Goal: Information Seeking & Learning: Learn about a topic

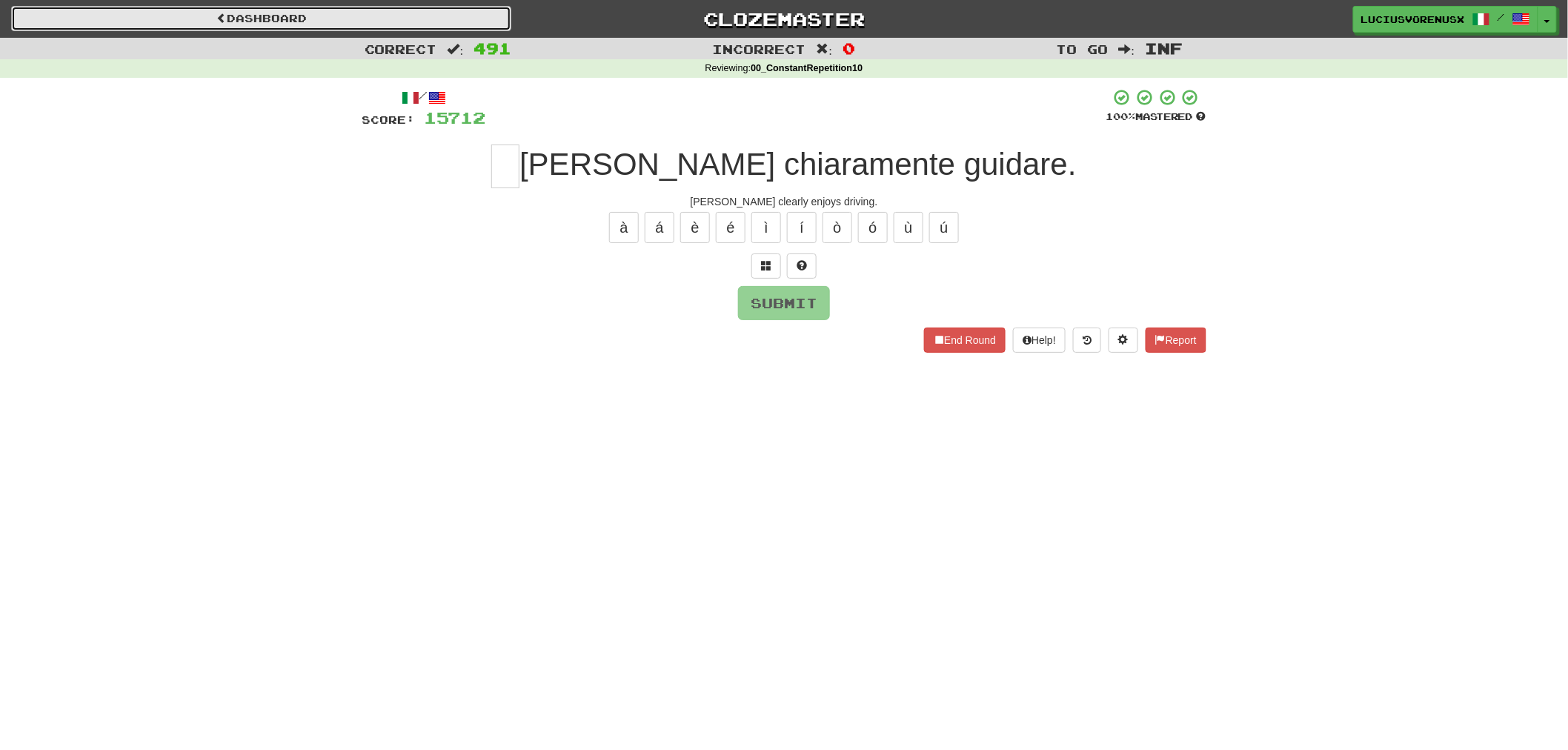
click at [409, 15] on link "Dashboard" at bounding box center [261, 18] width 500 height 25
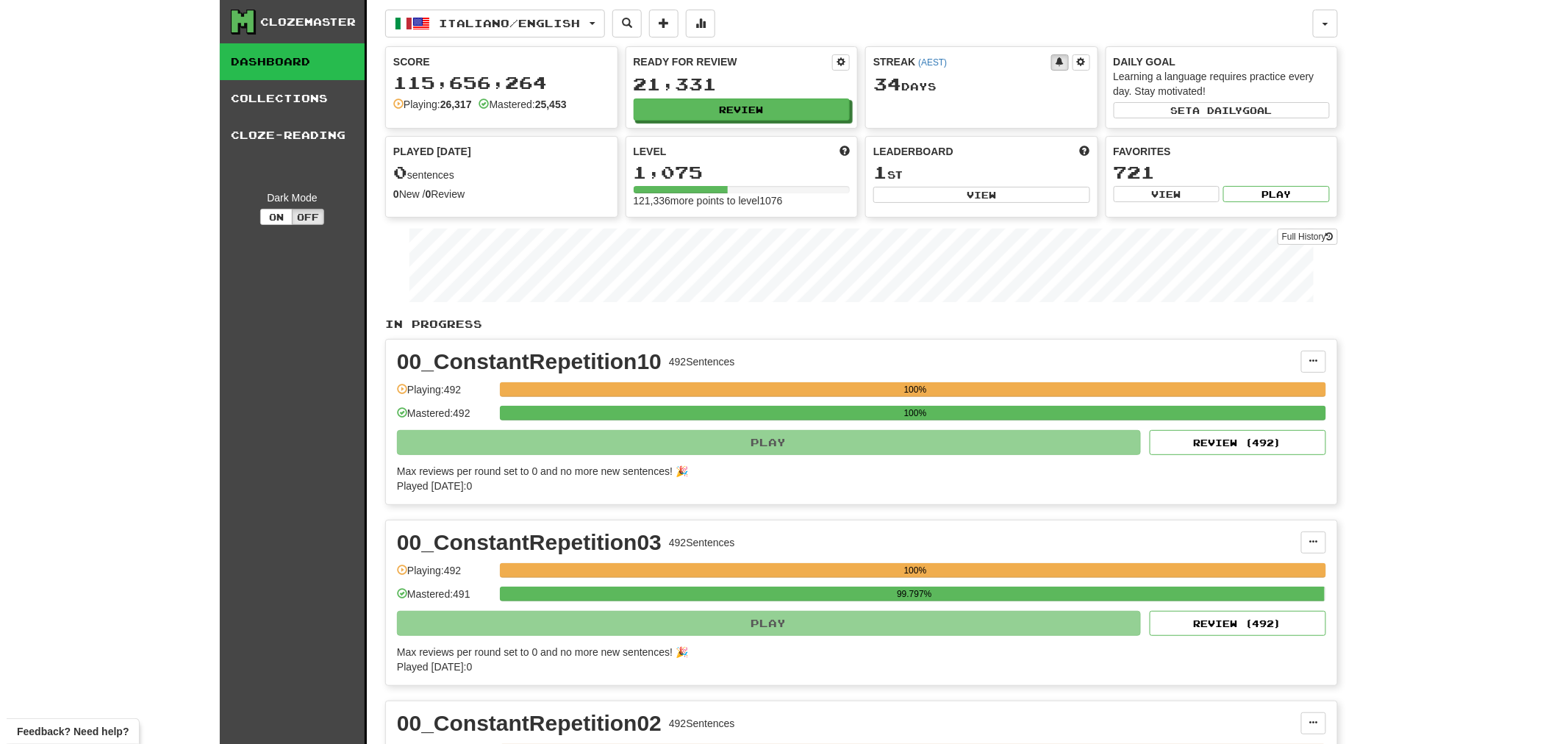
scroll to position [650, 0]
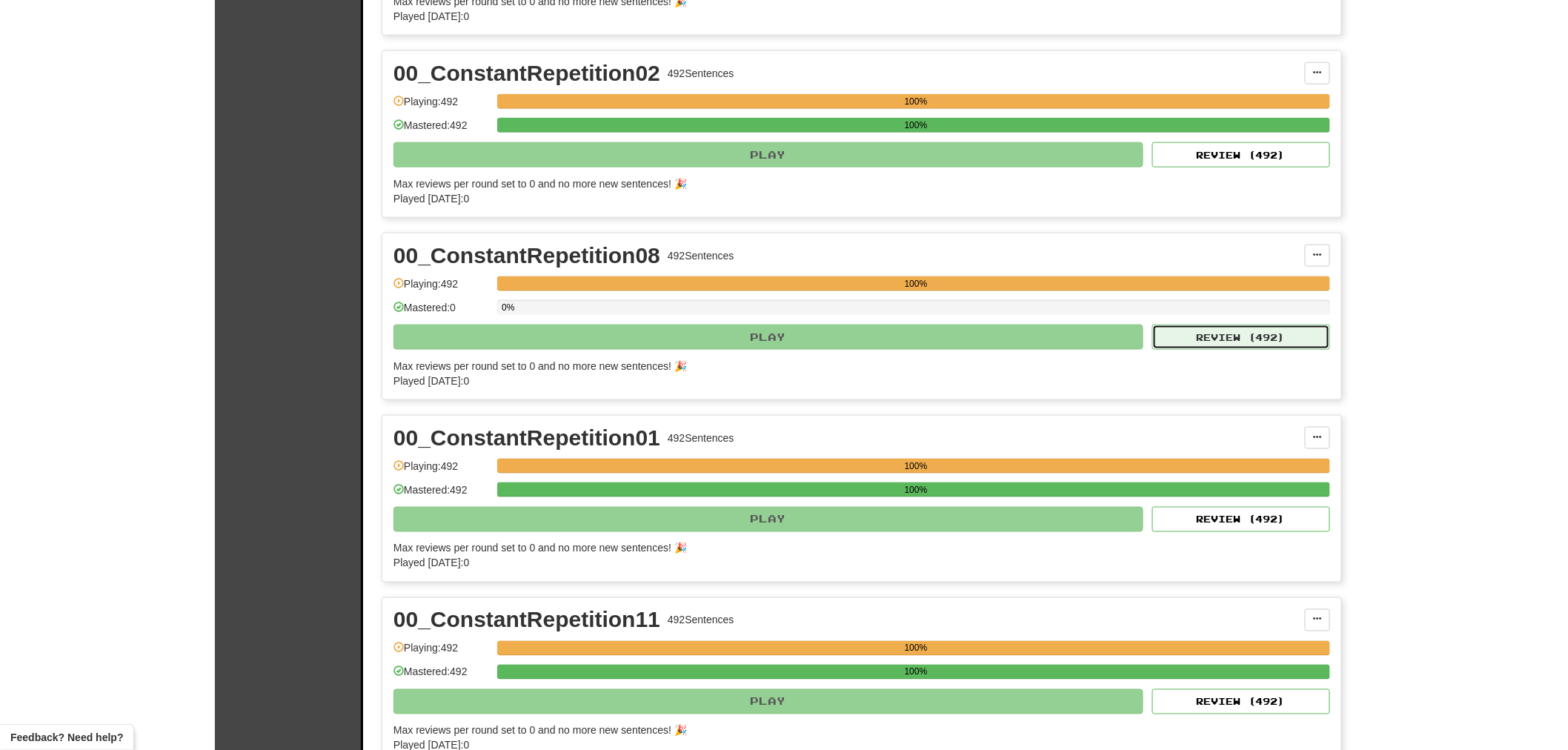
click at [1249, 335] on button "Review ( 492 )" at bounding box center [1241, 337] width 178 height 25
select select "********"
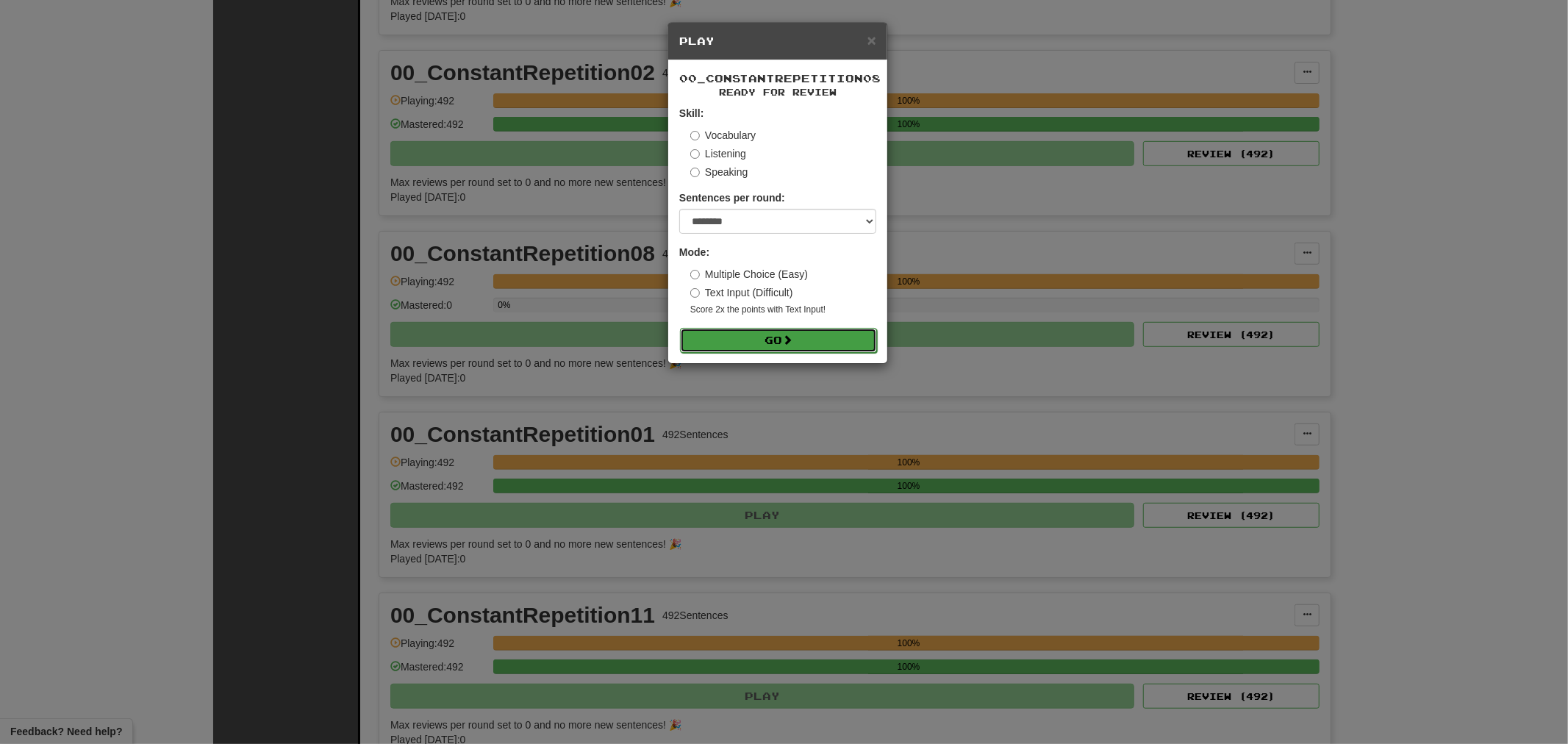
click at [817, 347] on button "Go" at bounding box center [778, 340] width 197 height 25
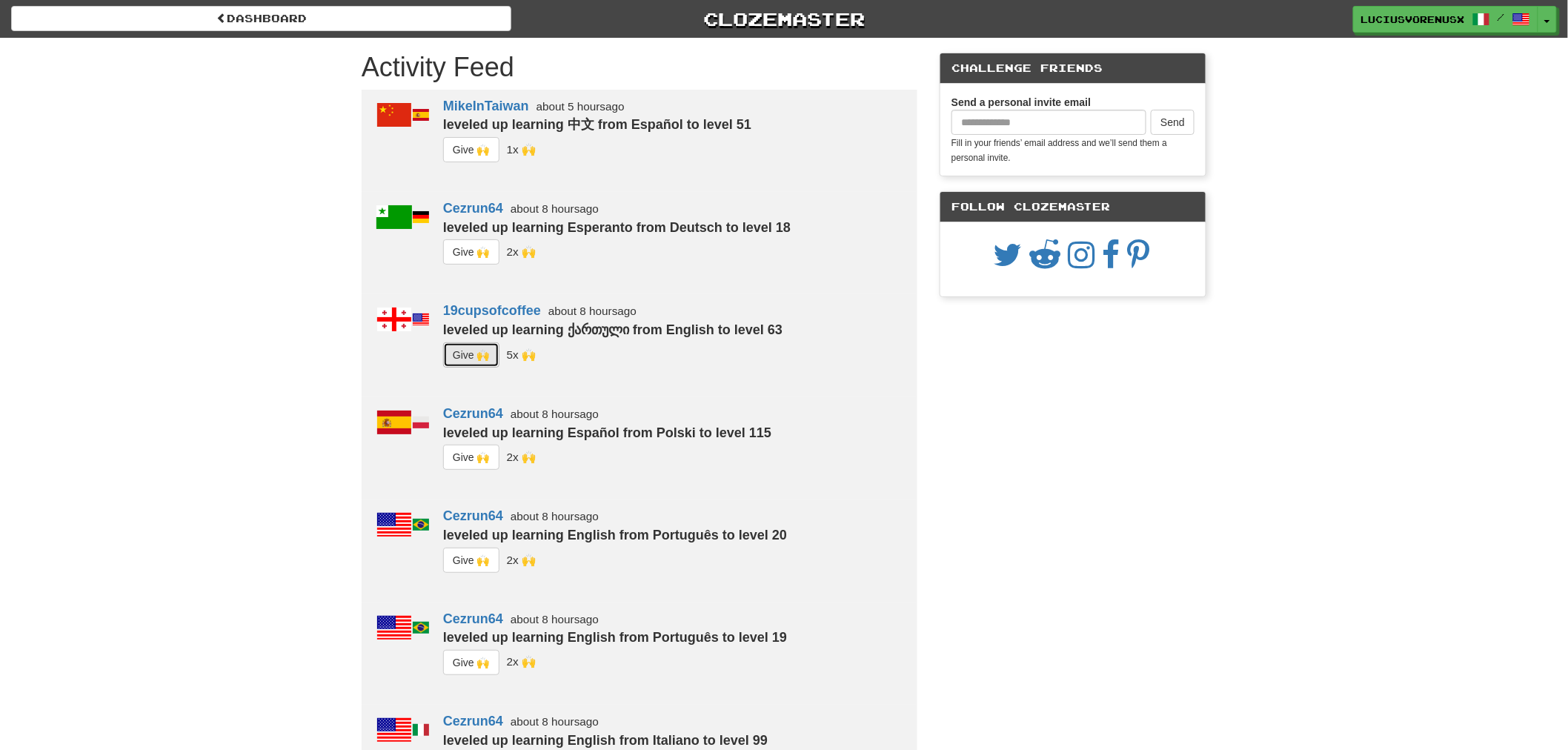
click at [472, 349] on button "G i ve 🙌" at bounding box center [471, 355] width 57 height 25
click at [464, 456] on button "G i ve 🙌" at bounding box center [471, 456] width 57 height 25
click at [462, 558] on button "G i ve 🙌" at bounding box center [471, 560] width 57 height 25
click at [461, 661] on button "G i ve 🙌" at bounding box center [471, 662] width 57 height 25
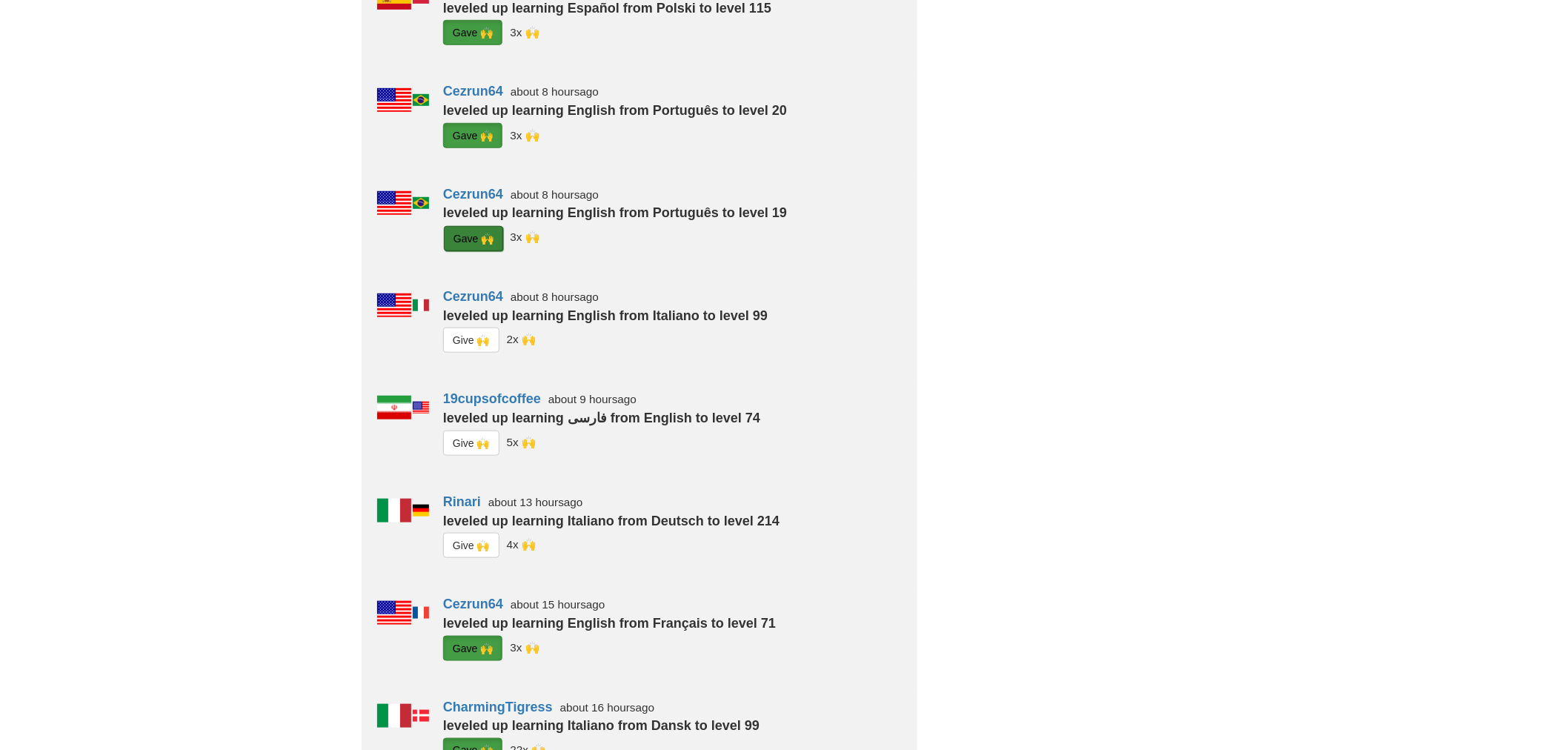
scroll to position [428, 0]
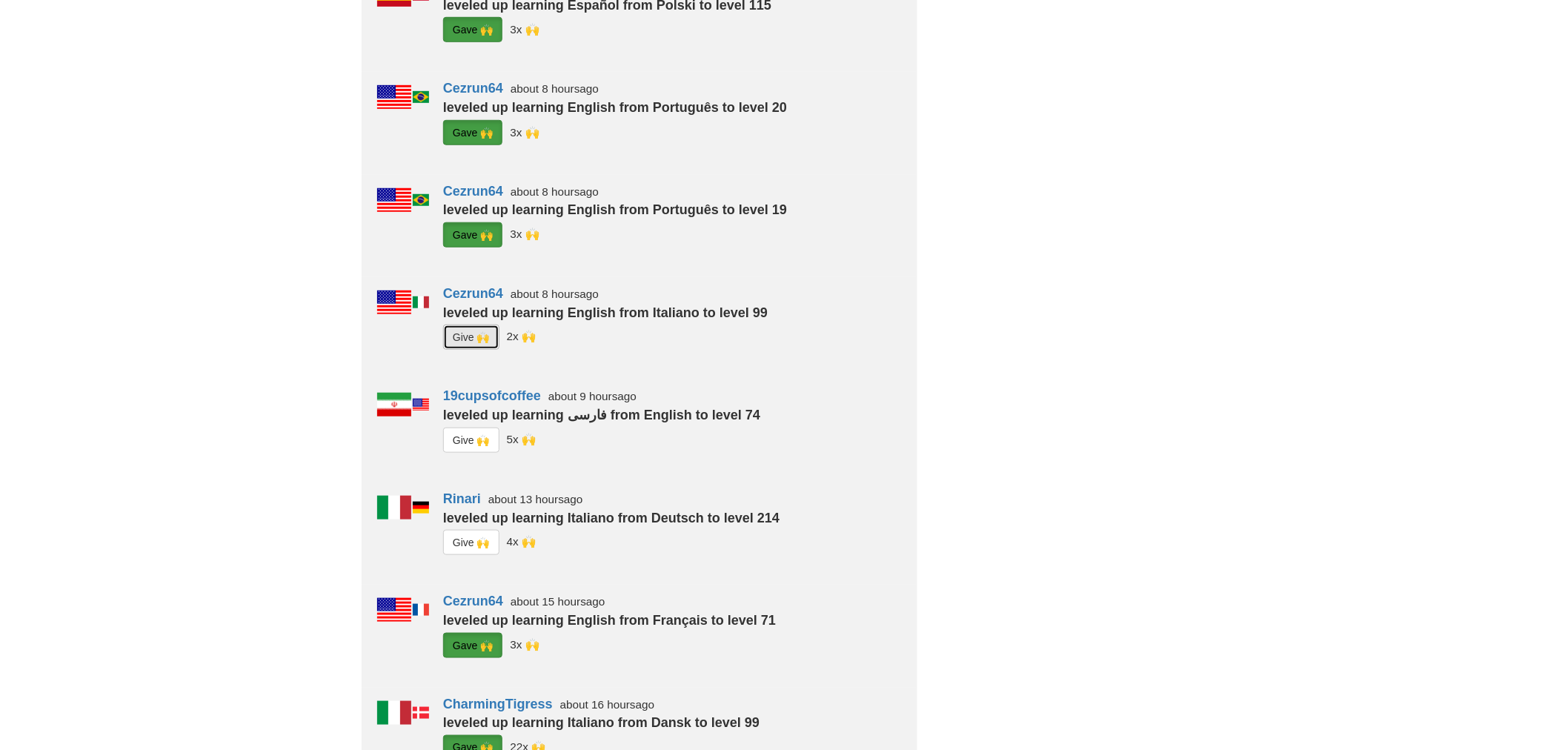
click at [483, 337] on button "G i ve 🙌" at bounding box center [471, 337] width 57 height 25
click at [474, 432] on button "G i ve 🙌" at bounding box center [471, 440] width 57 height 25
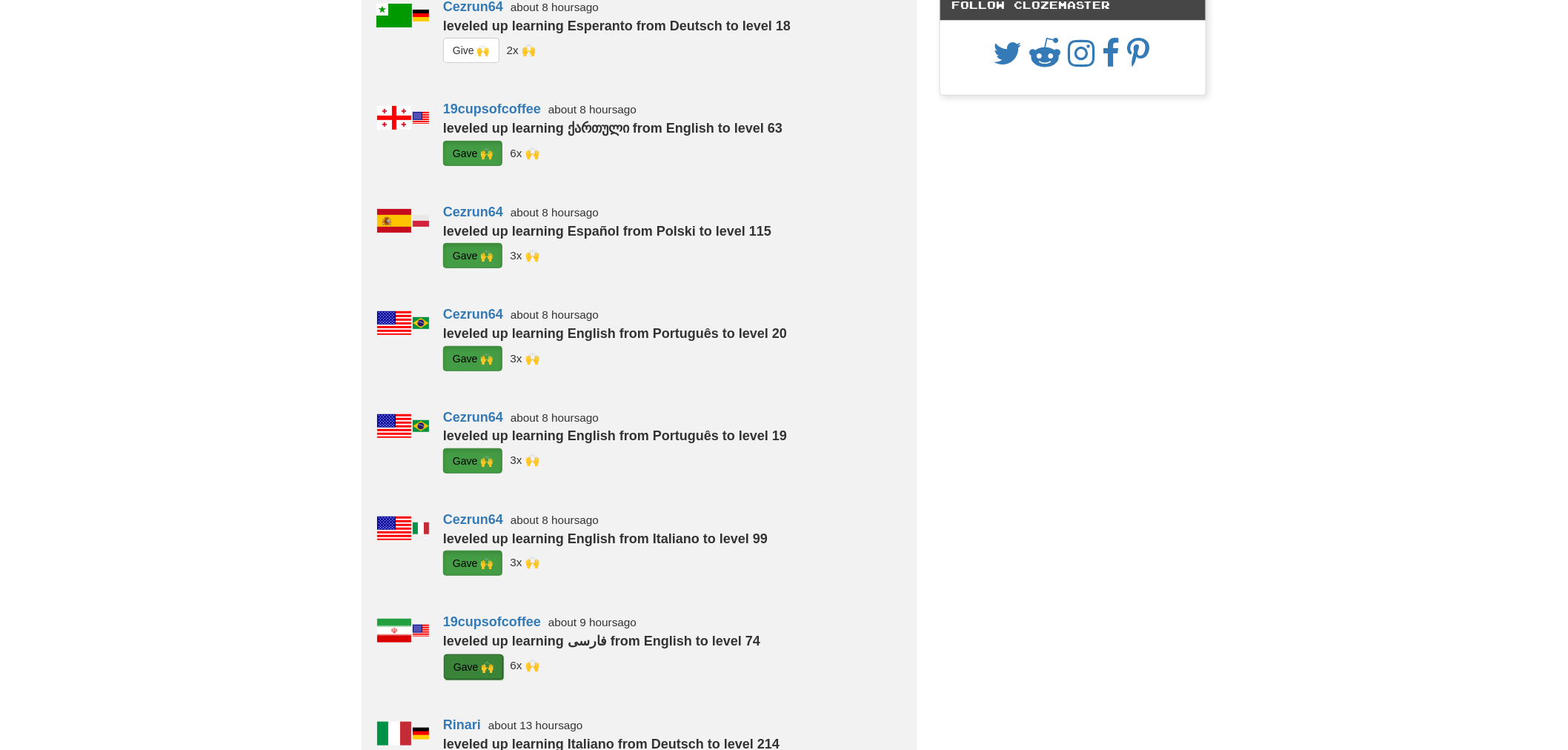
scroll to position [0, 0]
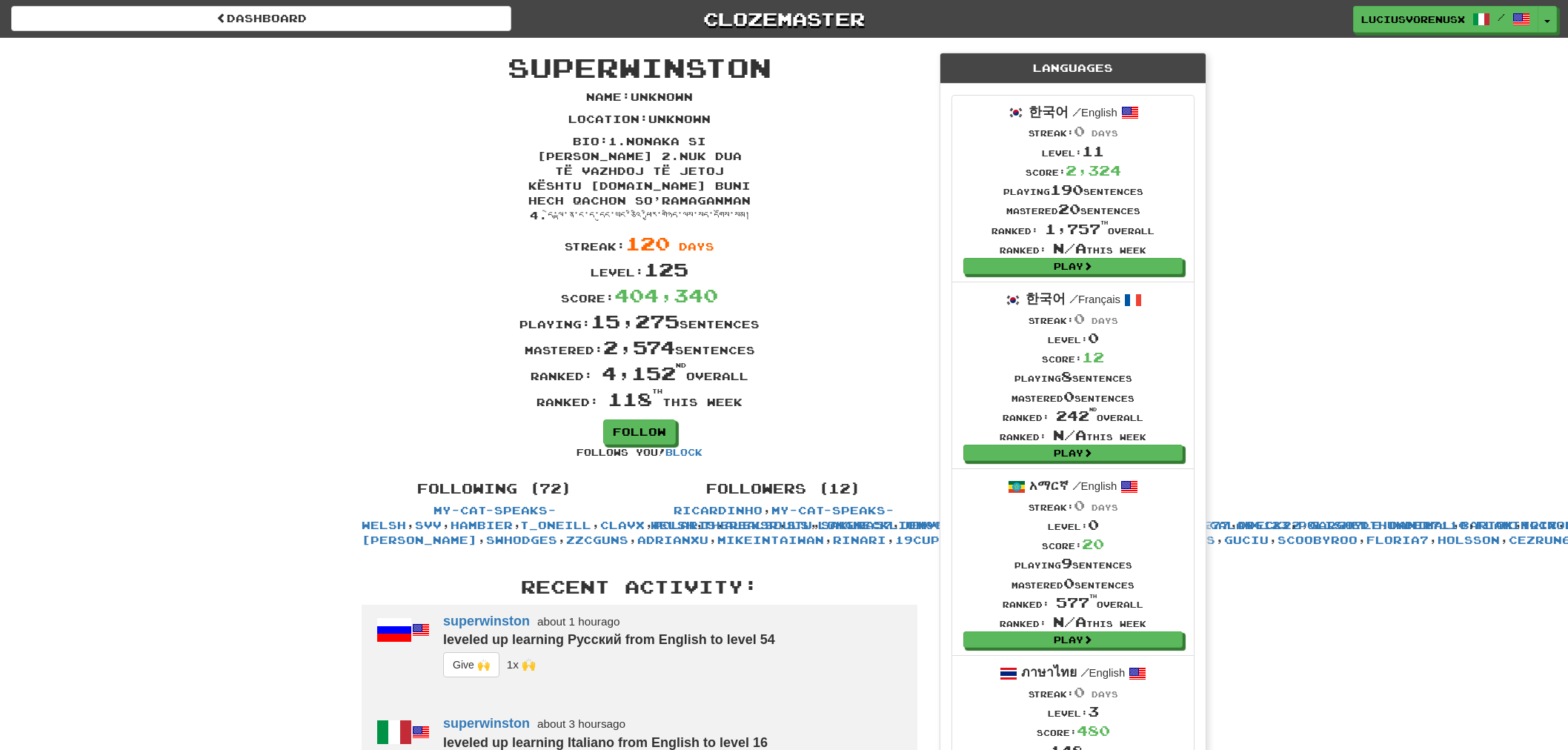
scroll to position [1053, 0]
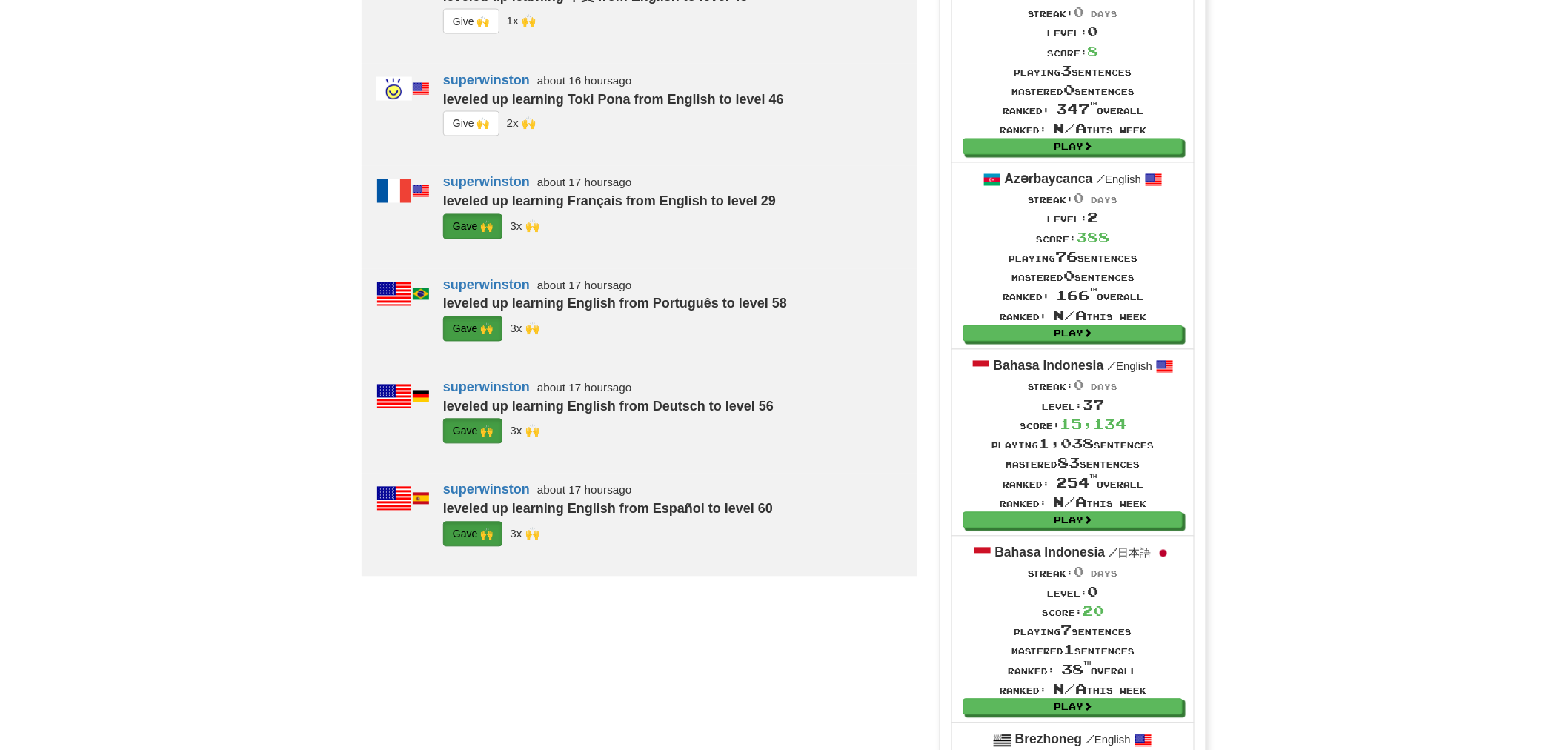
click at [463, 34] on button "G i ve 🙌" at bounding box center [471, 21] width 57 height 25
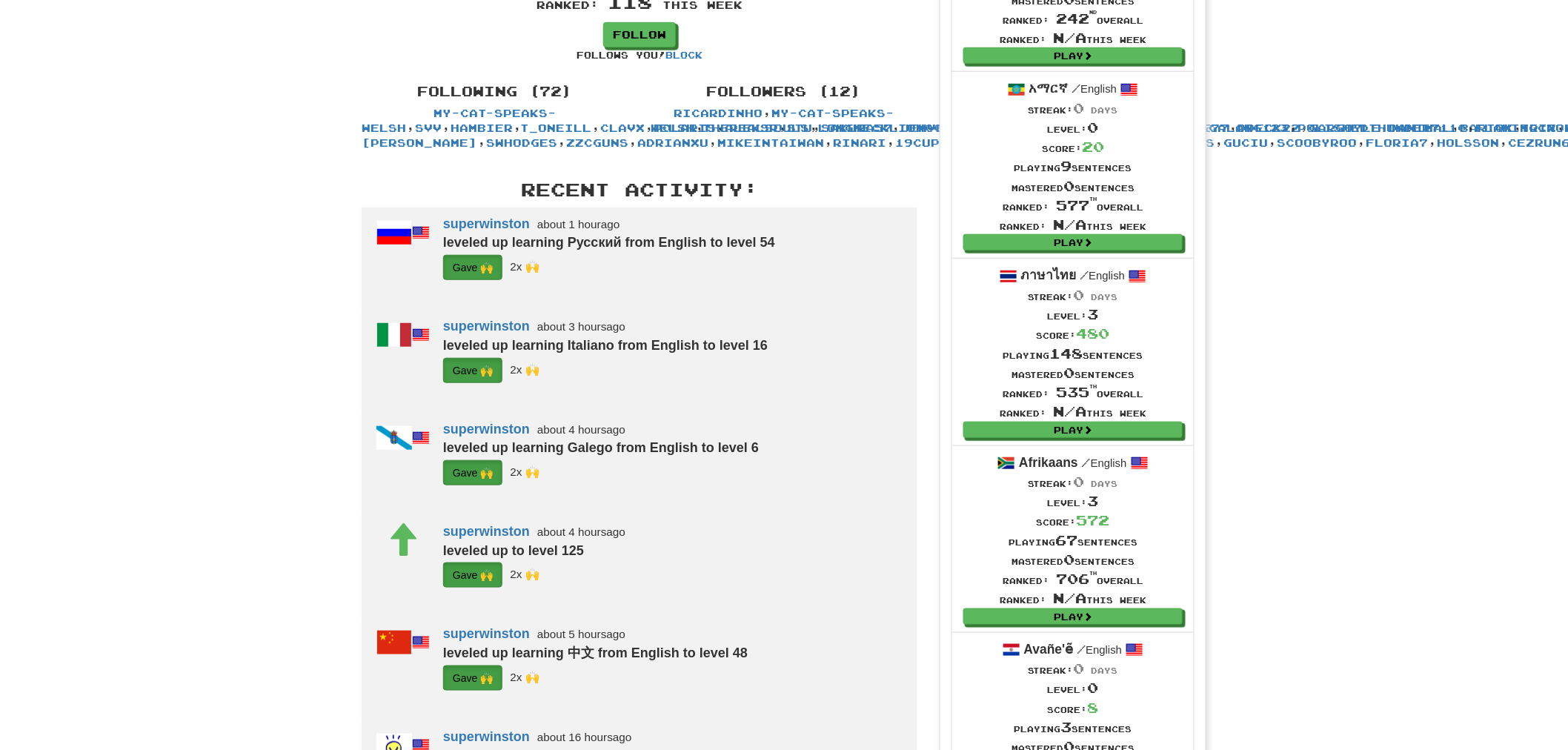
scroll to position [0, 0]
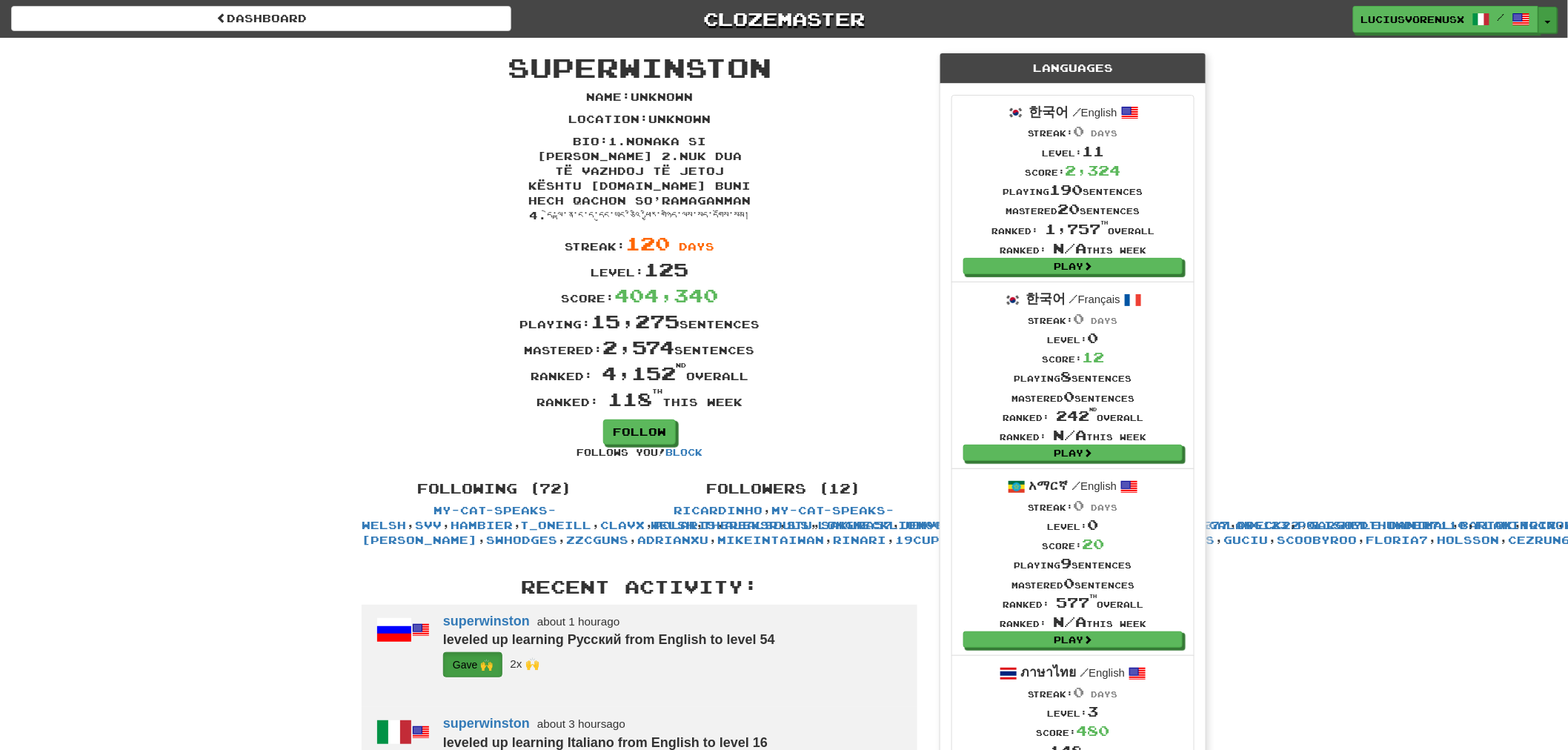
click at [1554, 19] on button "Toggle Dropdown" at bounding box center [1548, 20] width 20 height 26
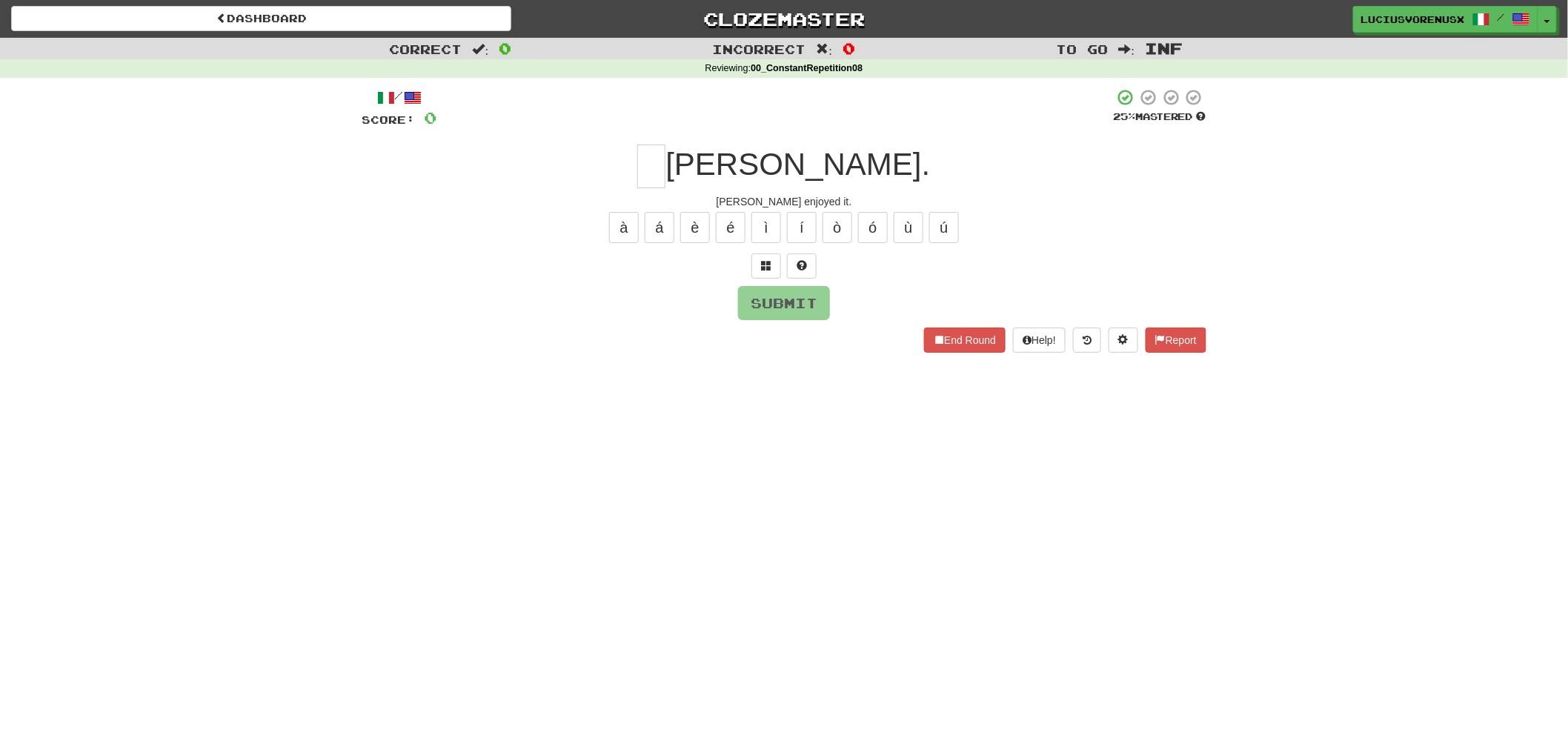
click at [116, 398] on div "Dashboard Clozemaster [PERSON_NAME] / Toggle Dropdown Dashboard Leaderboard Act…" at bounding box center [784, 375] width 1568 height 750
click at [666, 178] on input "text" at bounding box center [651, 166] width 28 height 44
type input "*"
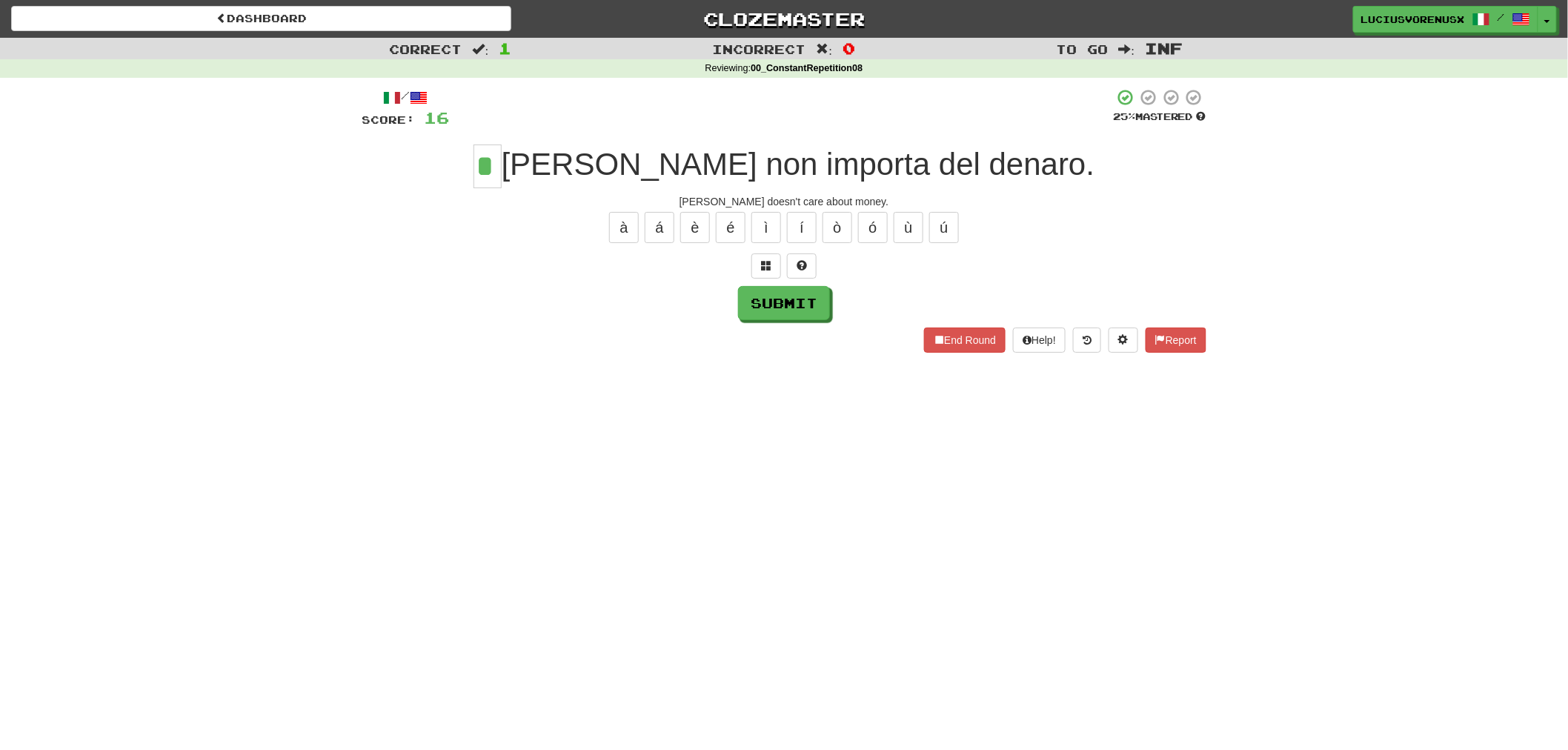
type input "*"
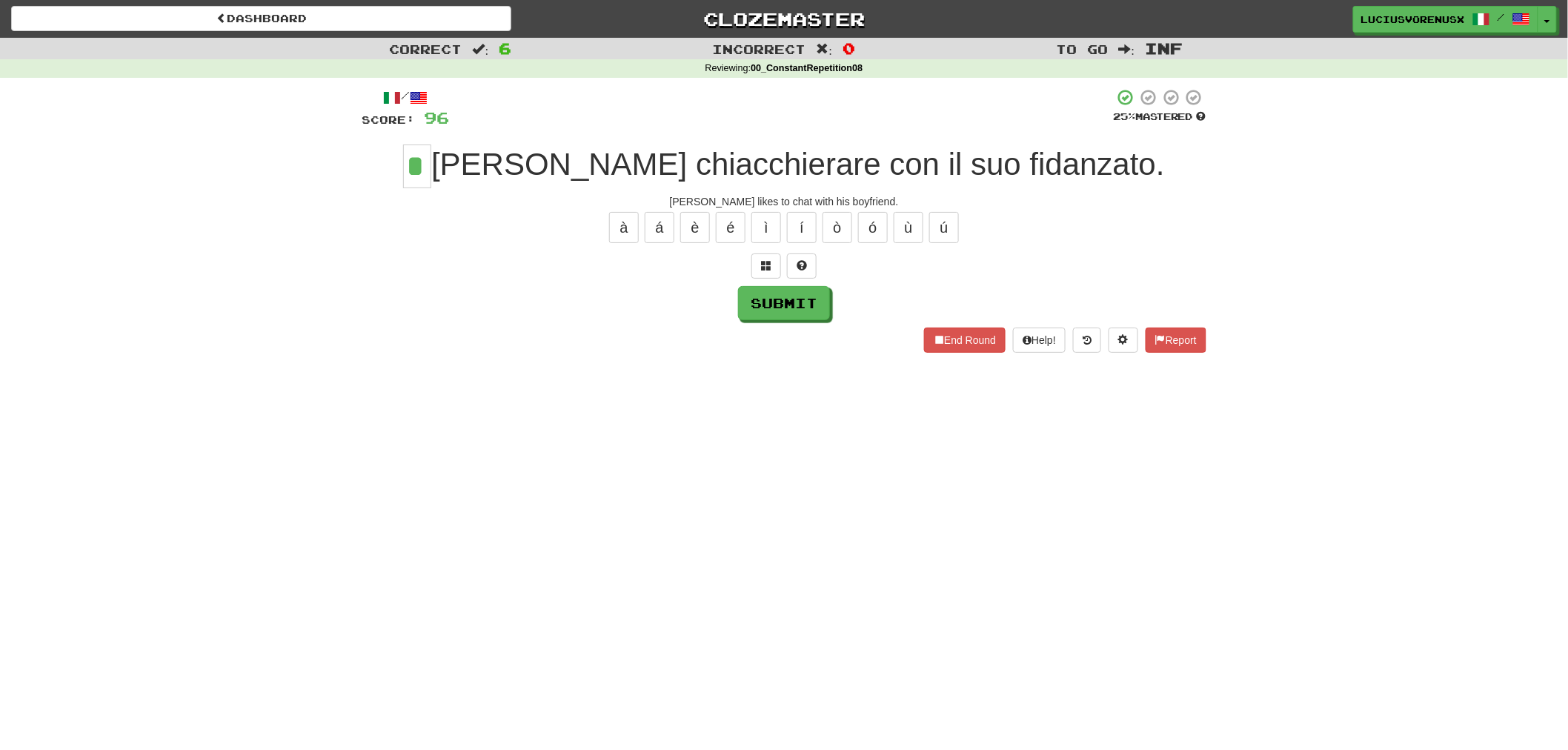
type input "*"
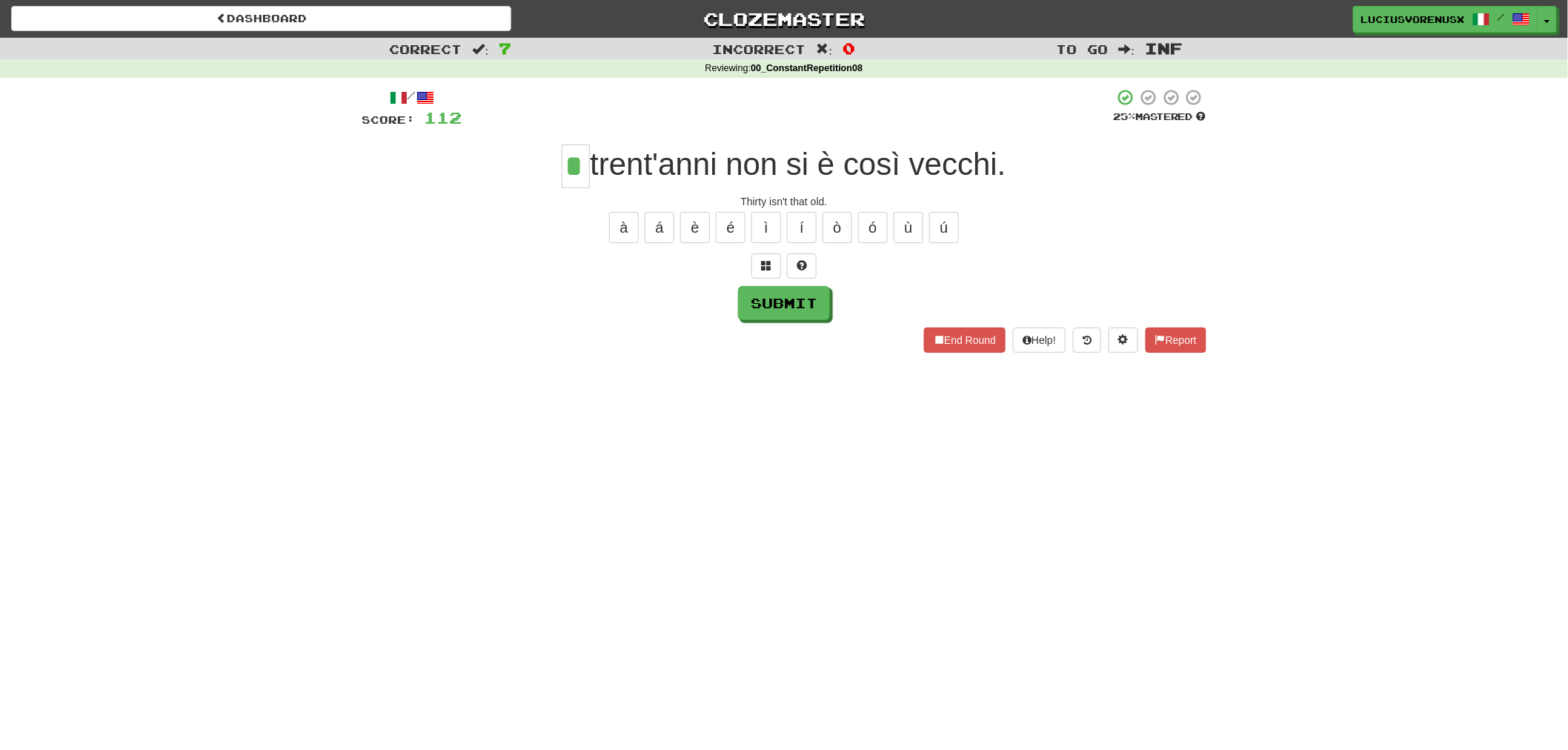
type input "*"
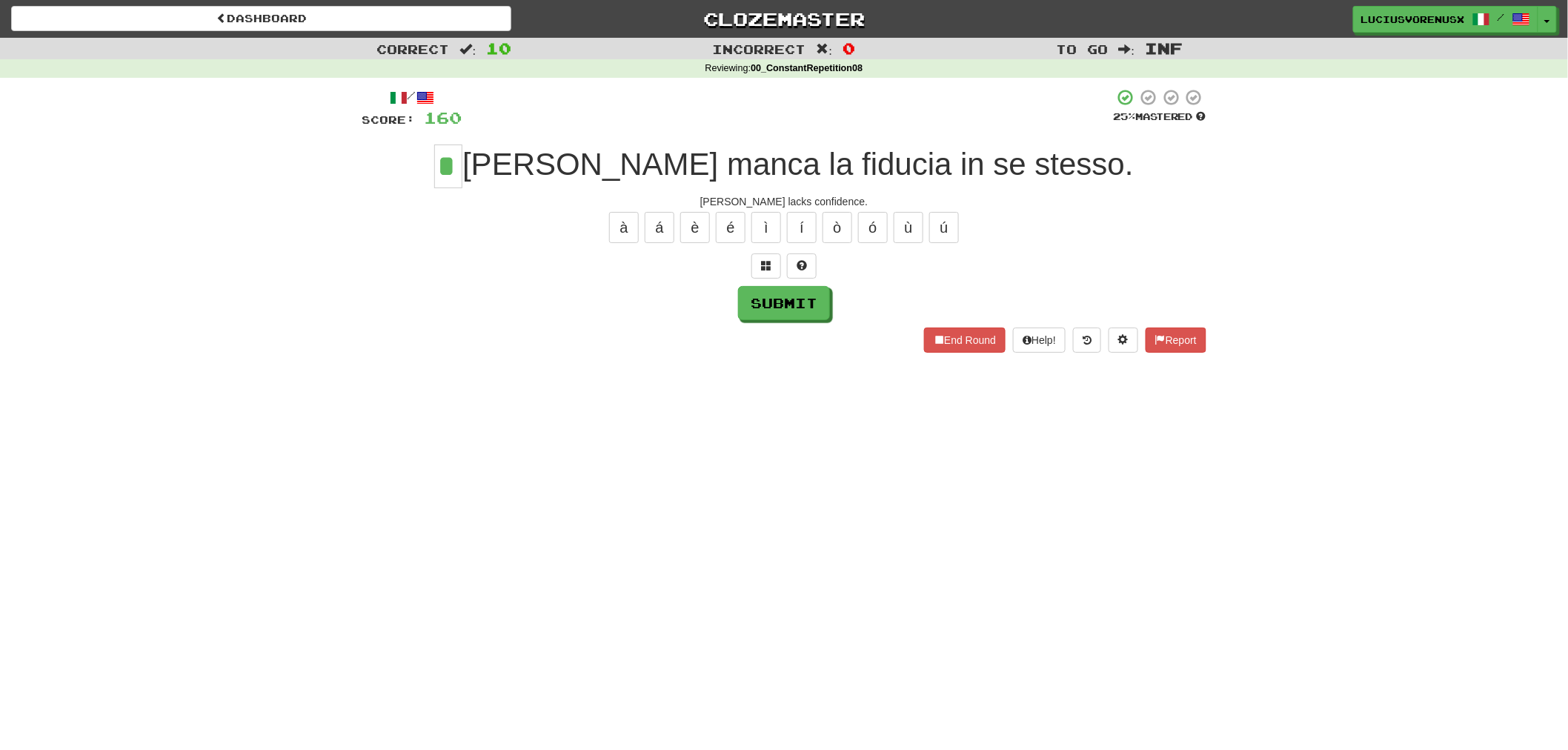
type input "*"
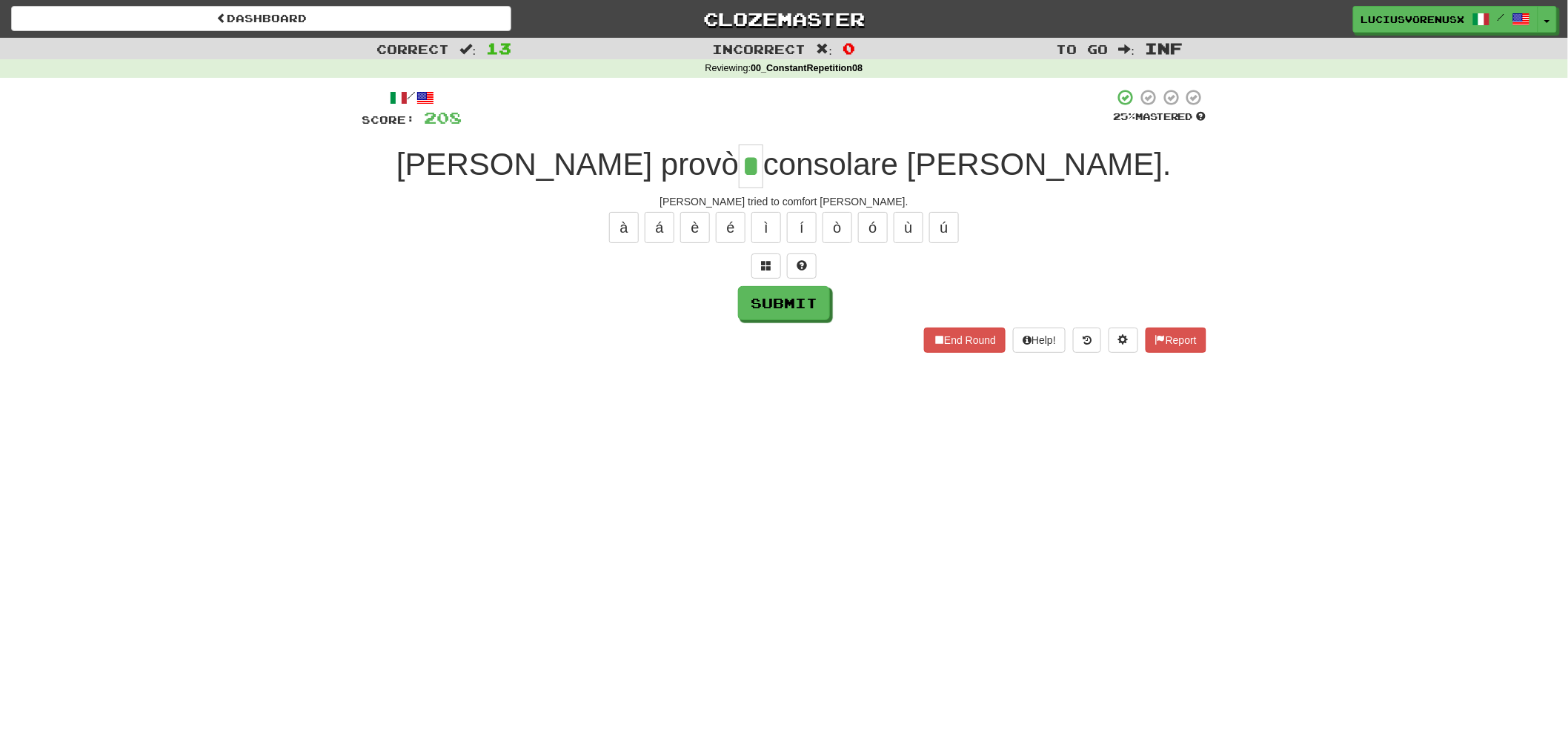
type input "*"
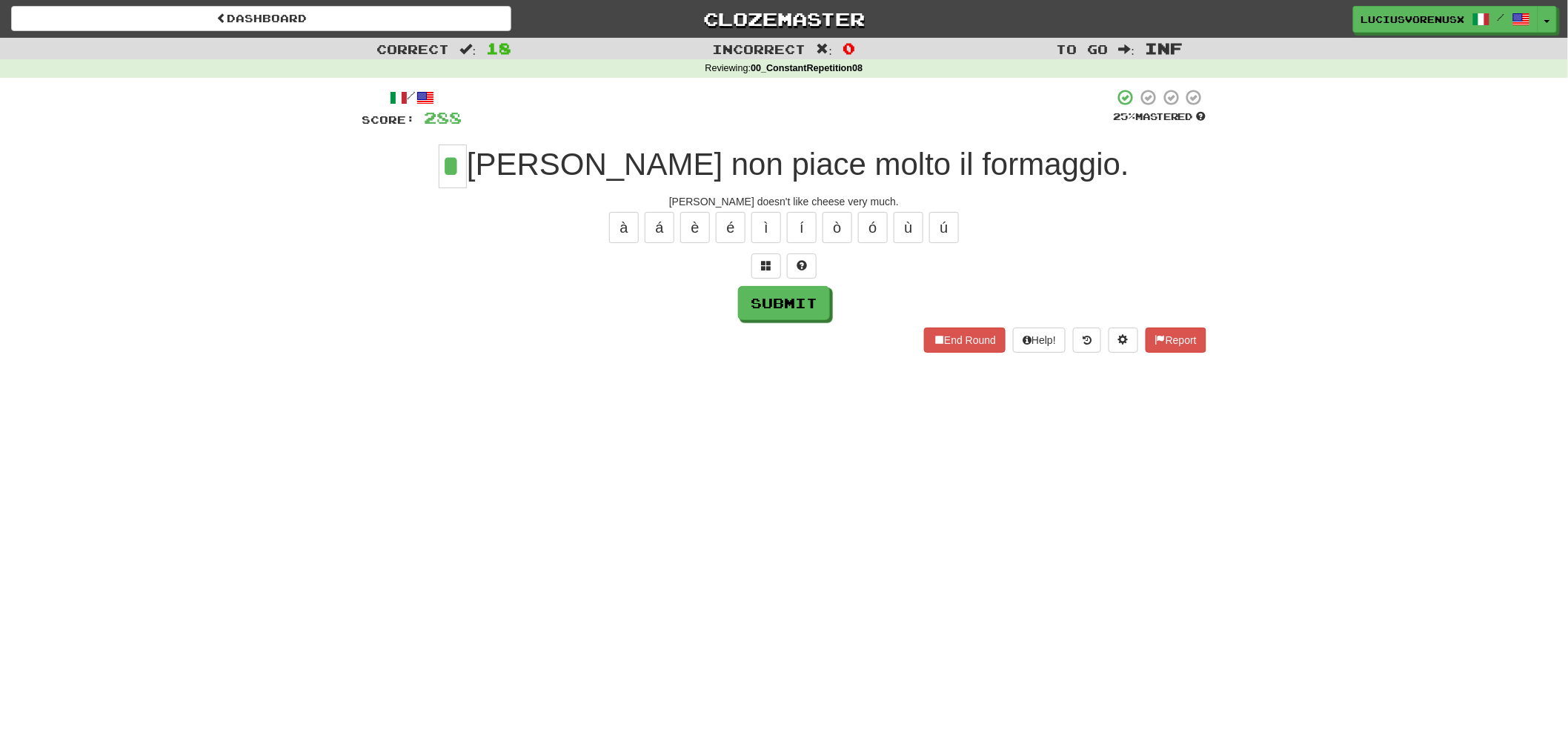
type input "*"
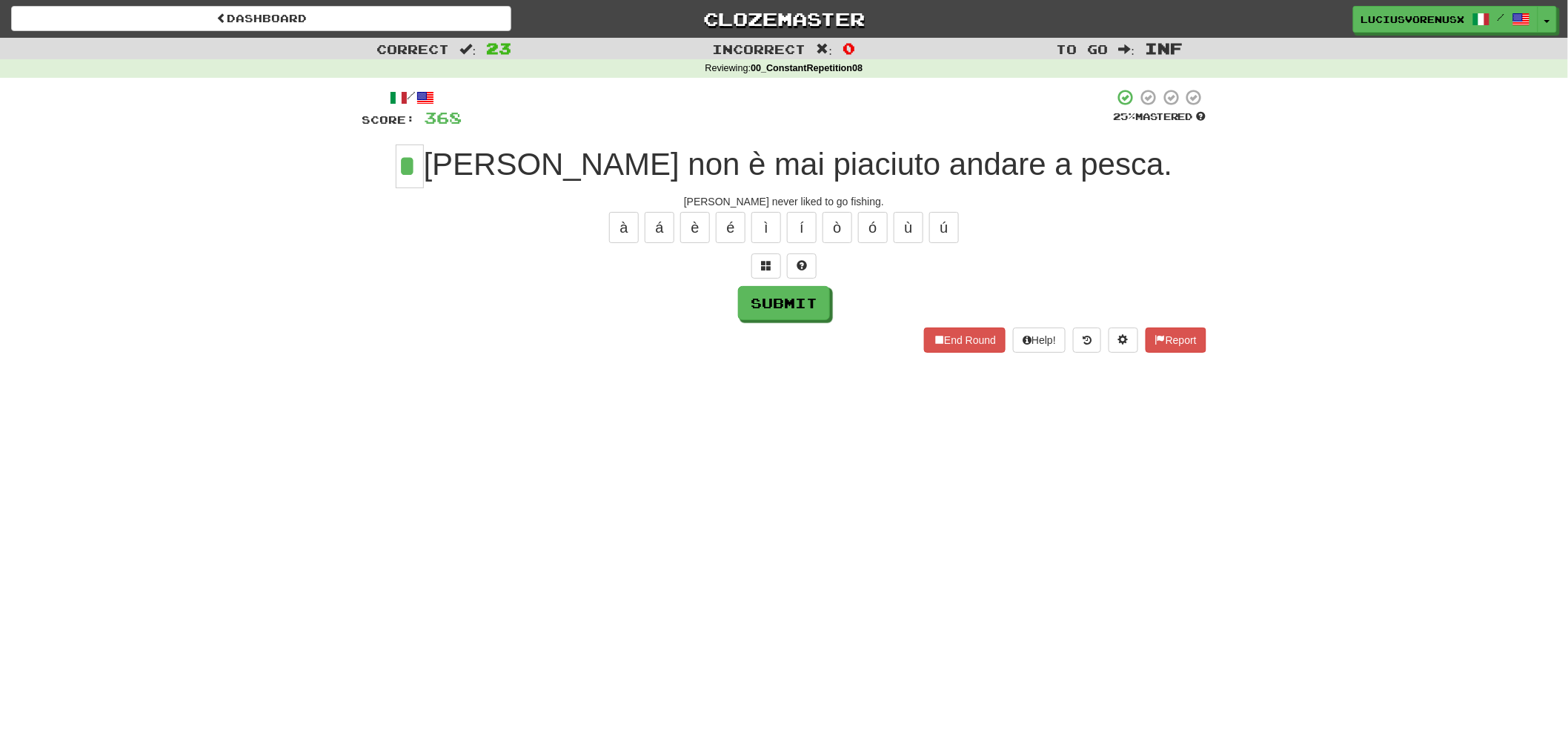
type input "*"
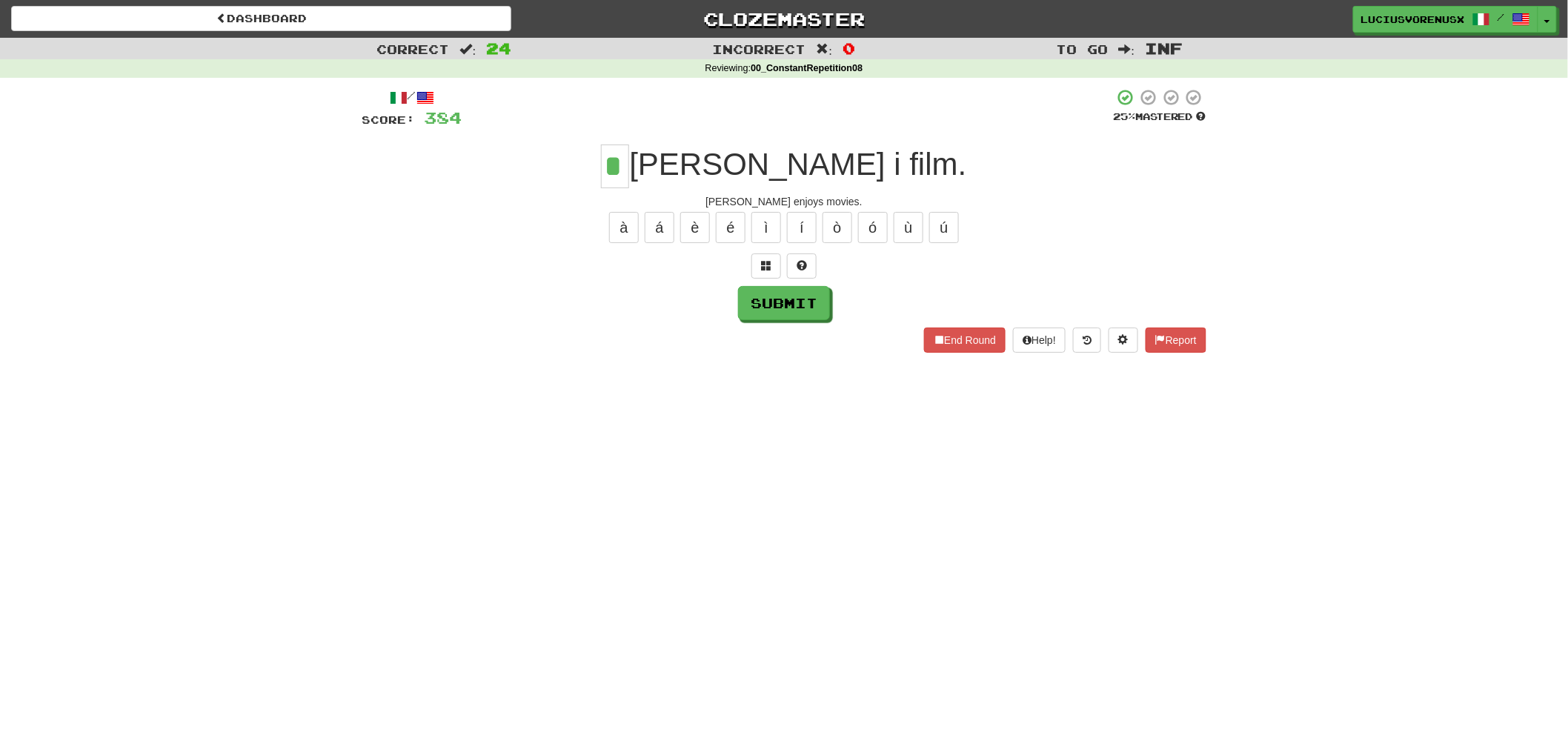
type input "*"
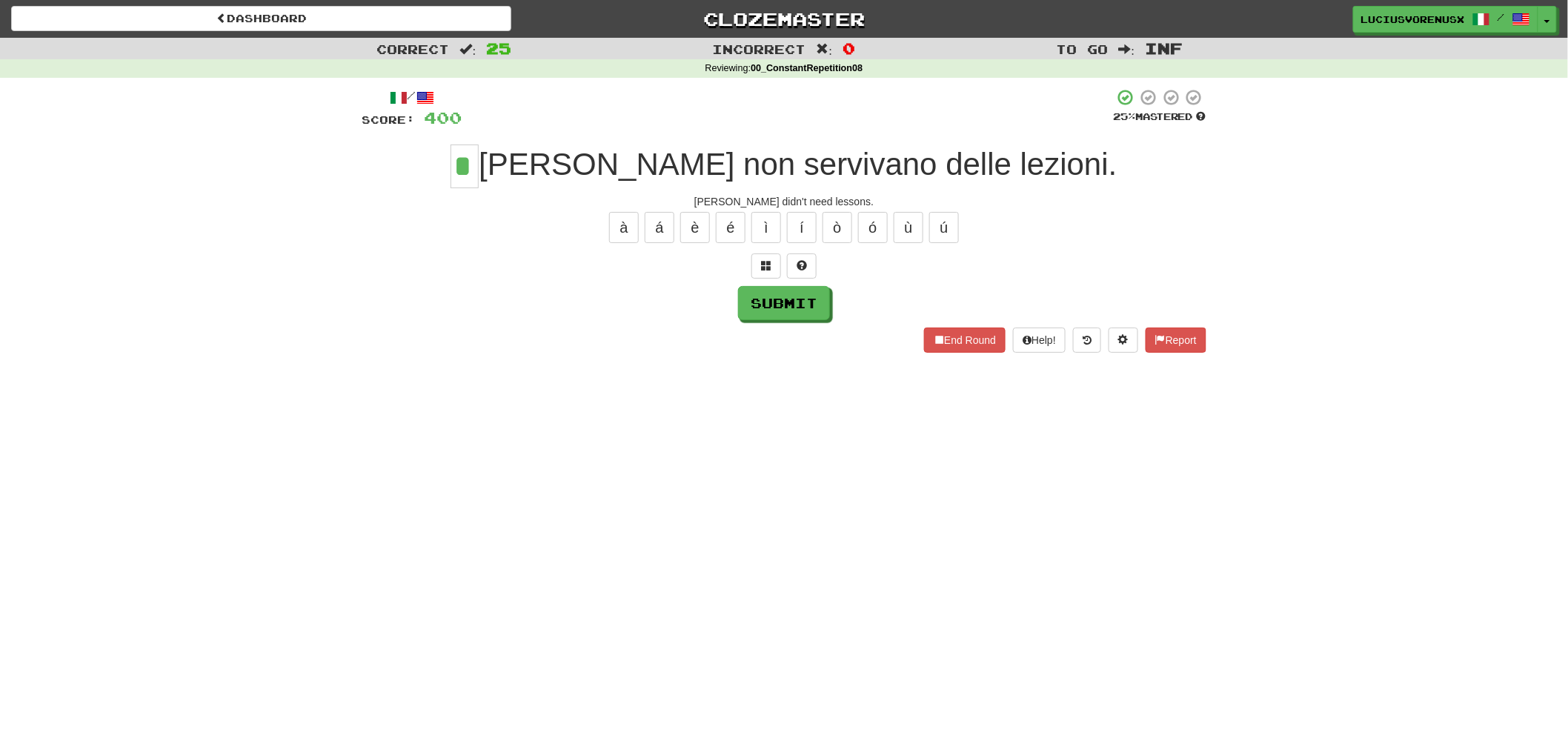
type input "*"
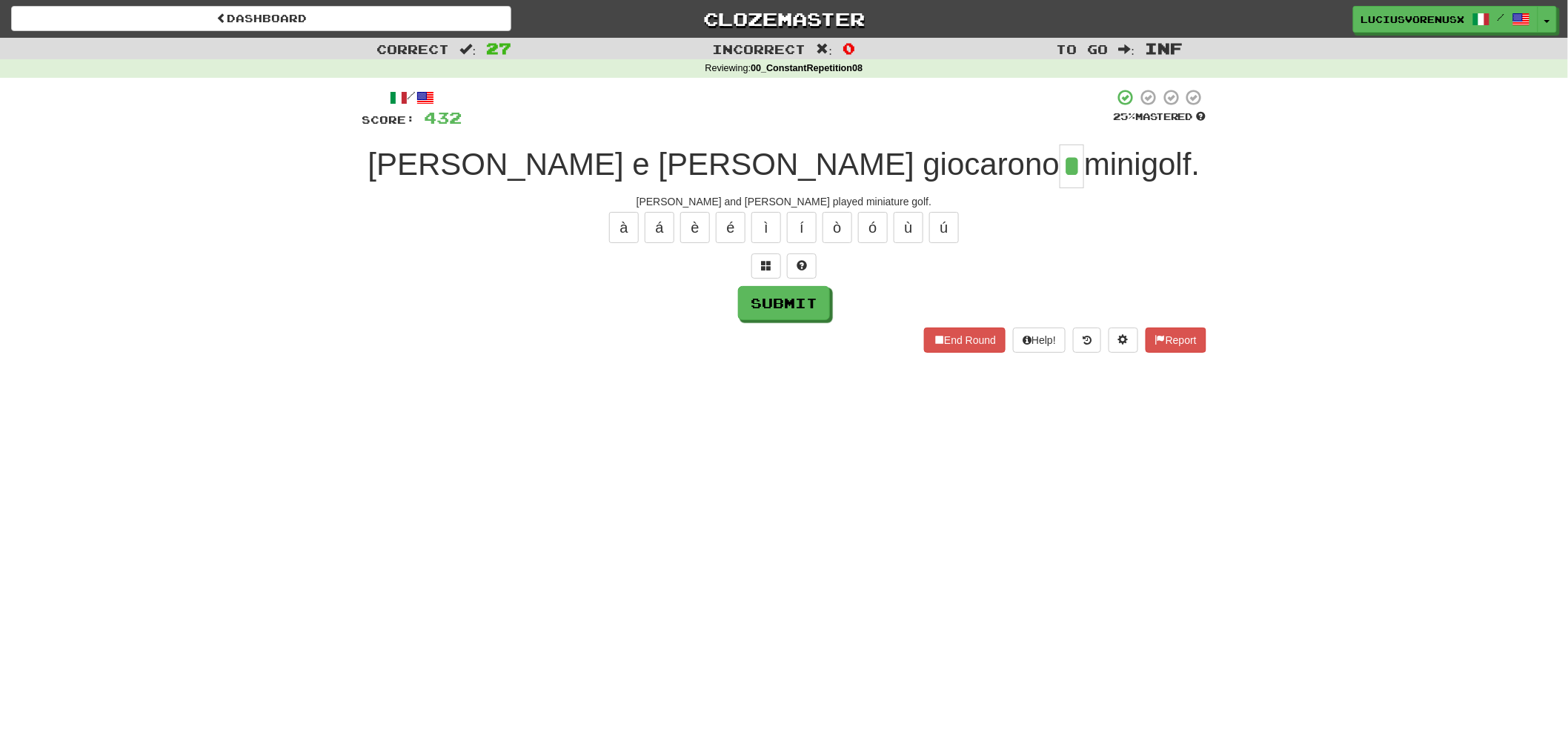
type input "*"
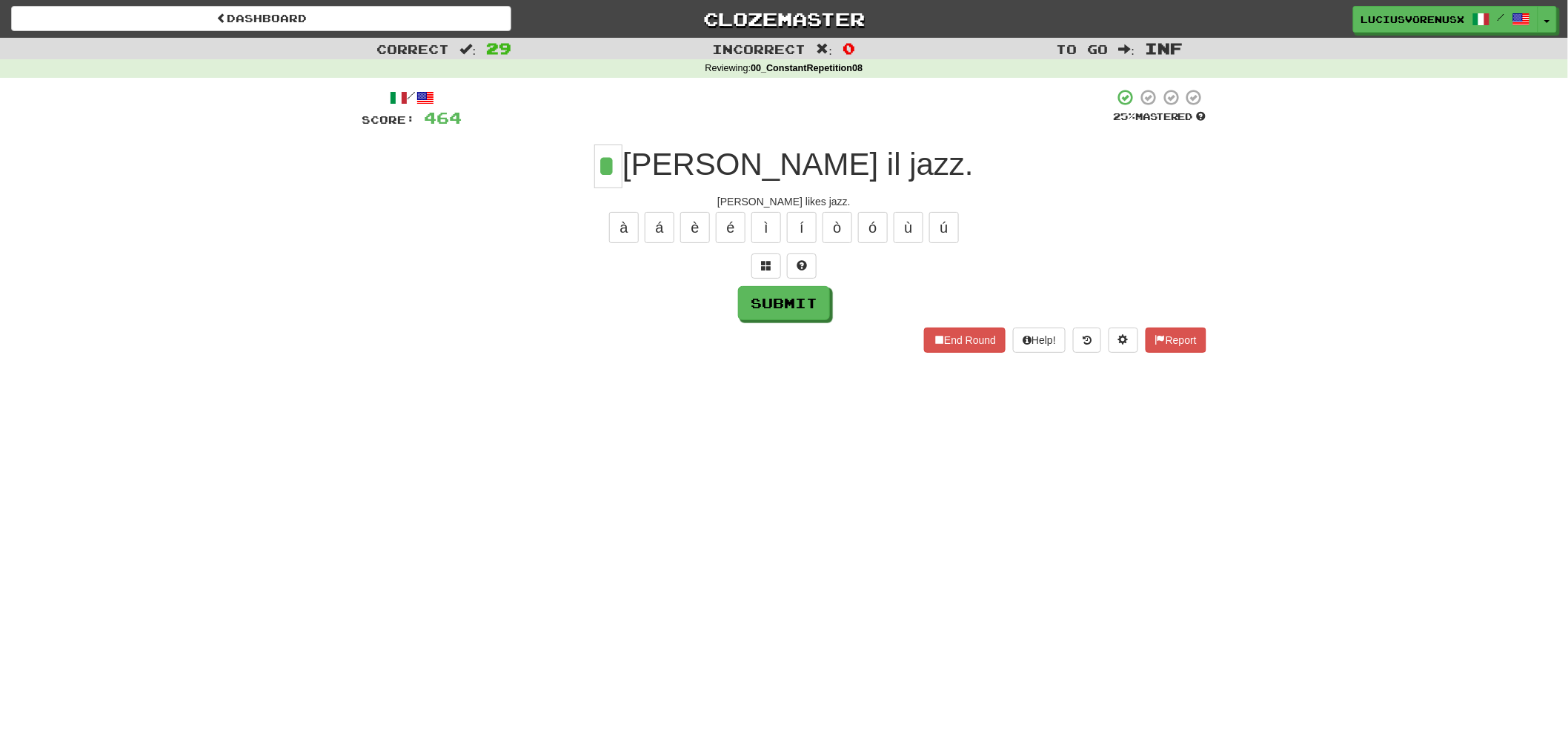
type input "*"
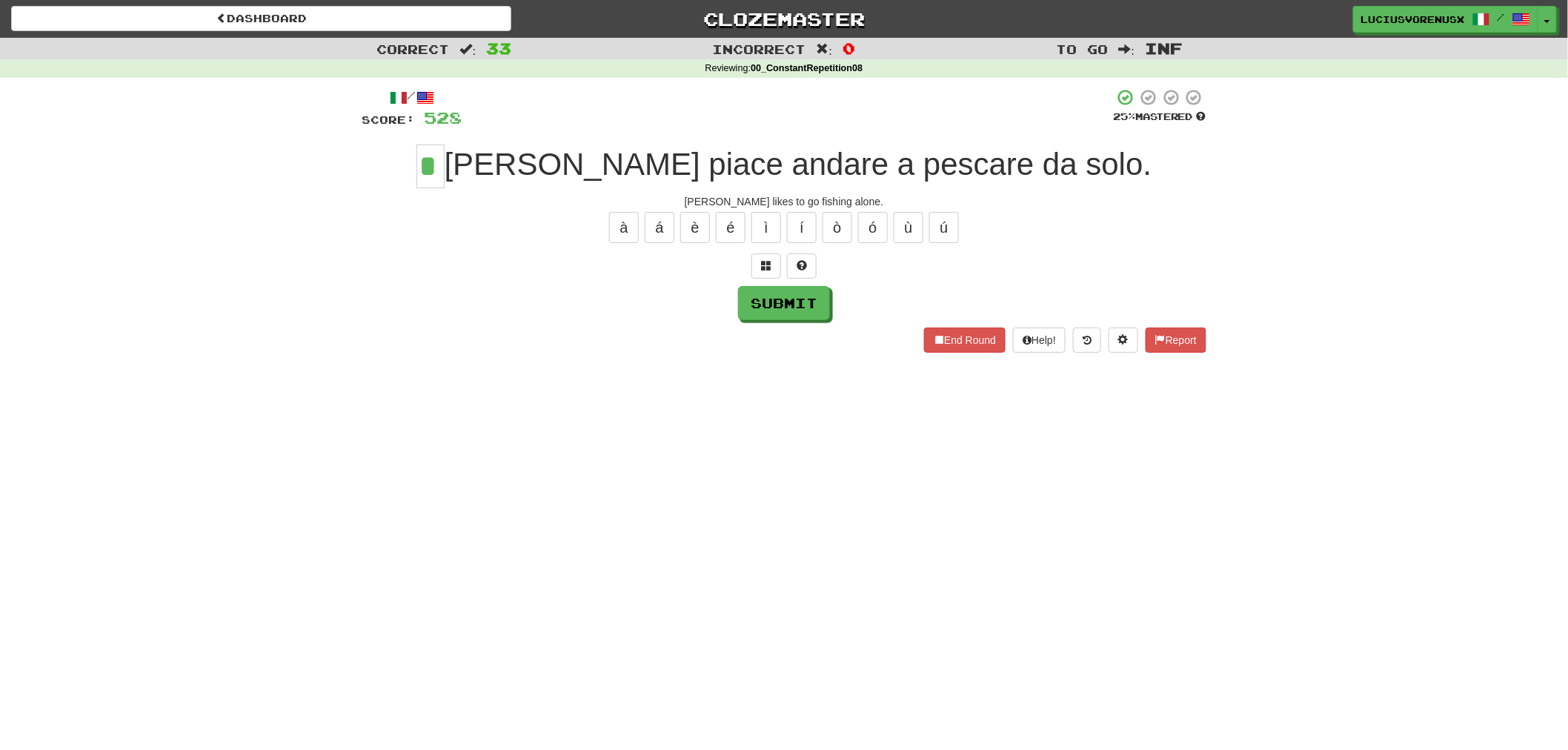
type input "*"
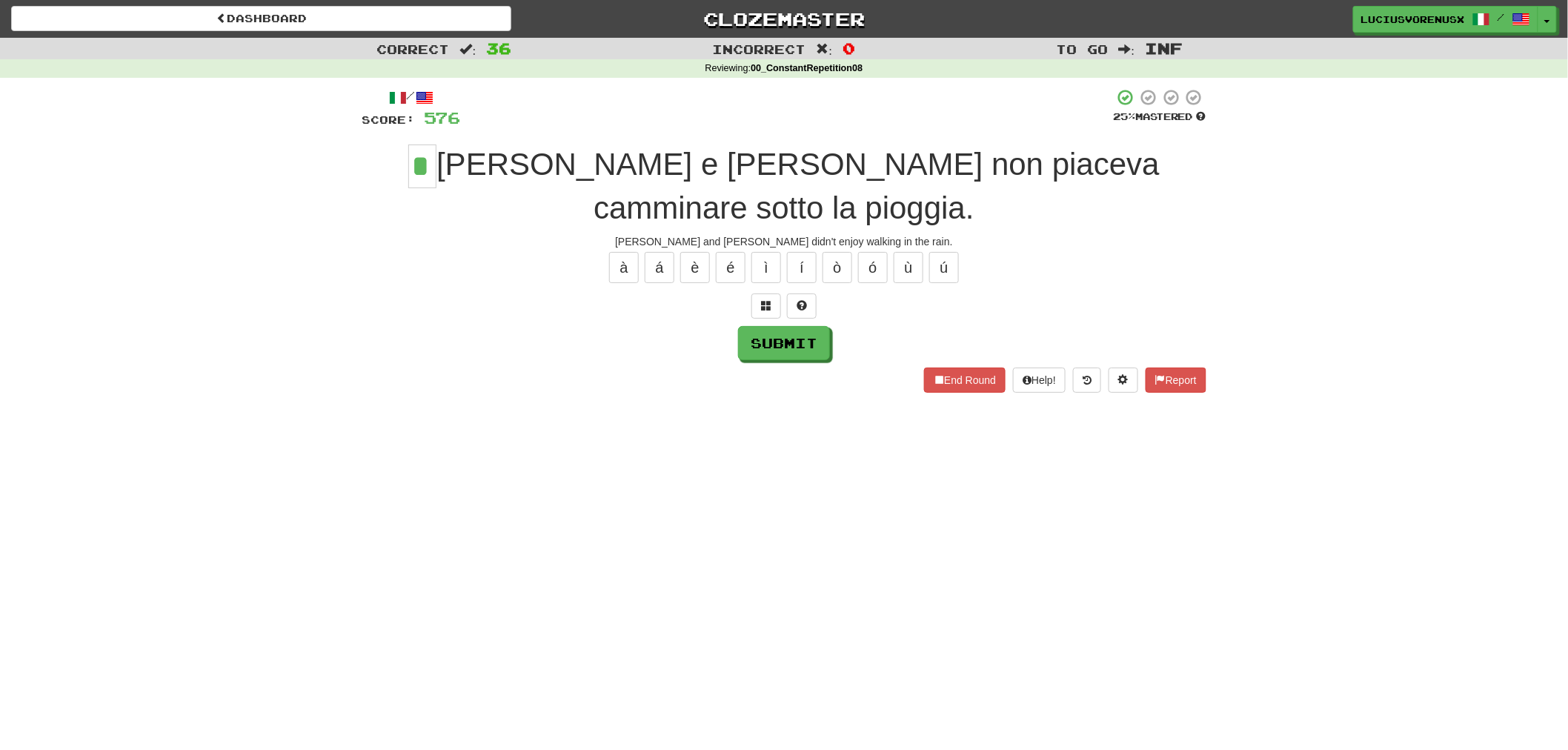
type input "*"
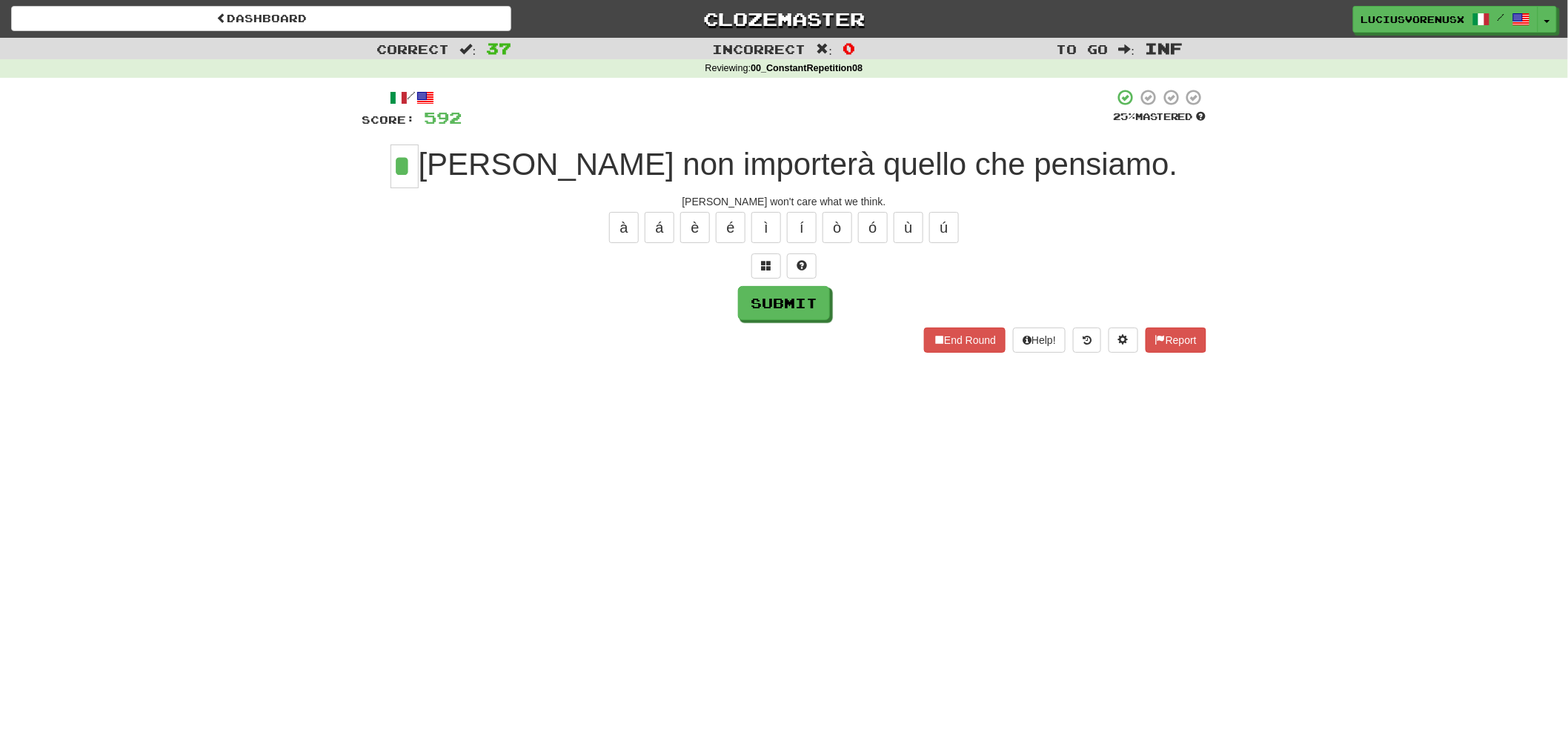
type input "*"
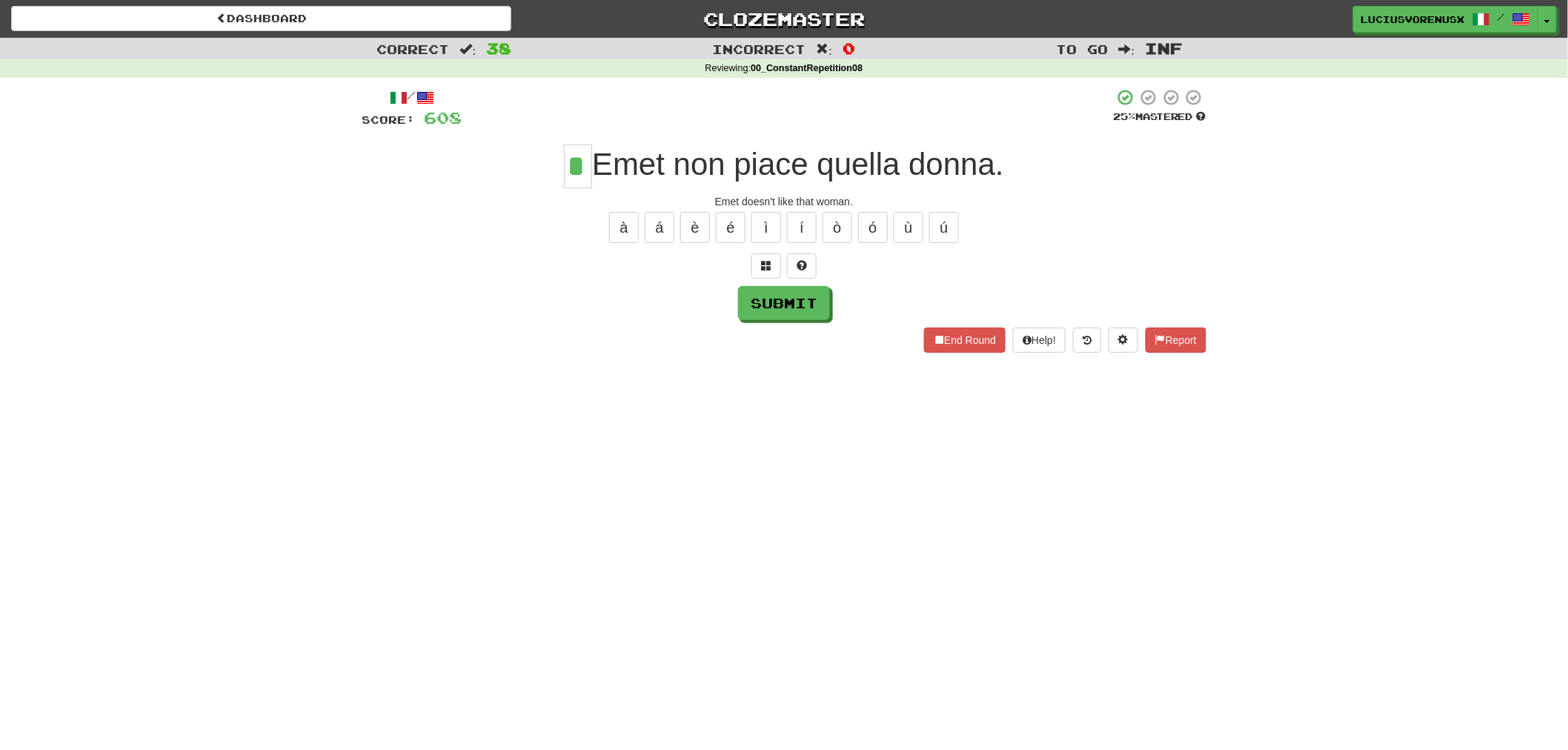
type input "*"
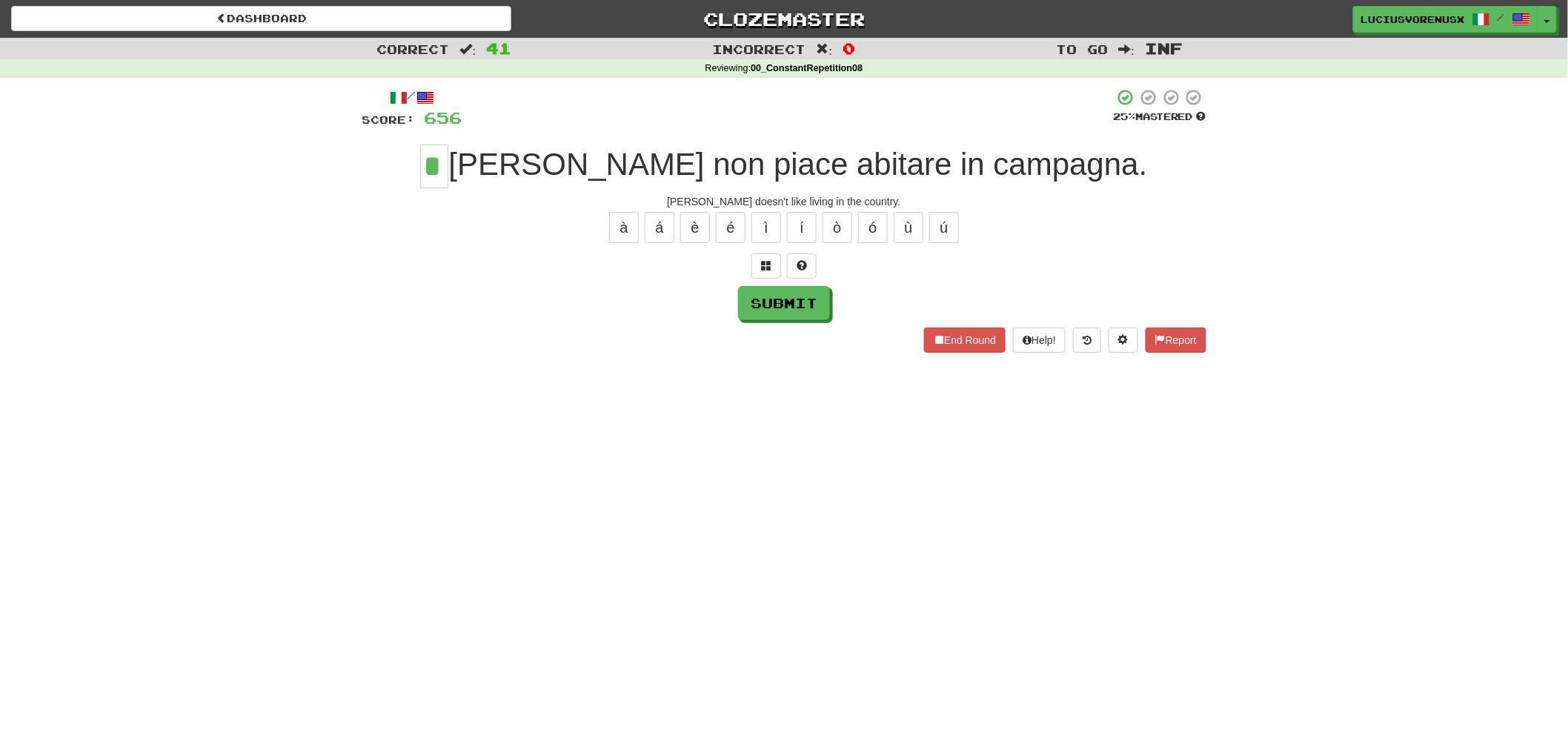
type input "*"
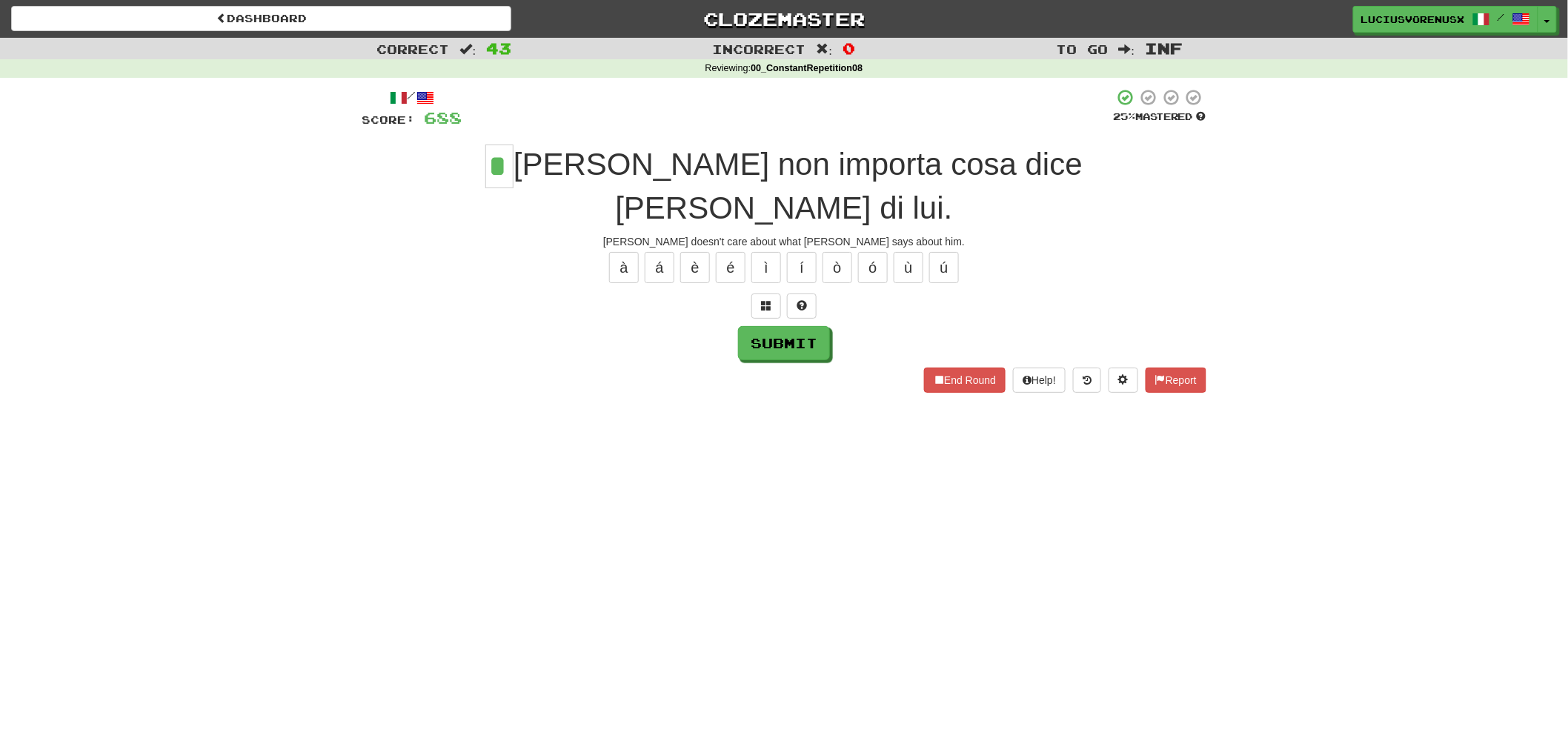
type input "*"
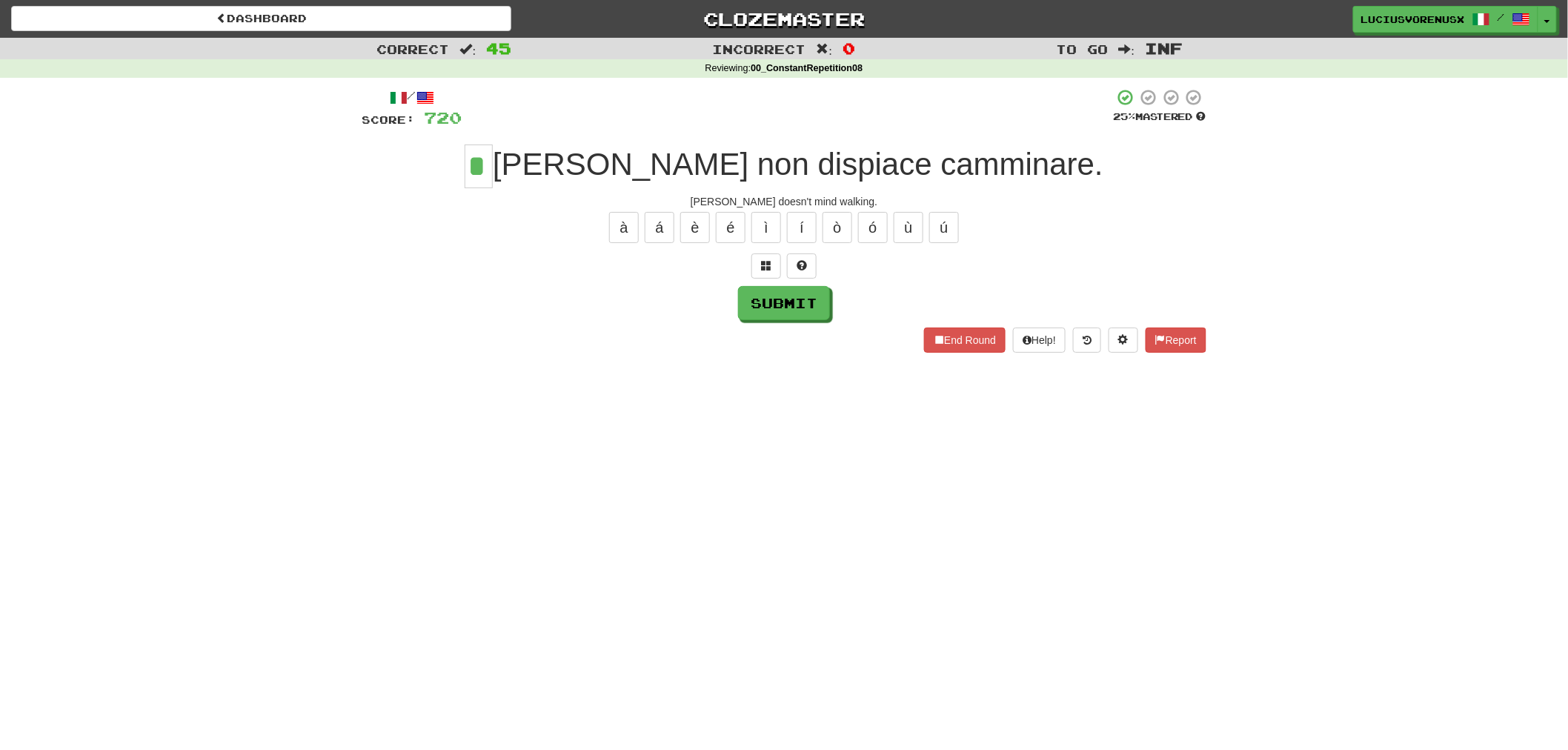
type input "*"
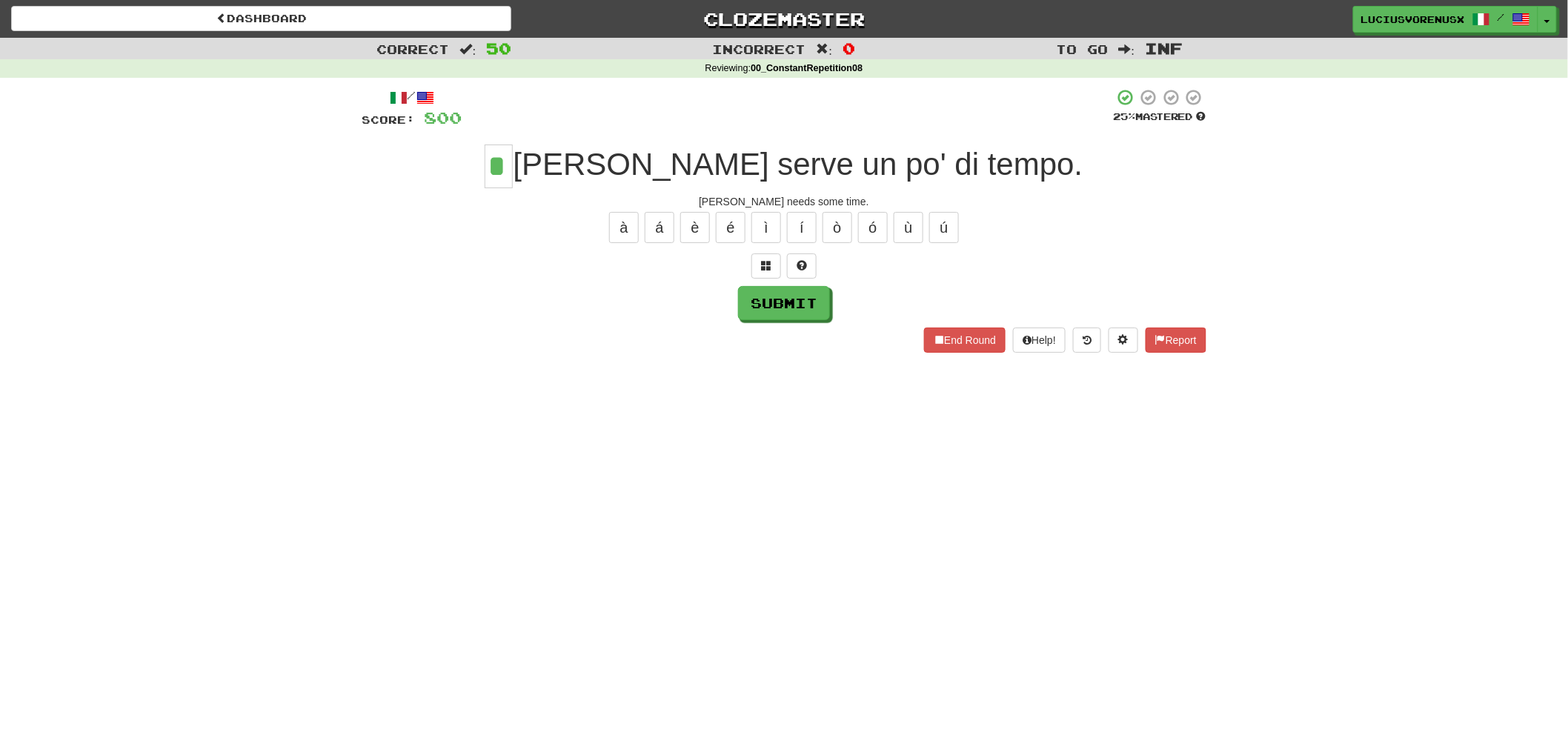
type input "*"
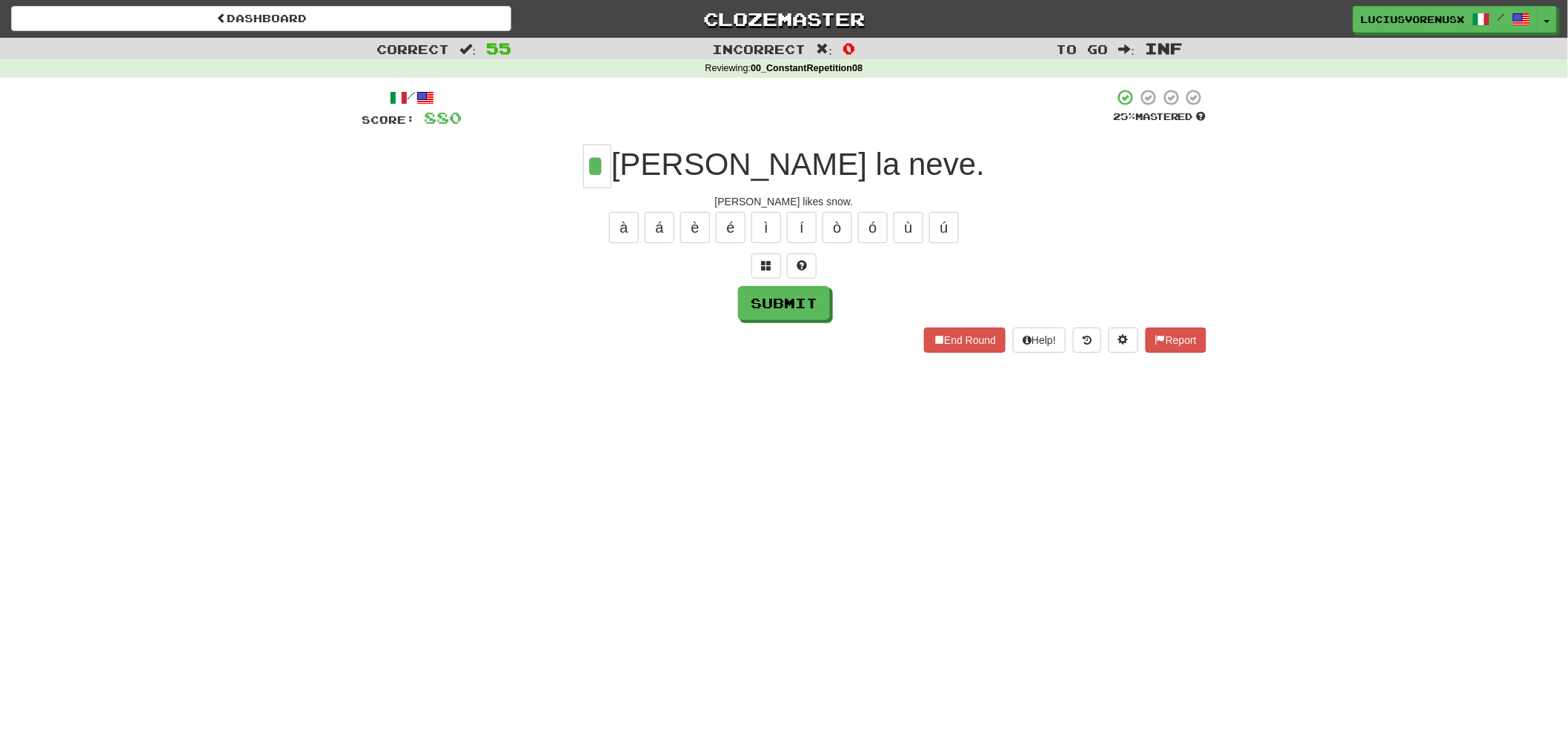
type input "*"
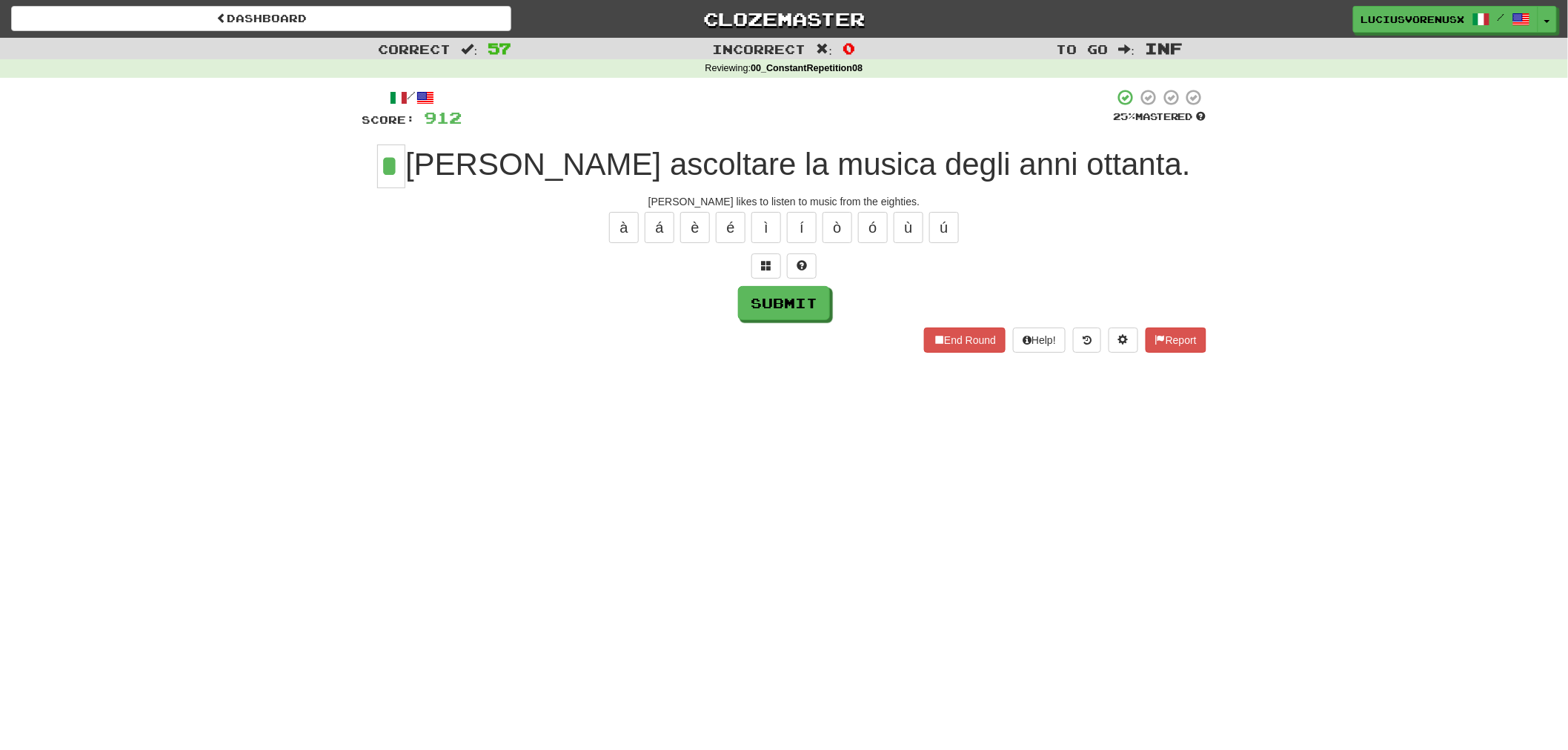
type input "*"
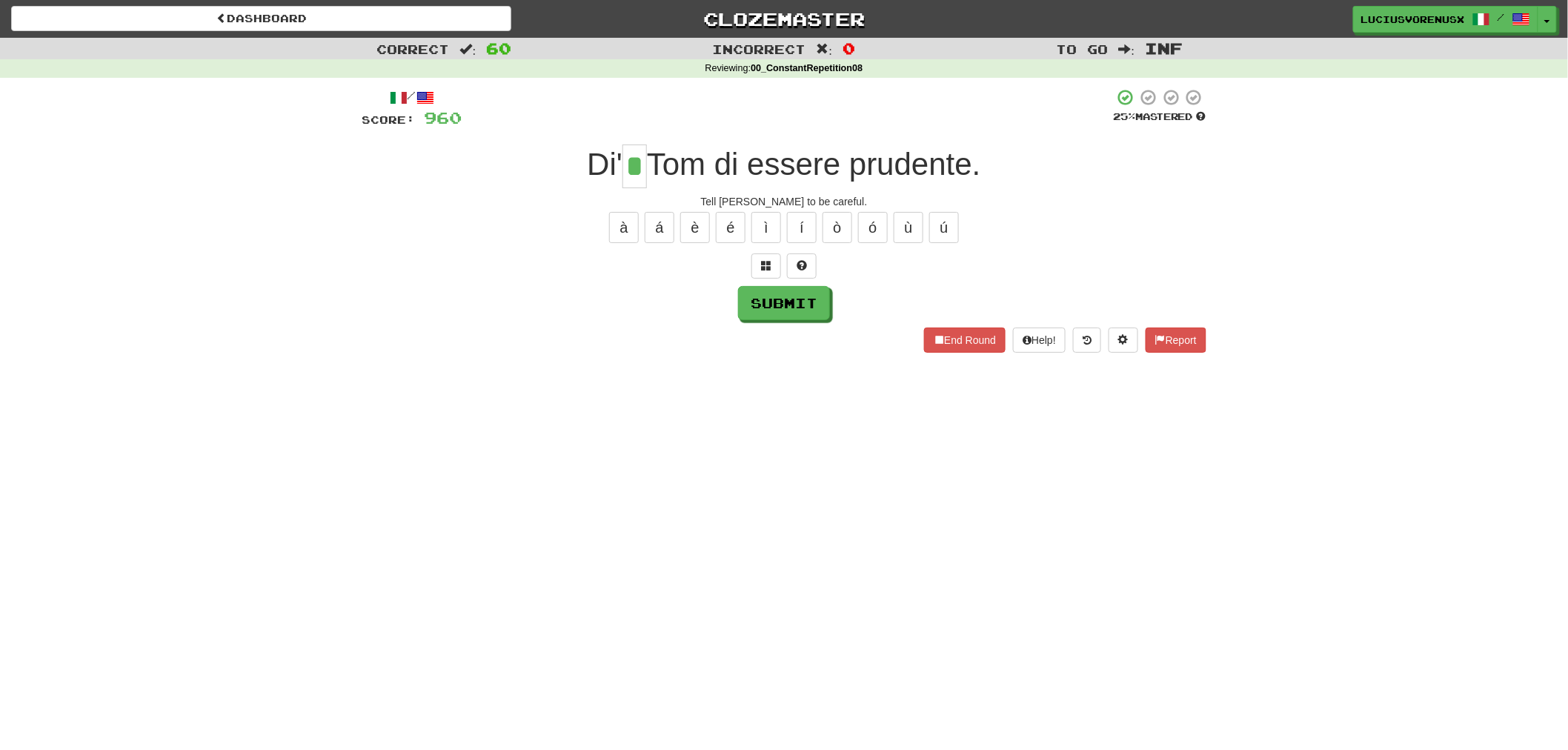
type input "*"
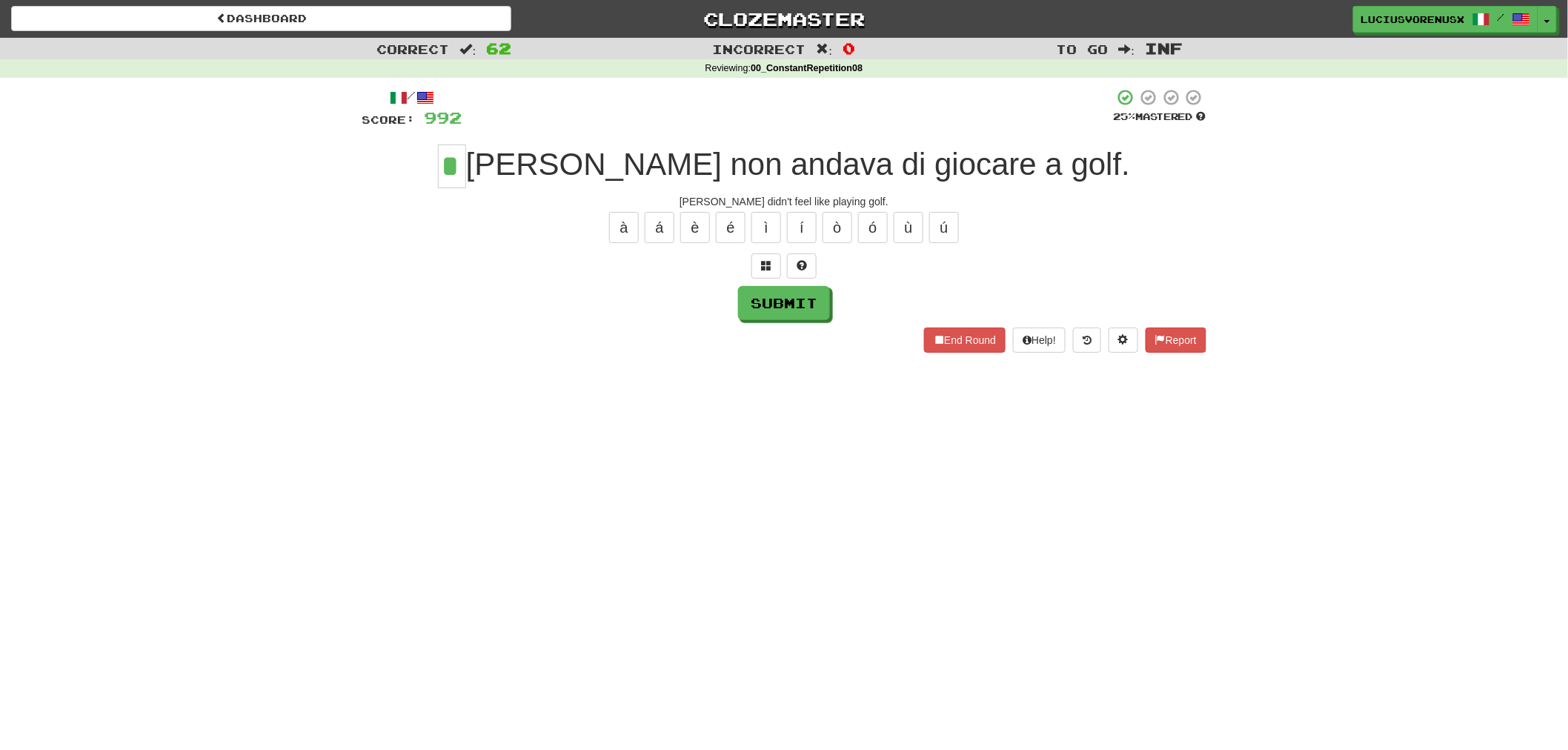
type input "*"
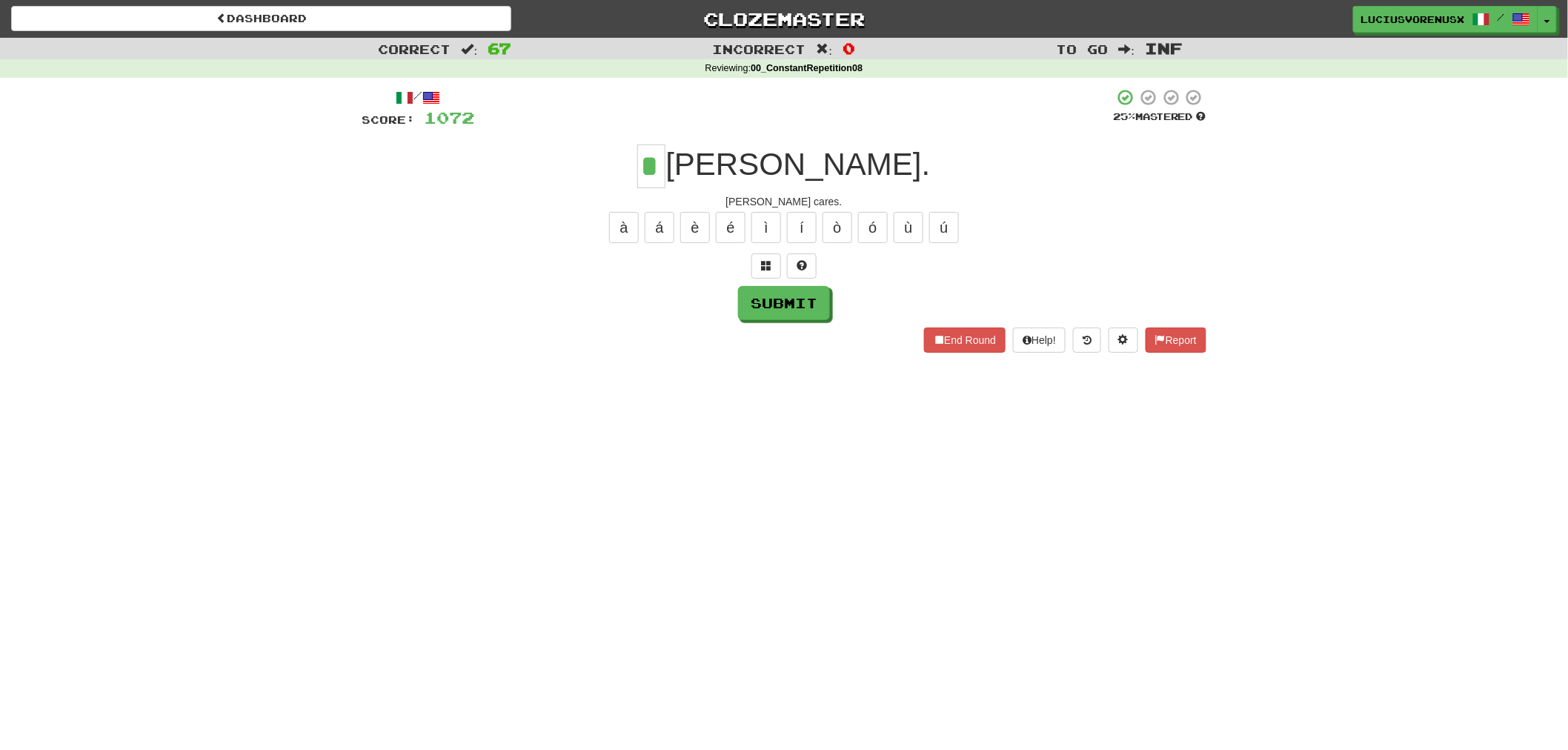
type input "*"
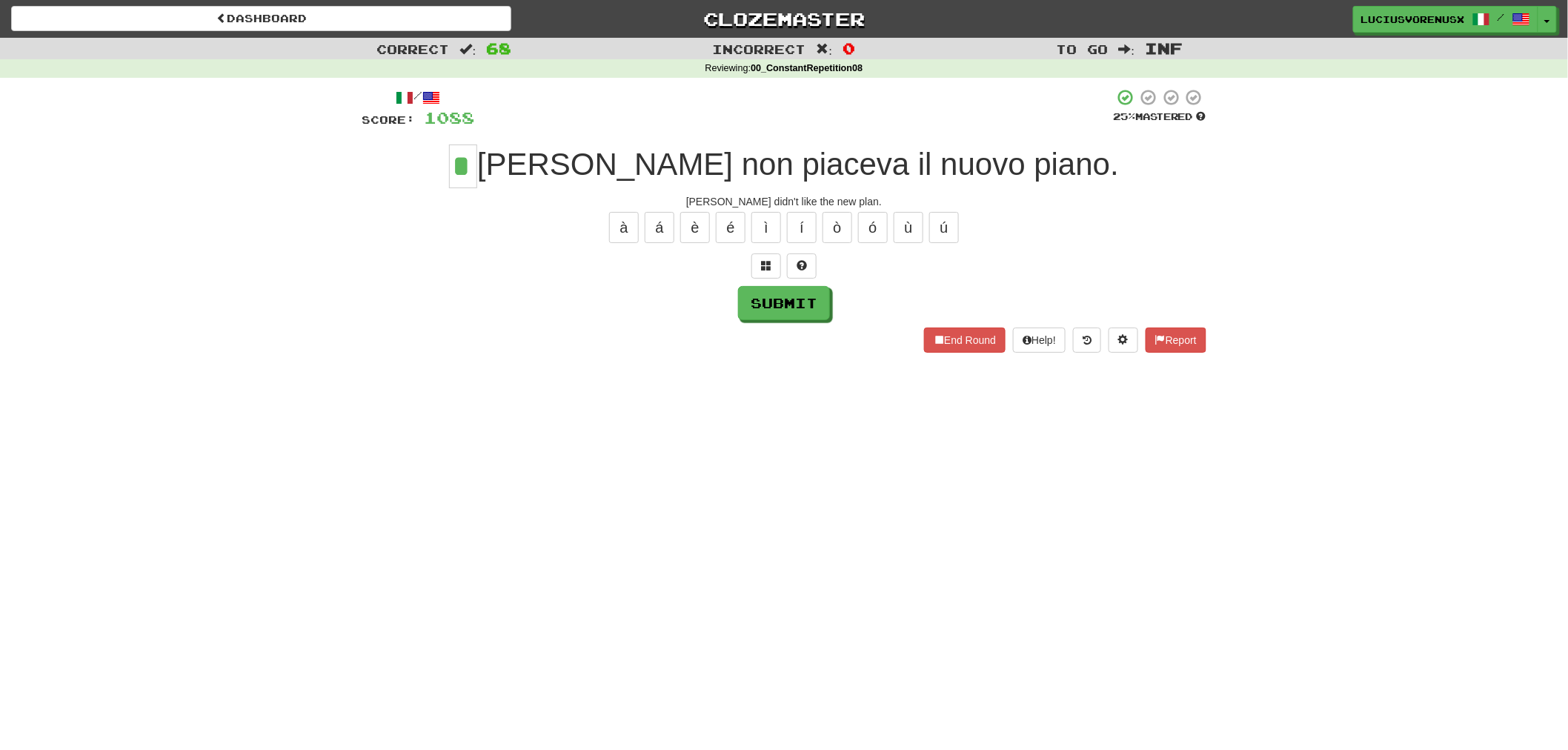
type input "*"
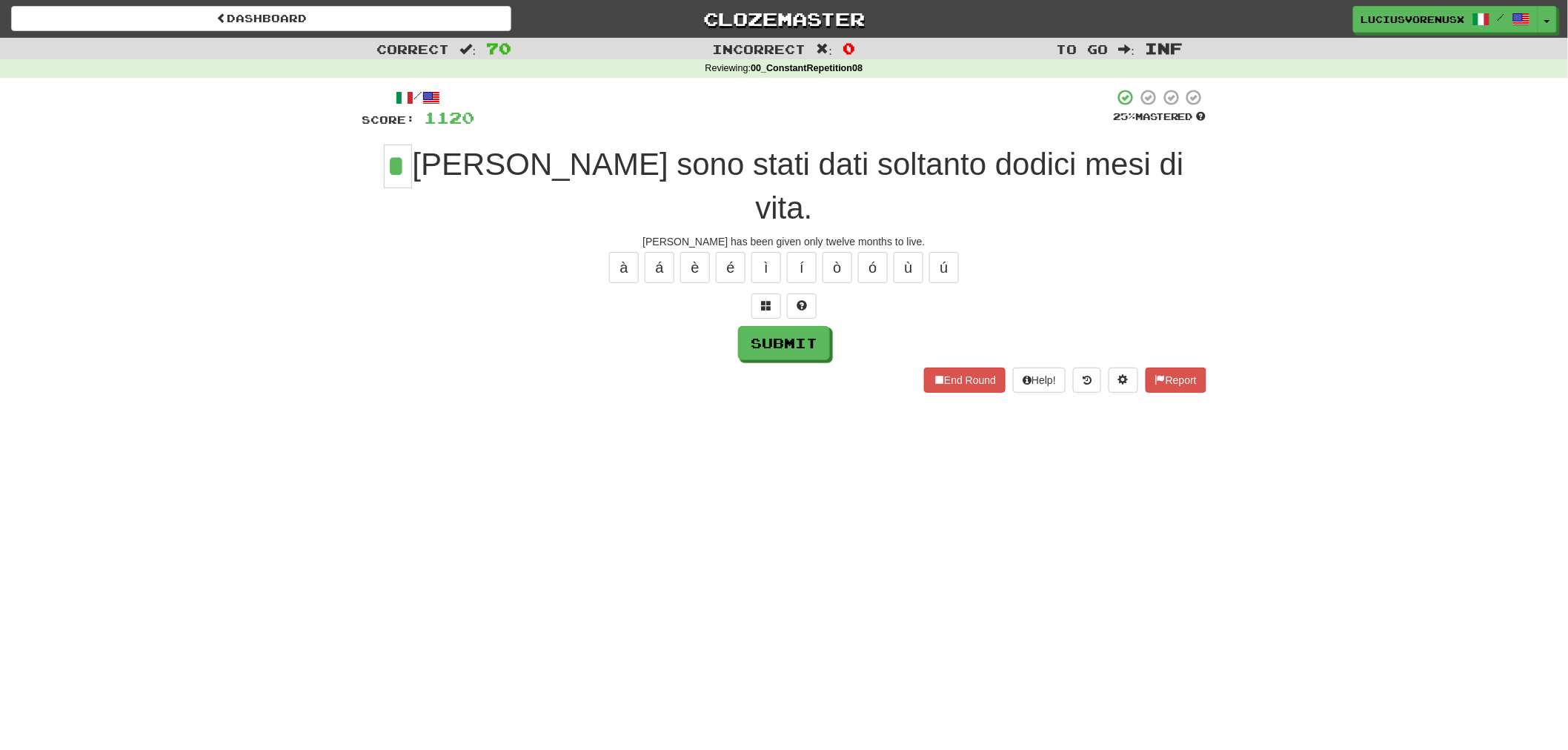
type input "*"
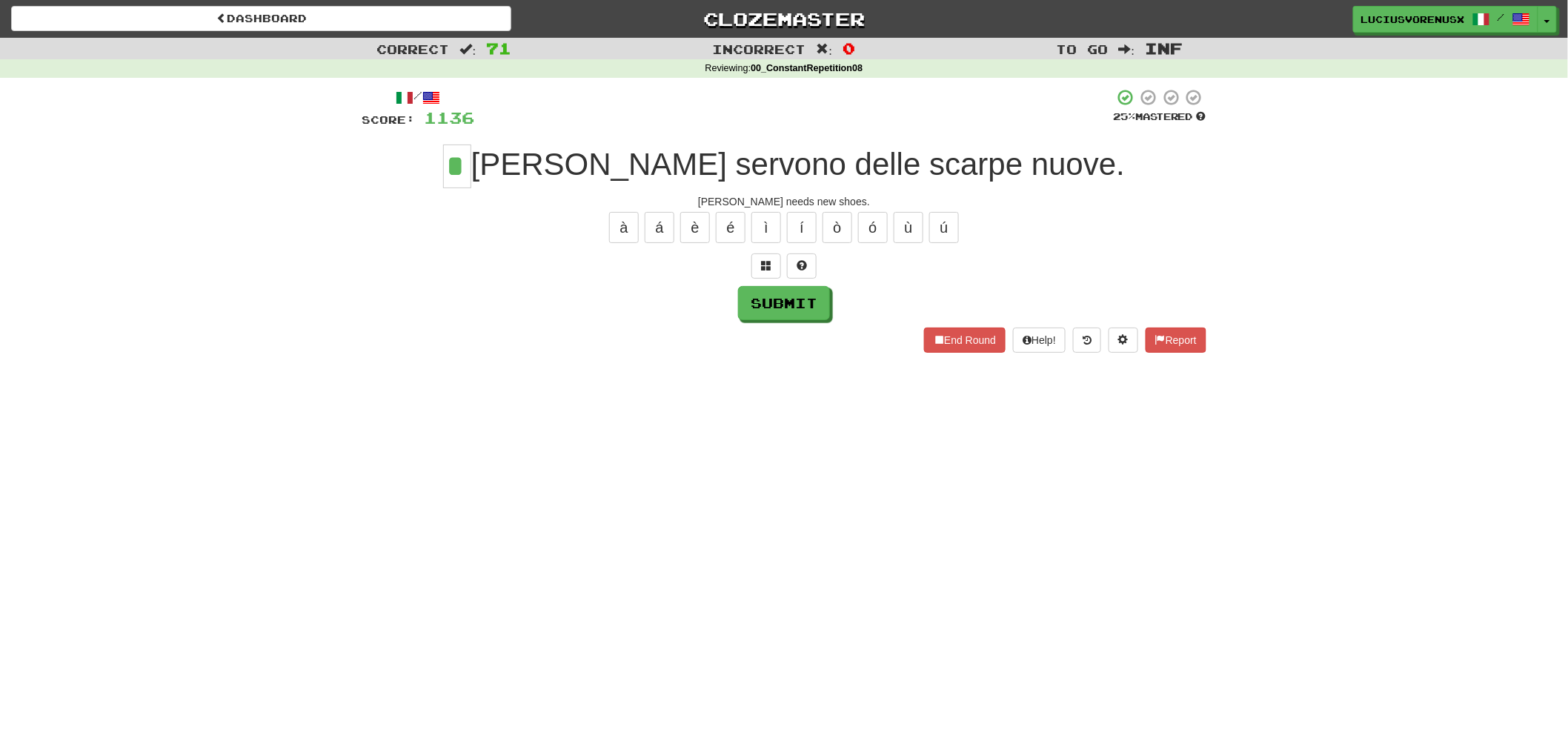
type input "*"
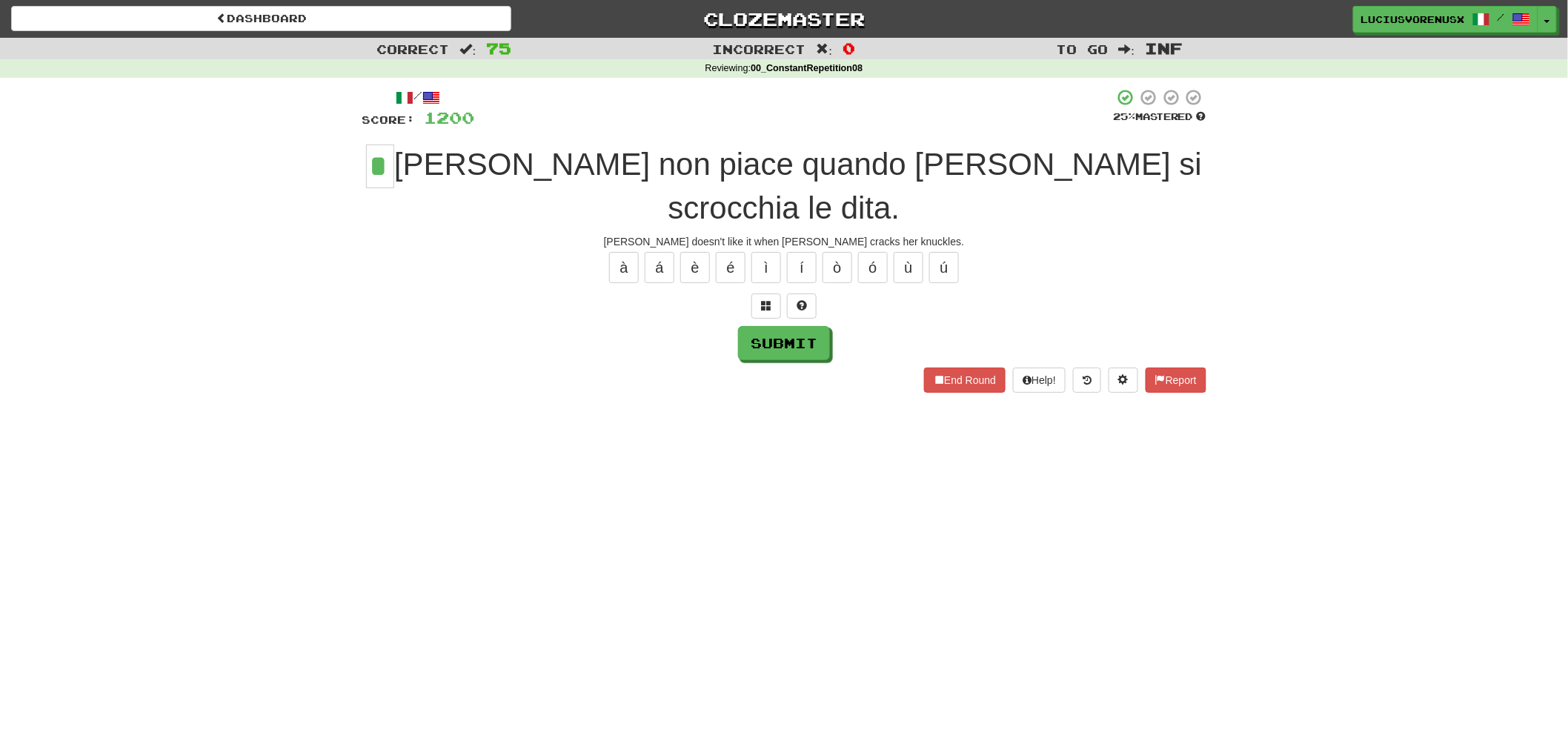
type input "*"
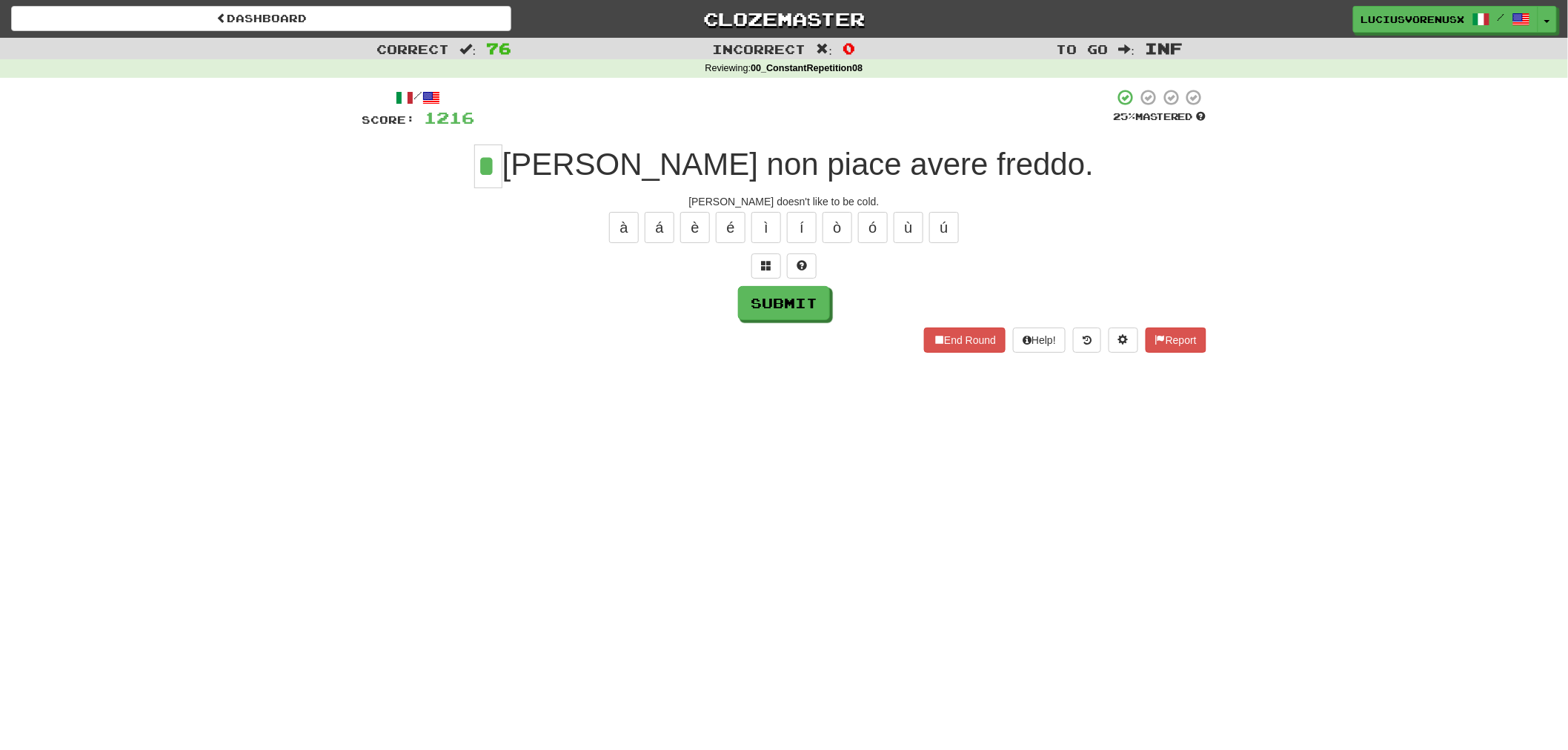
type input "*"
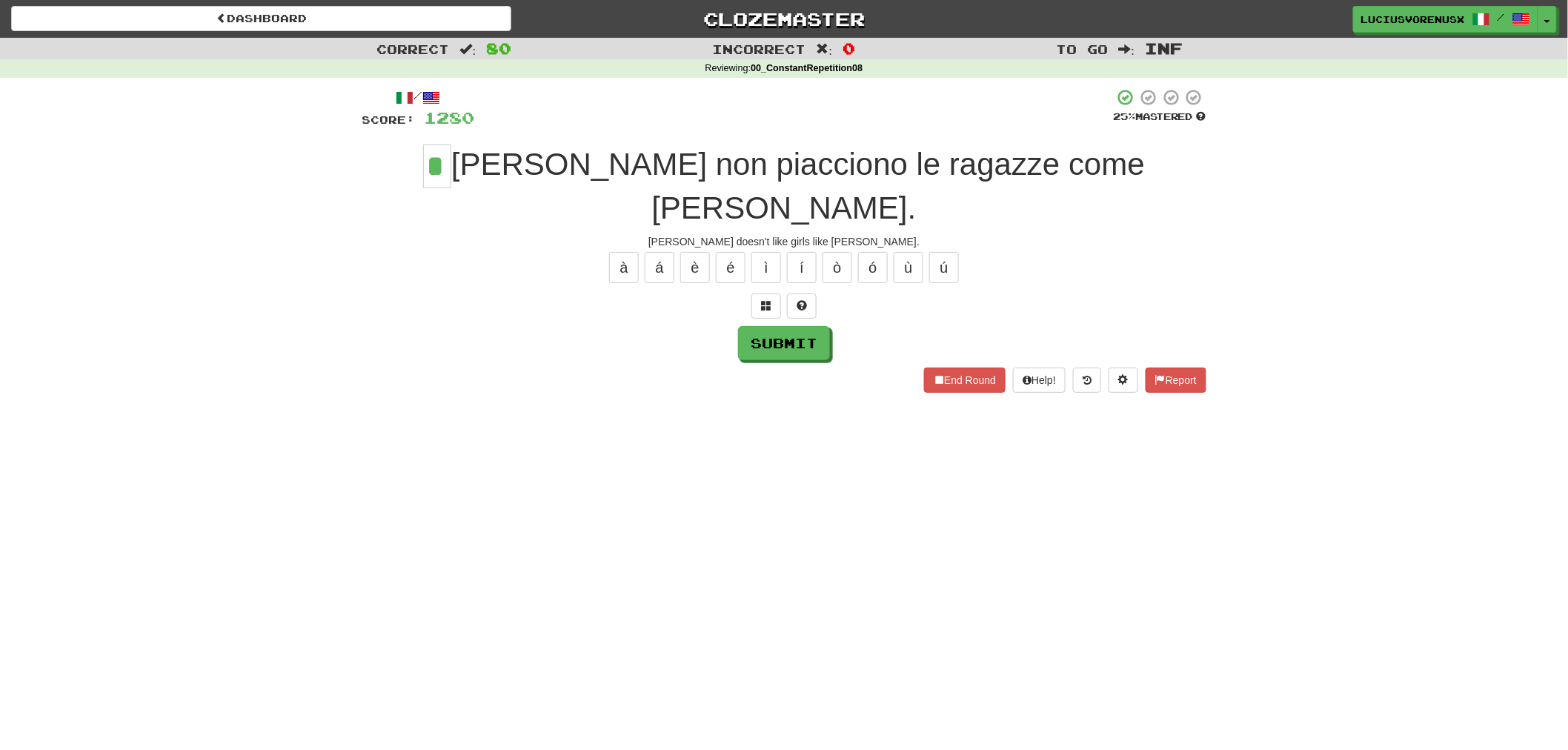
type input "*"
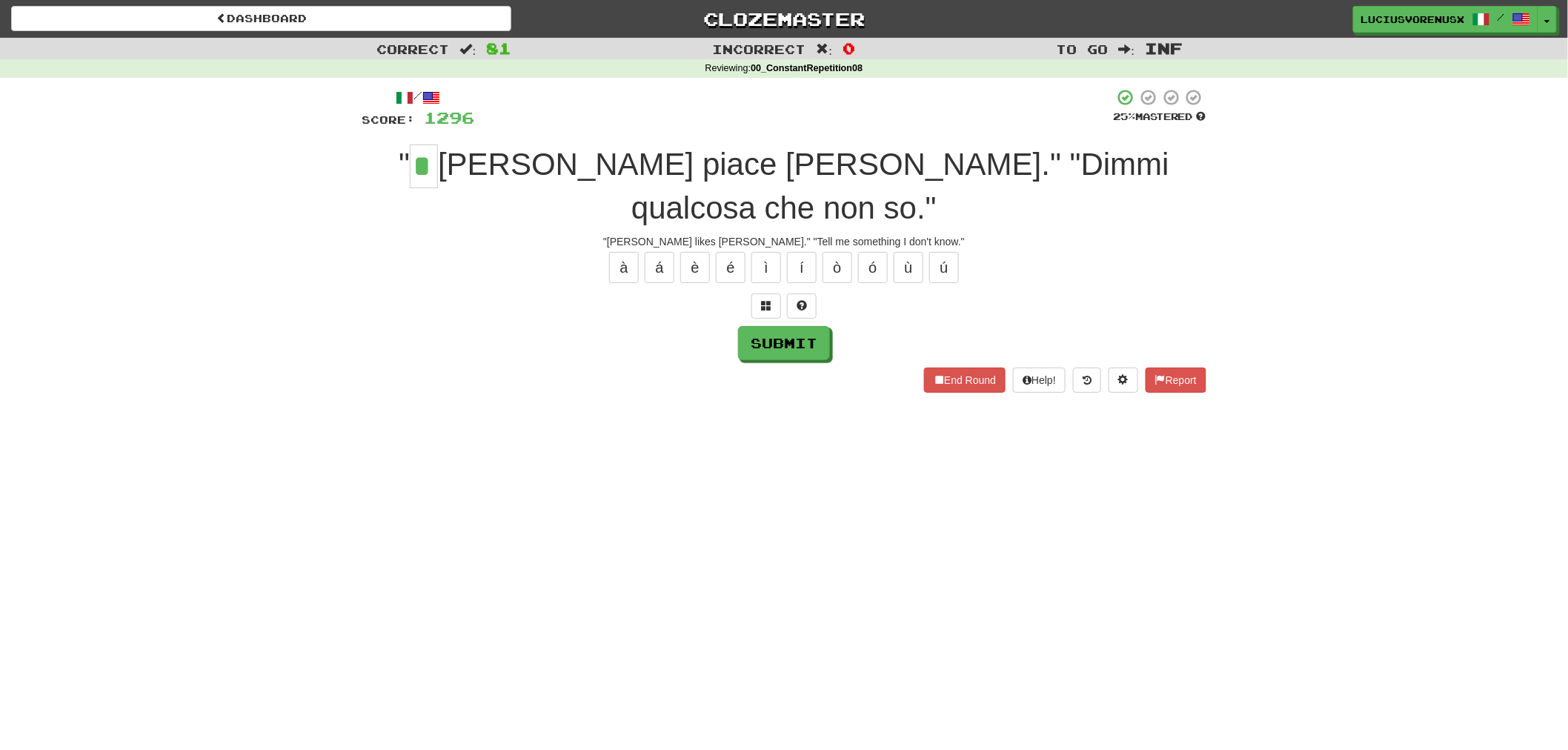
type input "*"
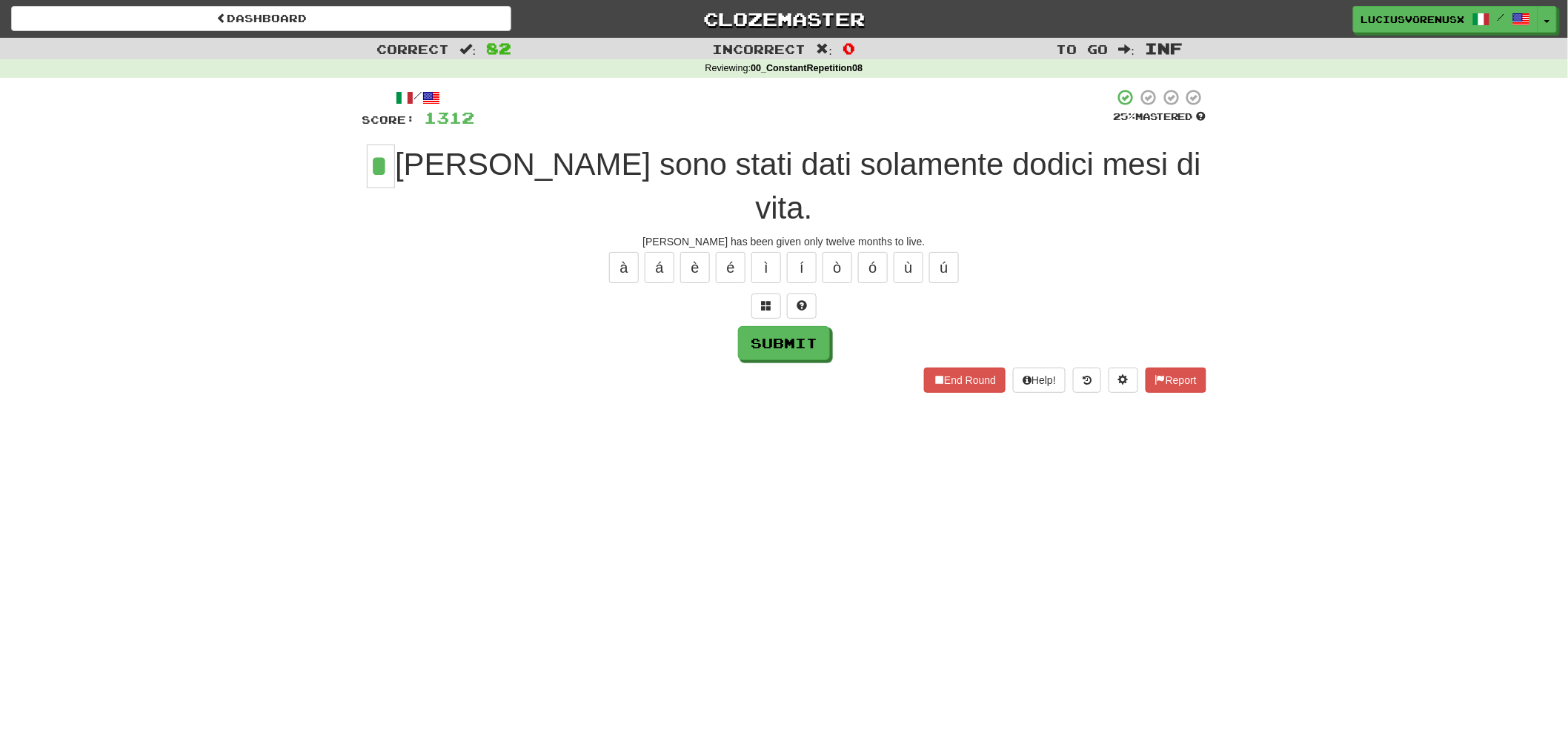
type input "*"
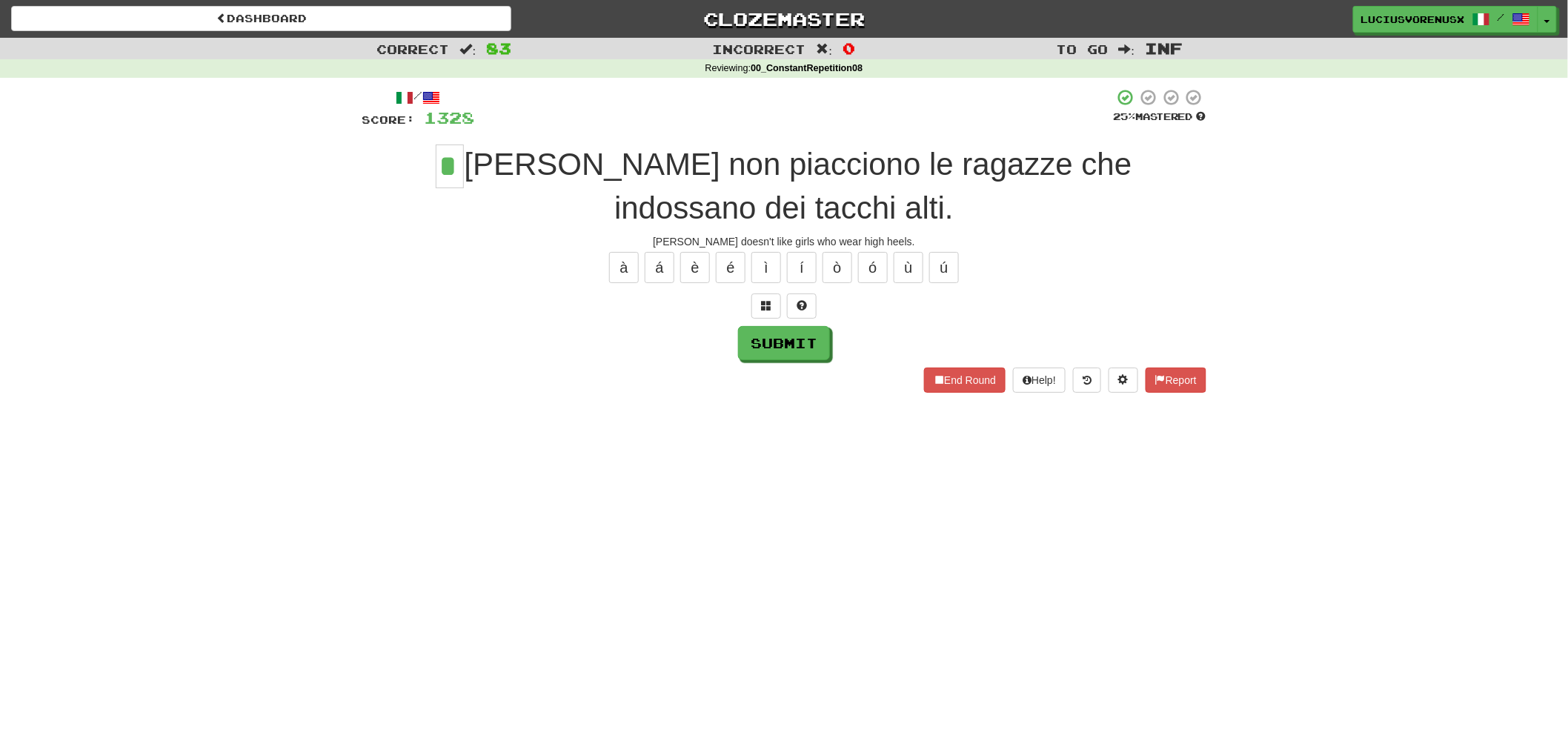
type input "*"
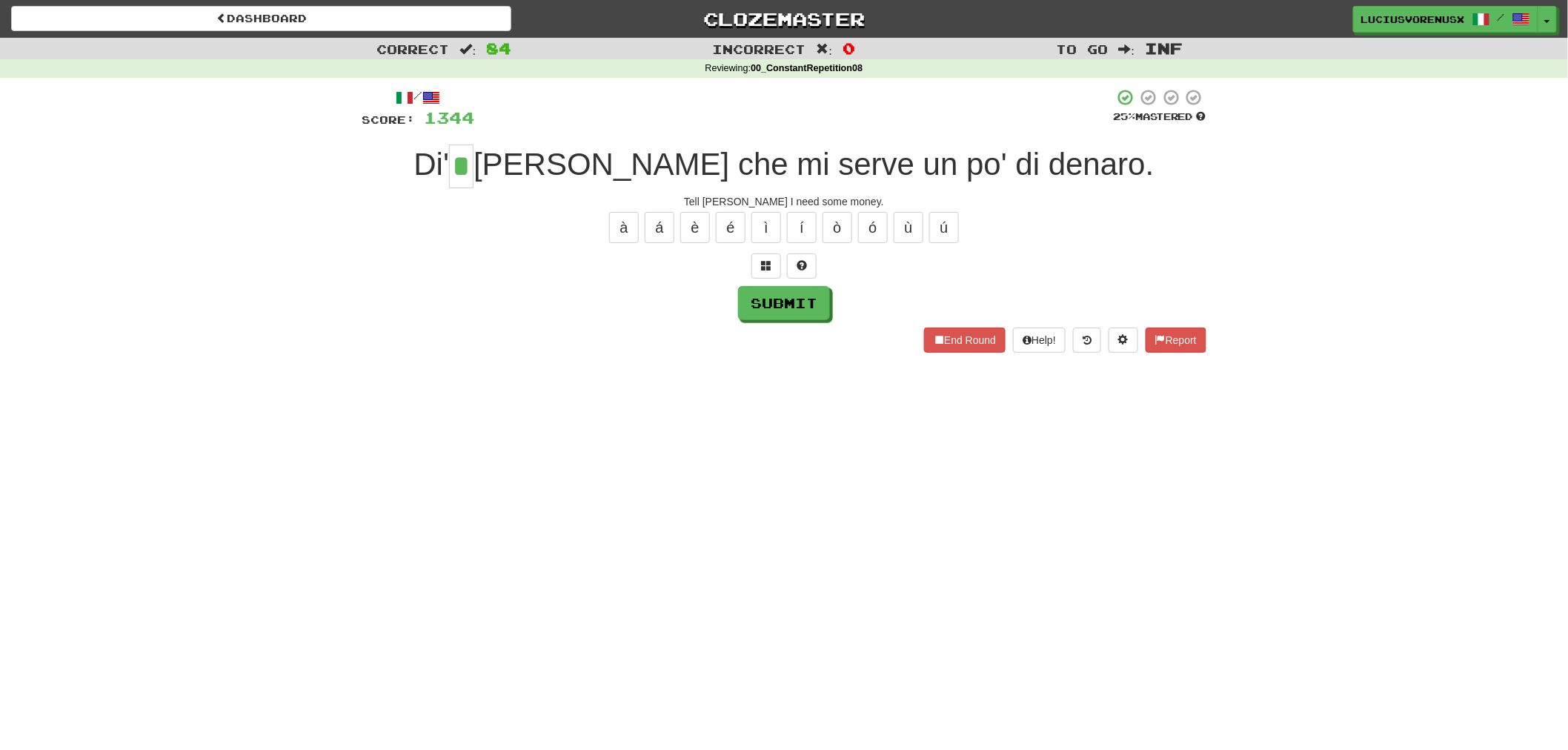
type input "*"
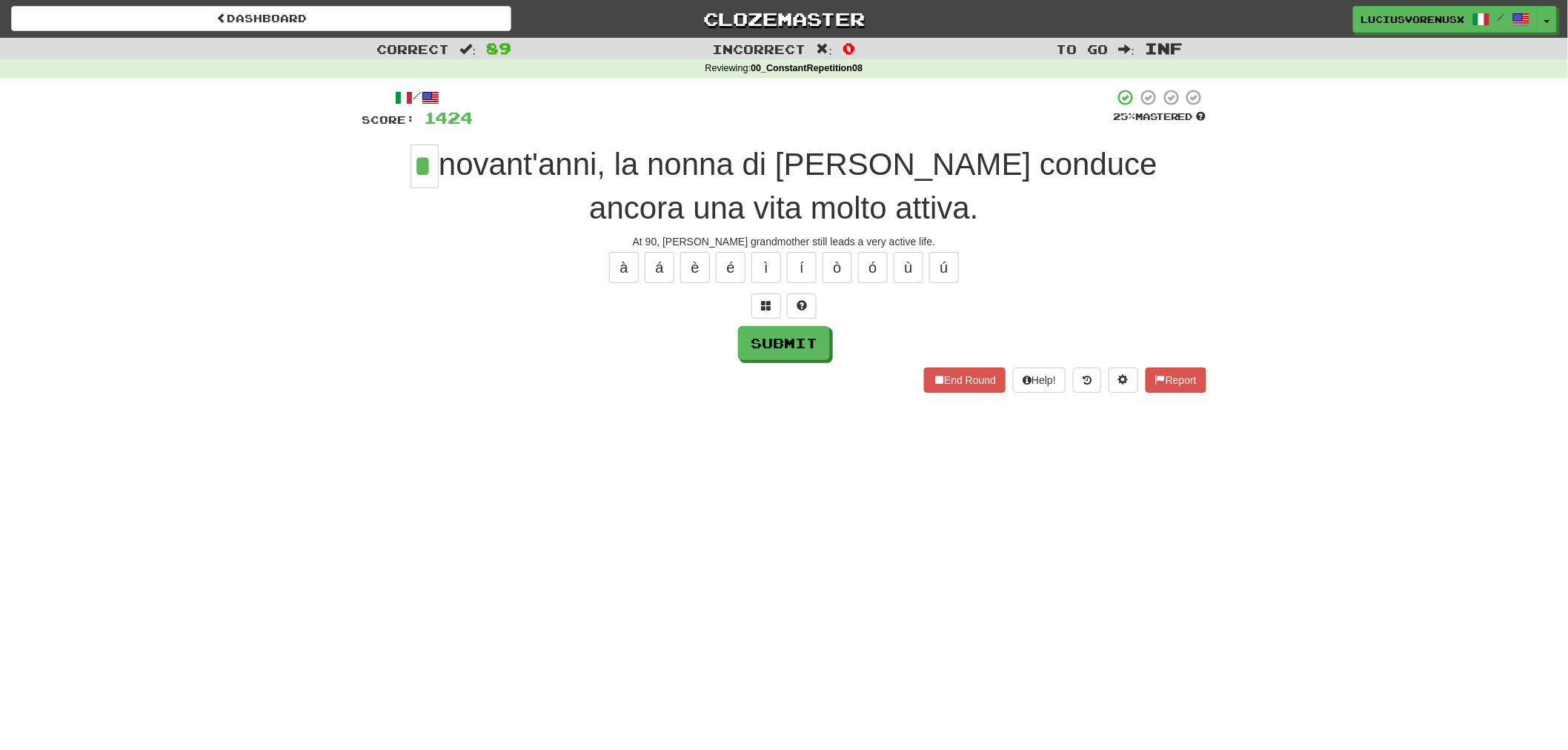
type input "*"
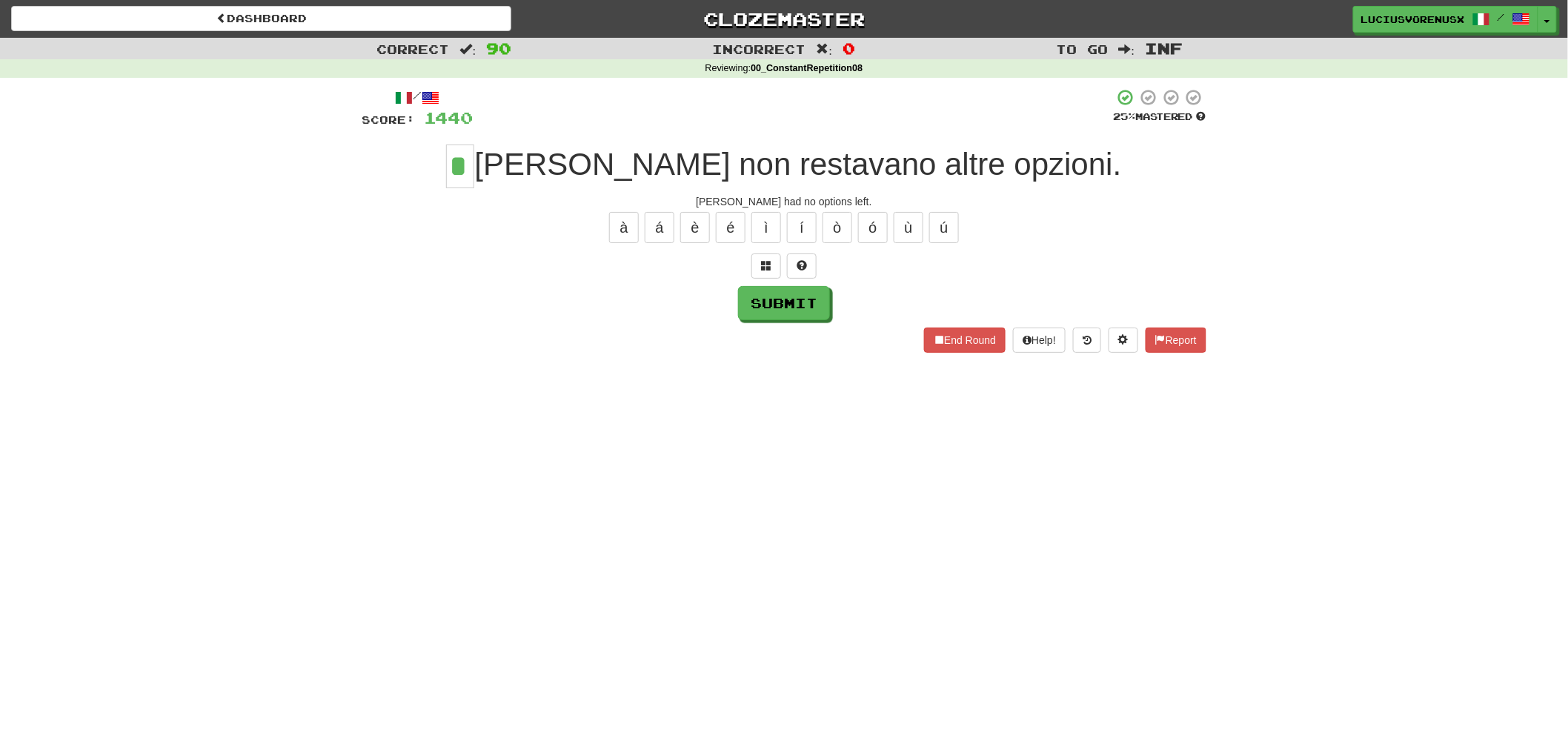
type input "*"
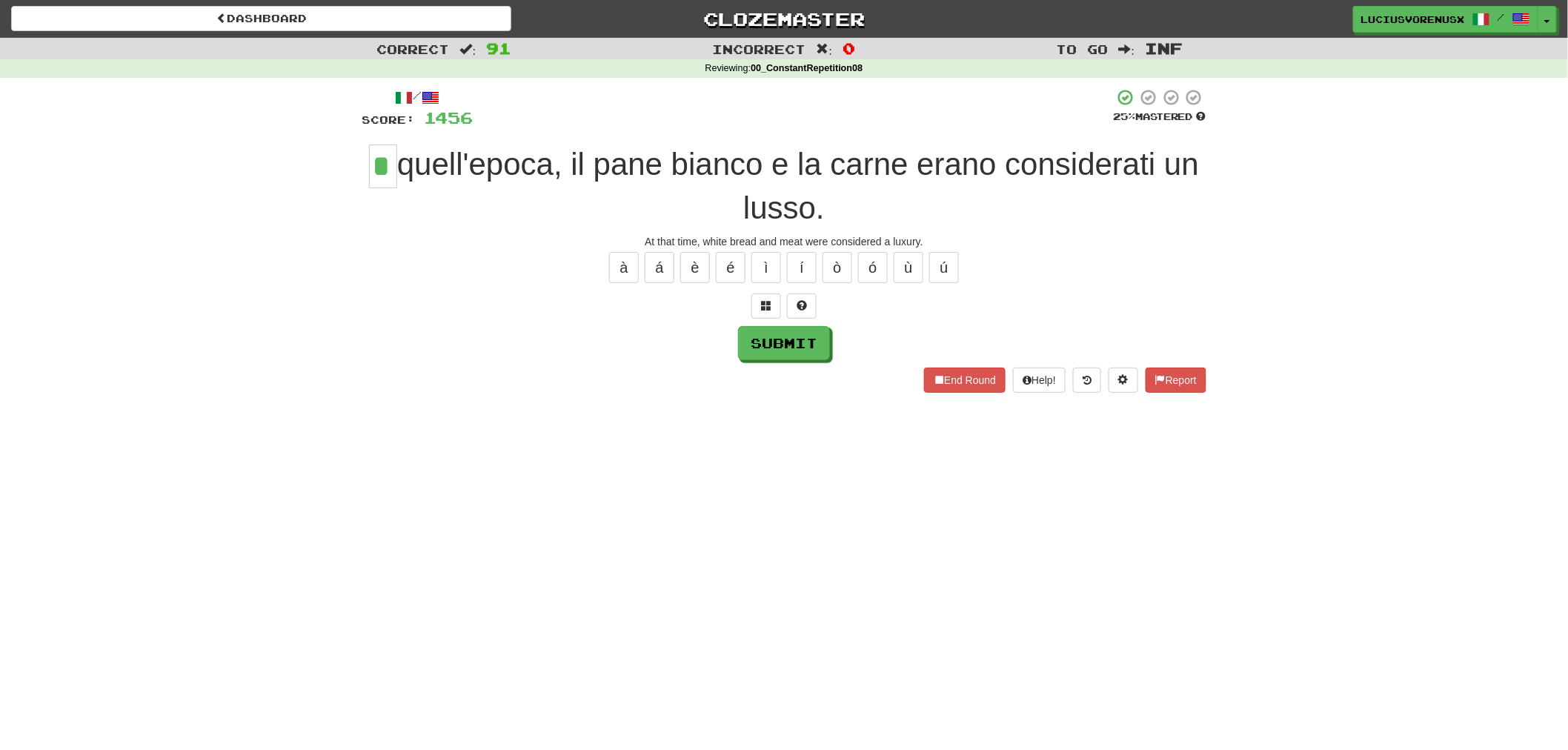
type input "*"
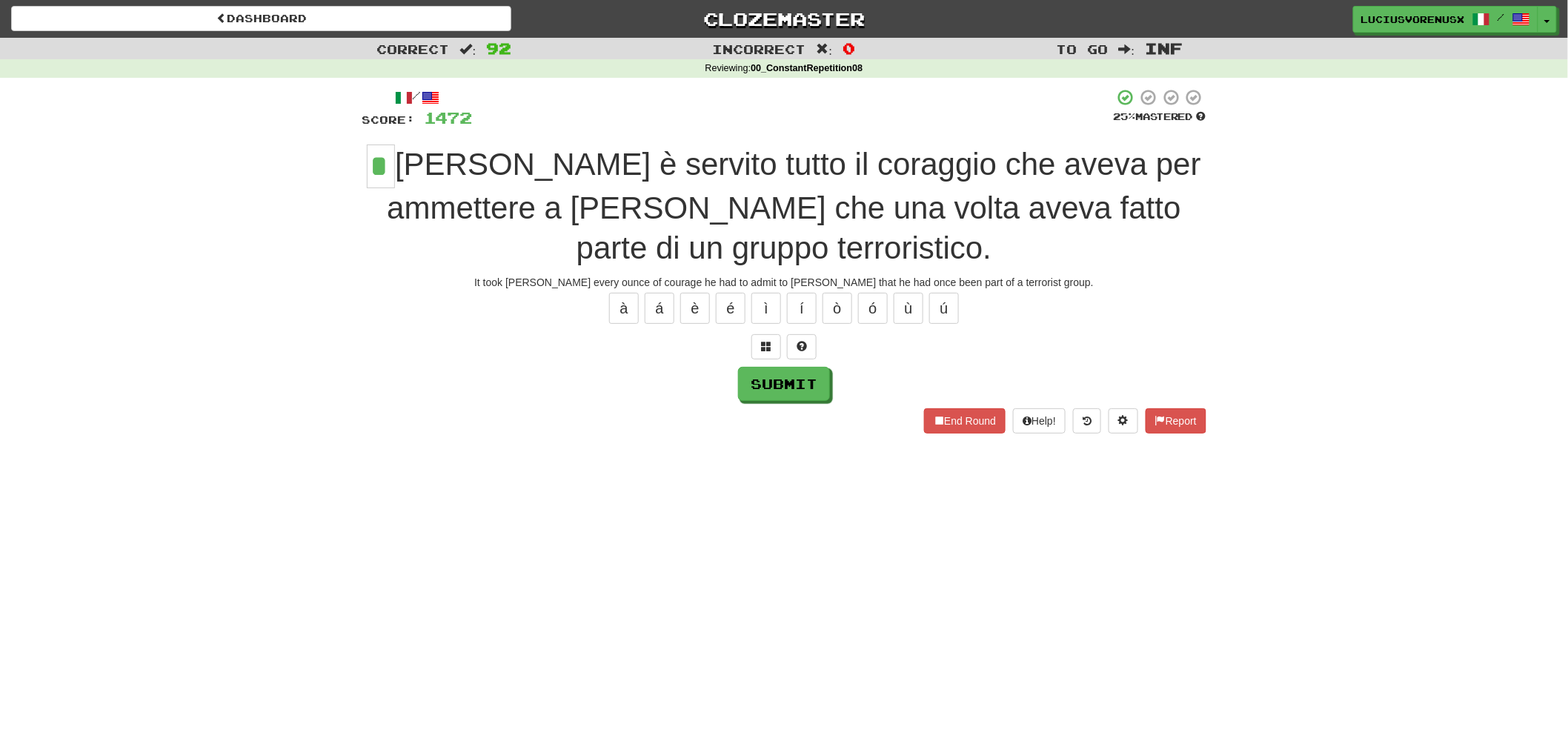
type input "*"
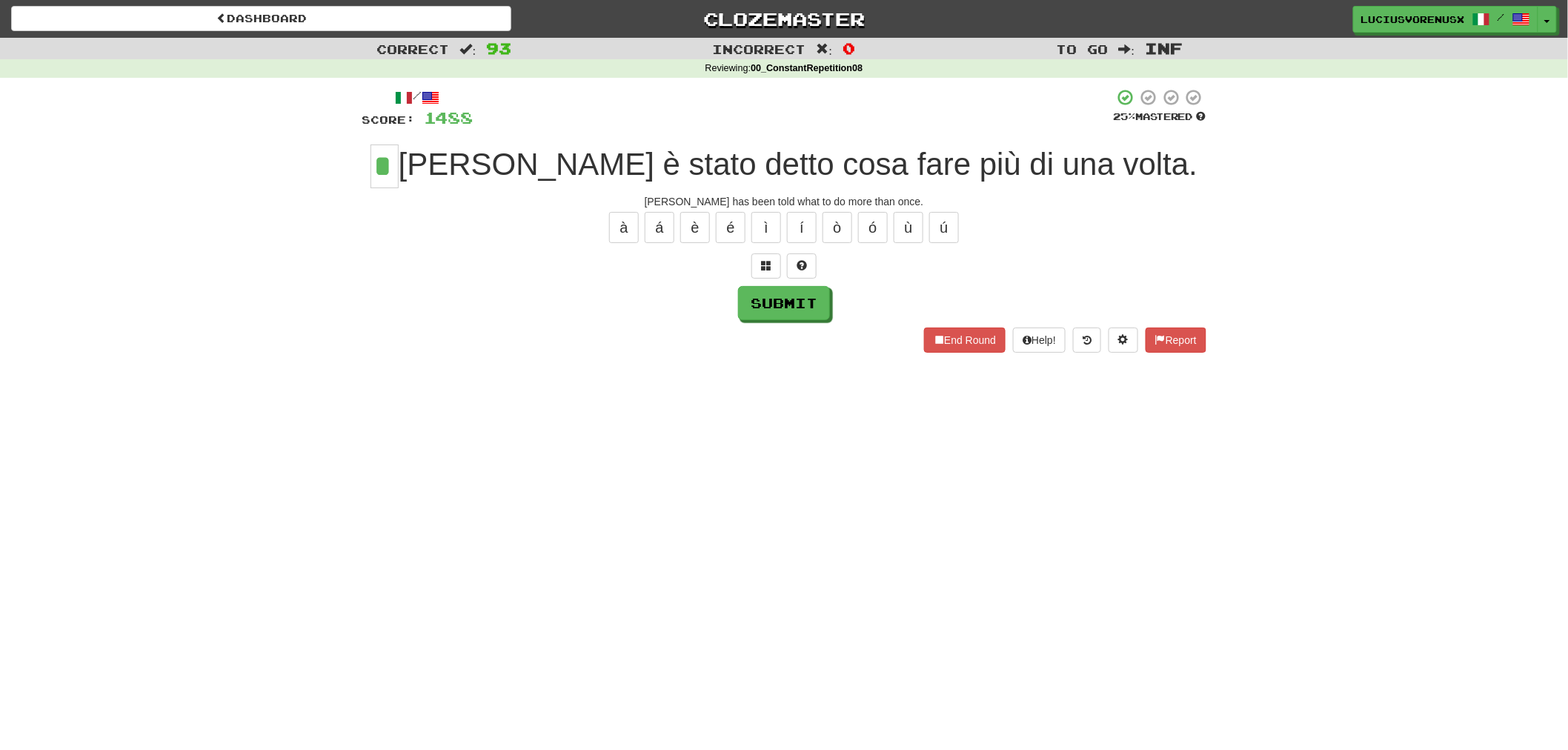
type input "*"
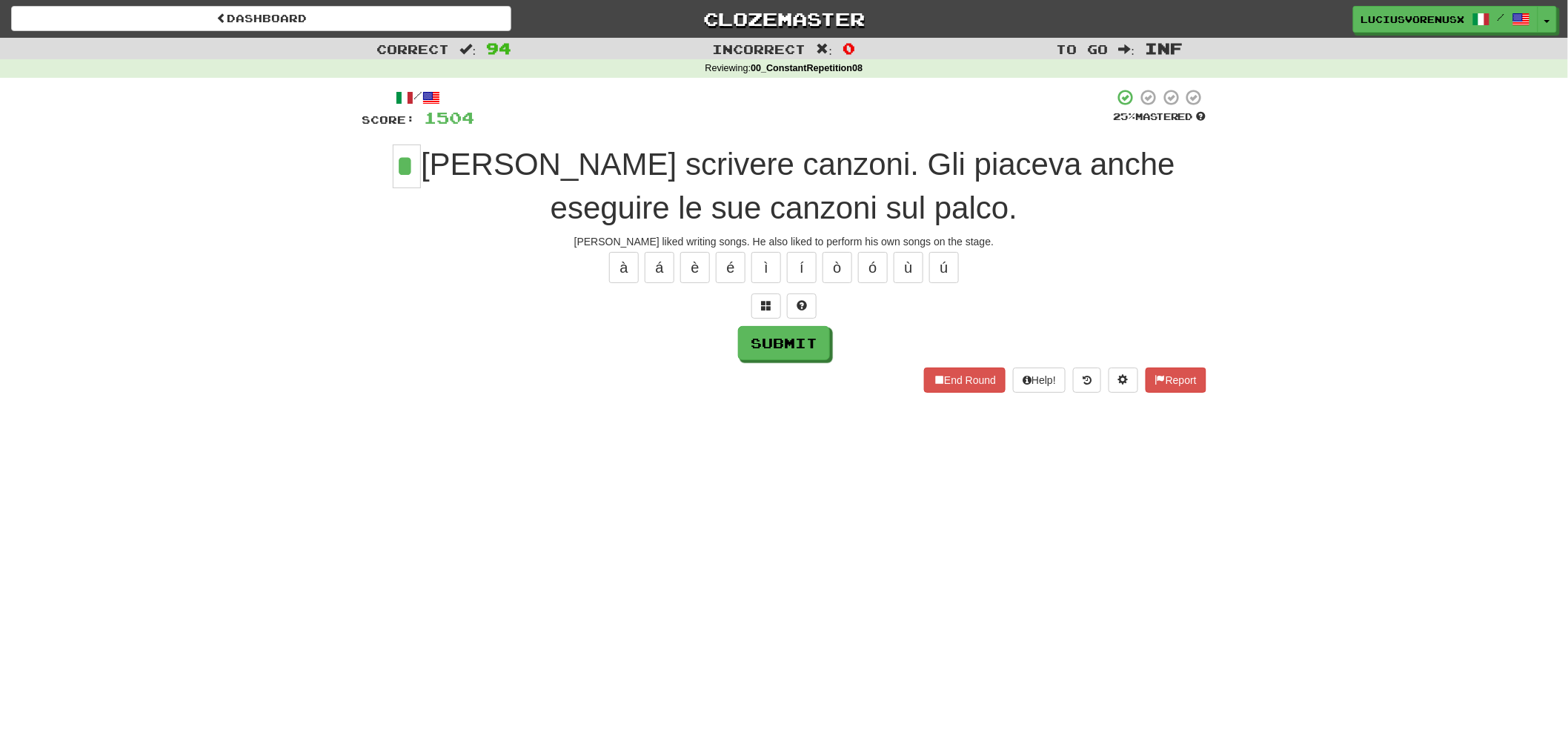
type input "*"
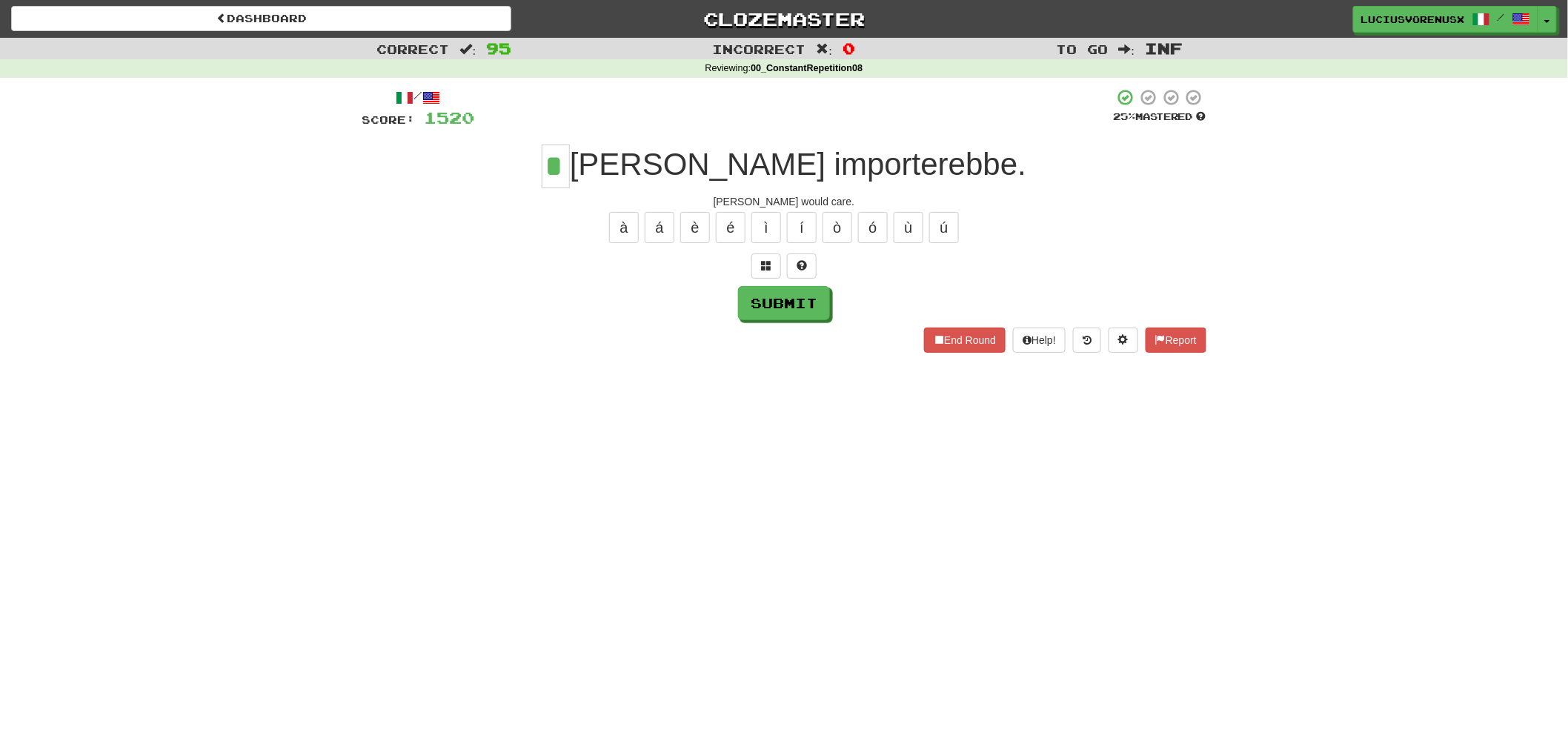
type input "*"
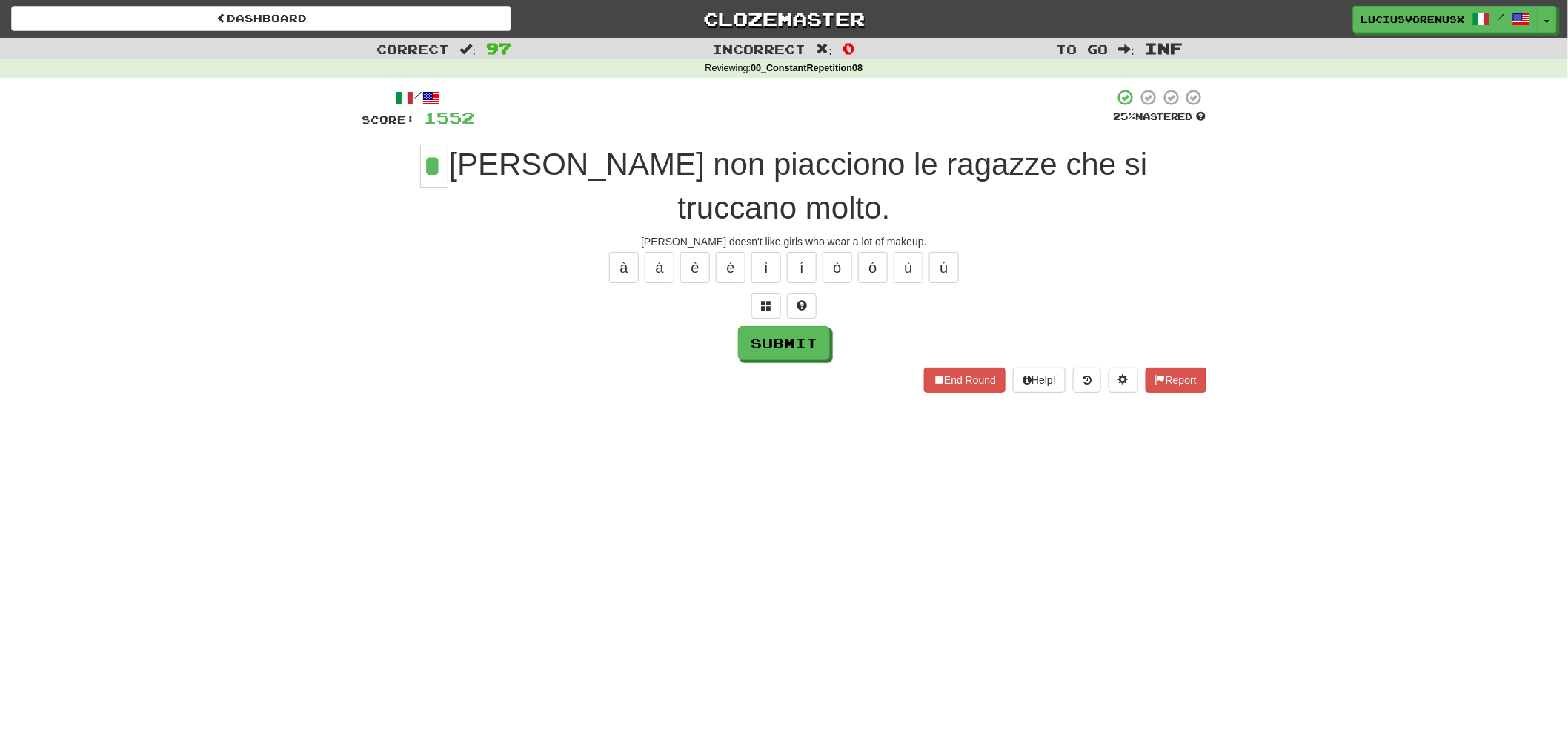
type input "*"
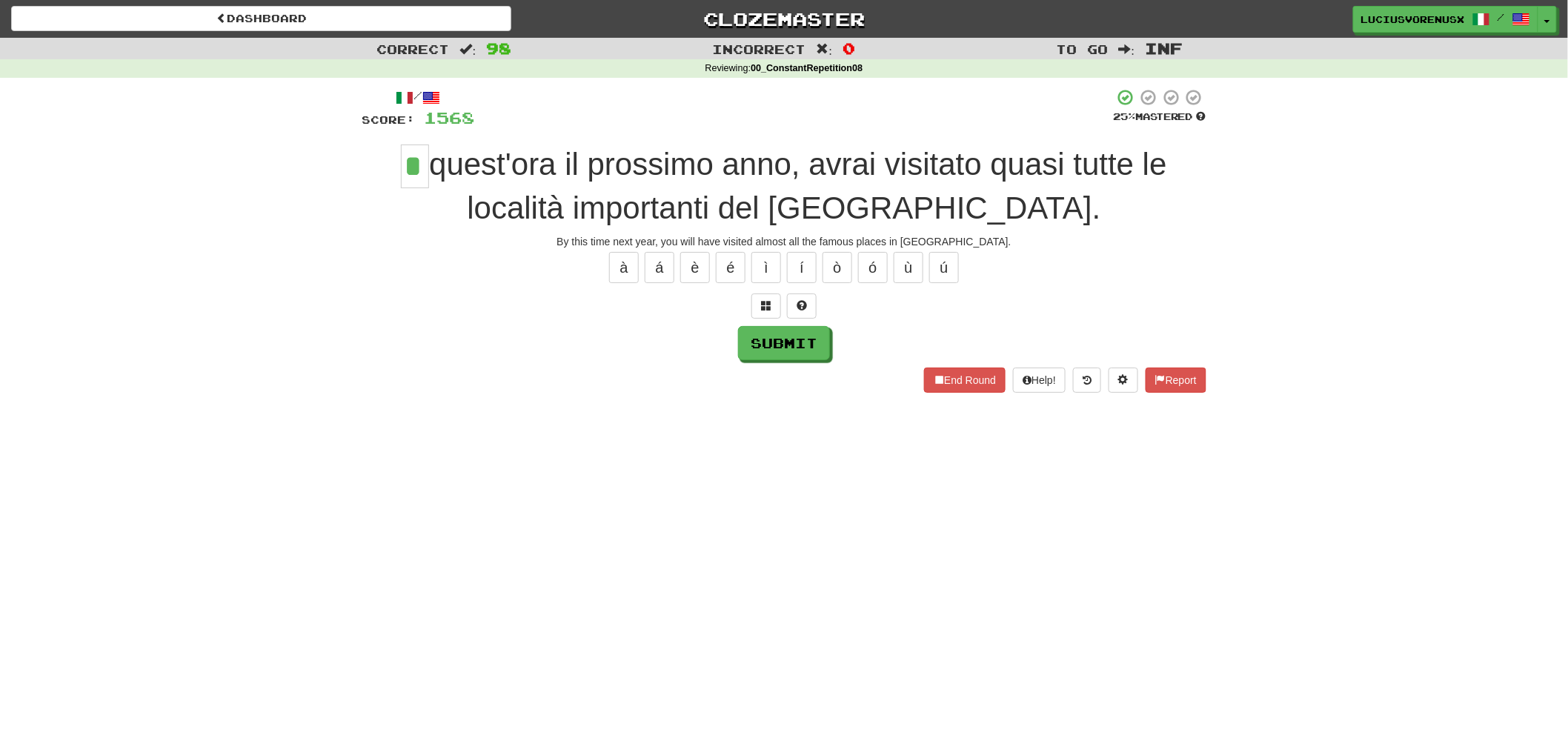
type input "*"
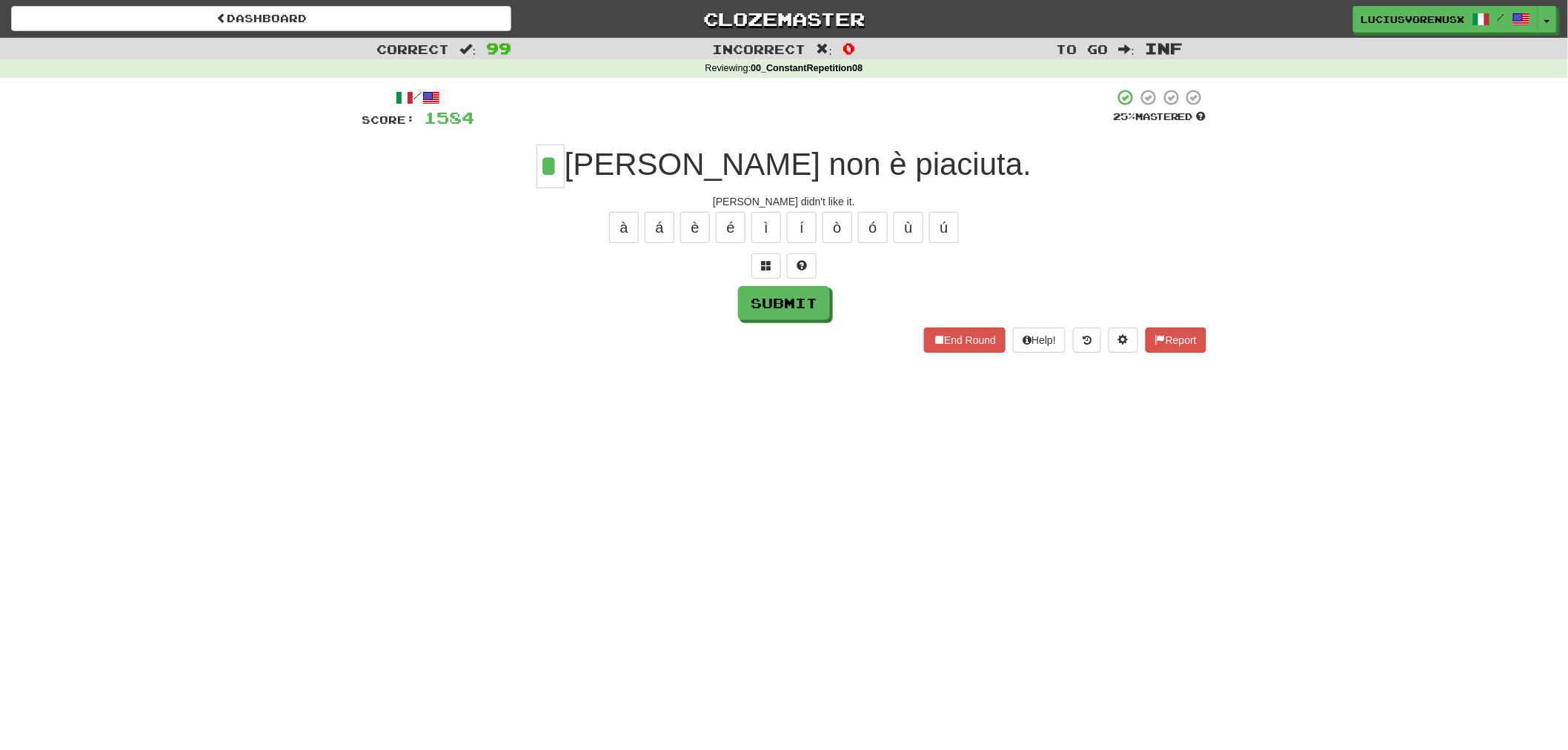
type input "*"
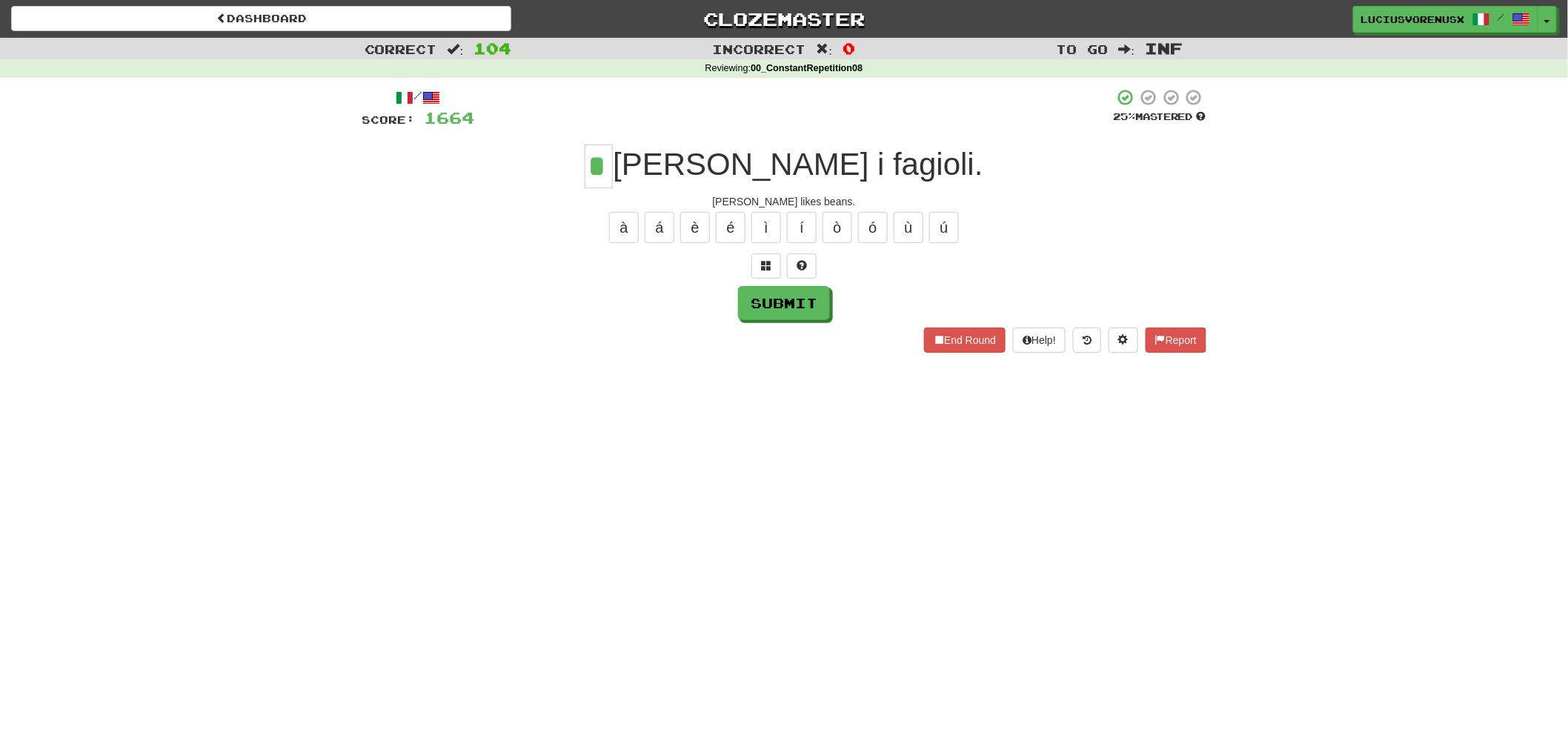
type input "*"
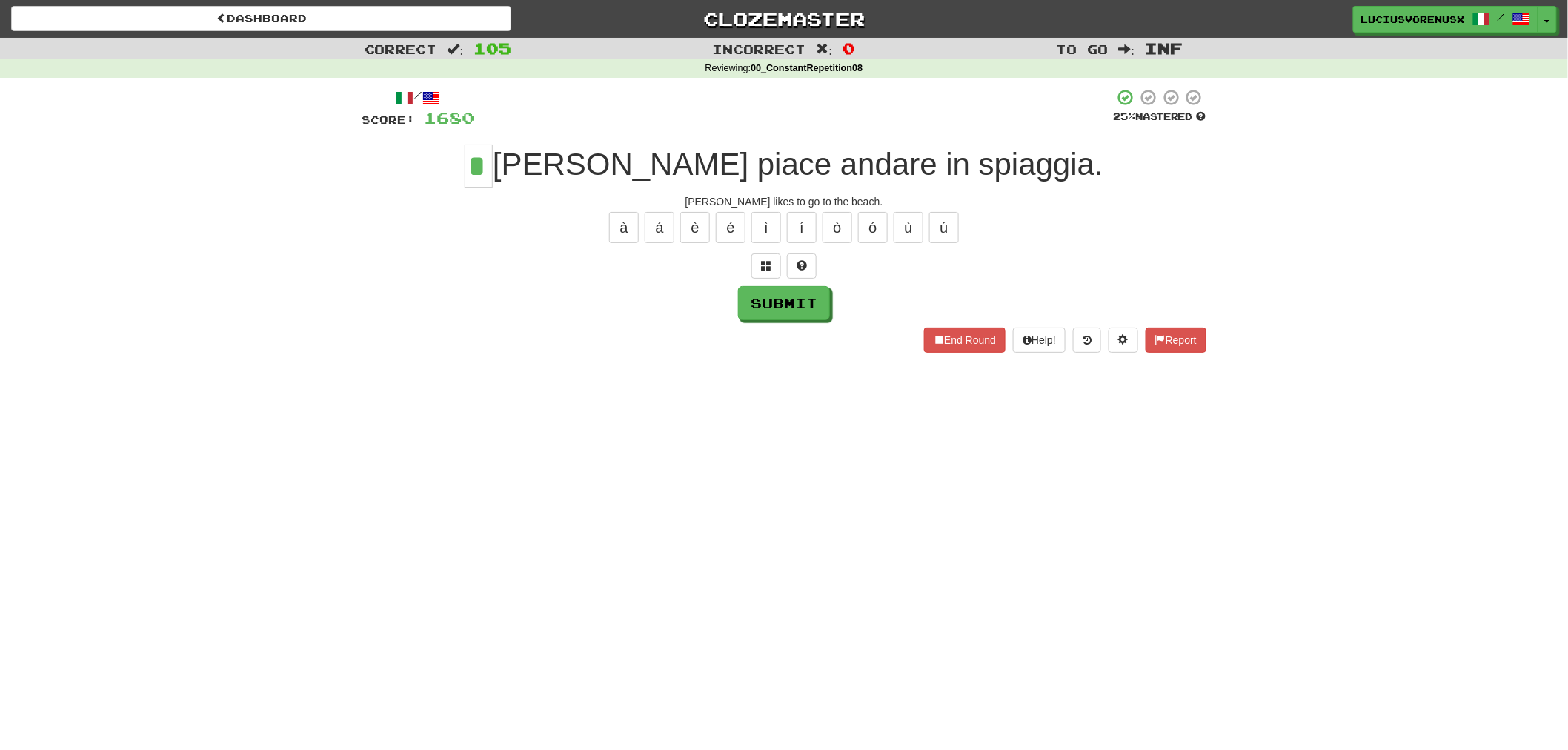
type input "*"
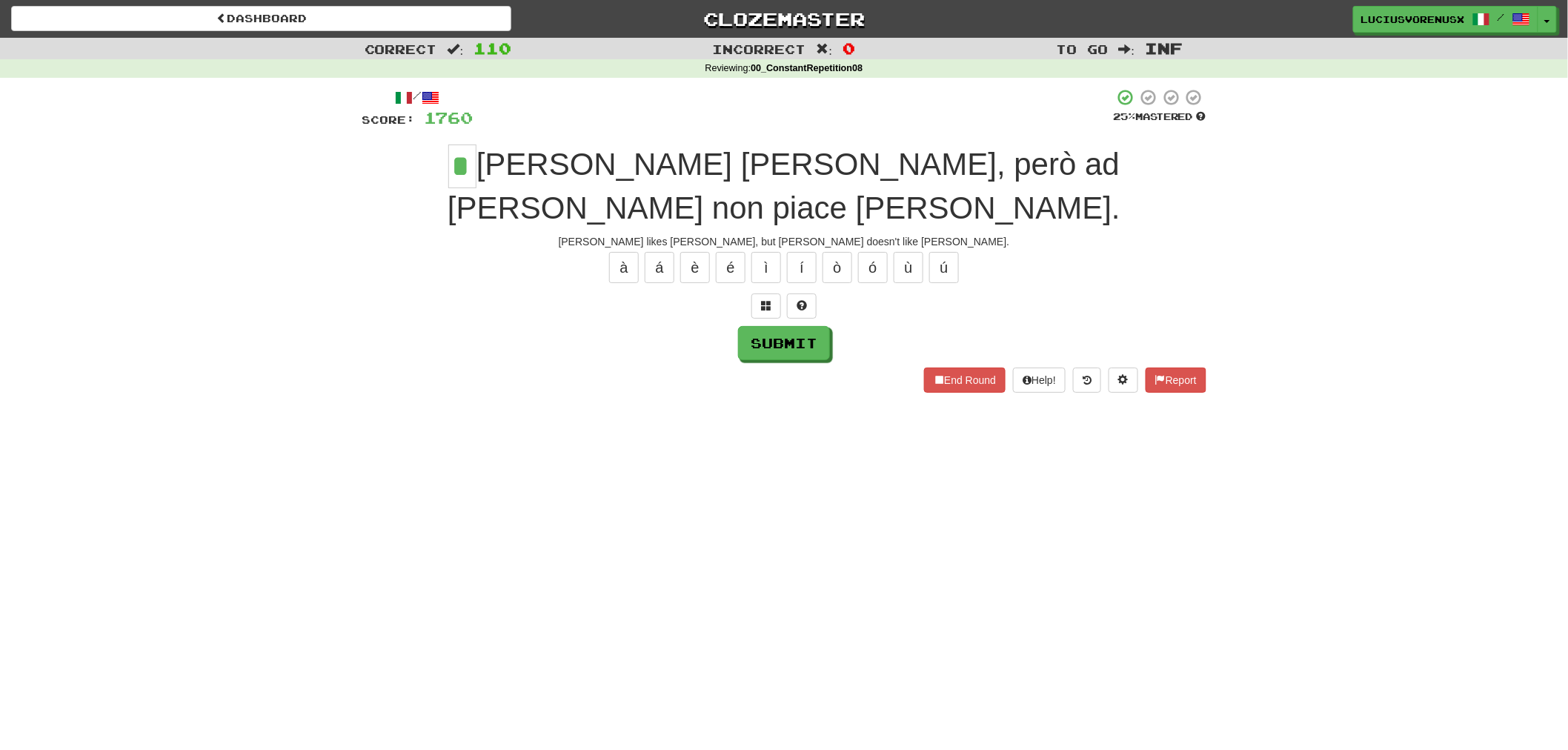
type input "*"
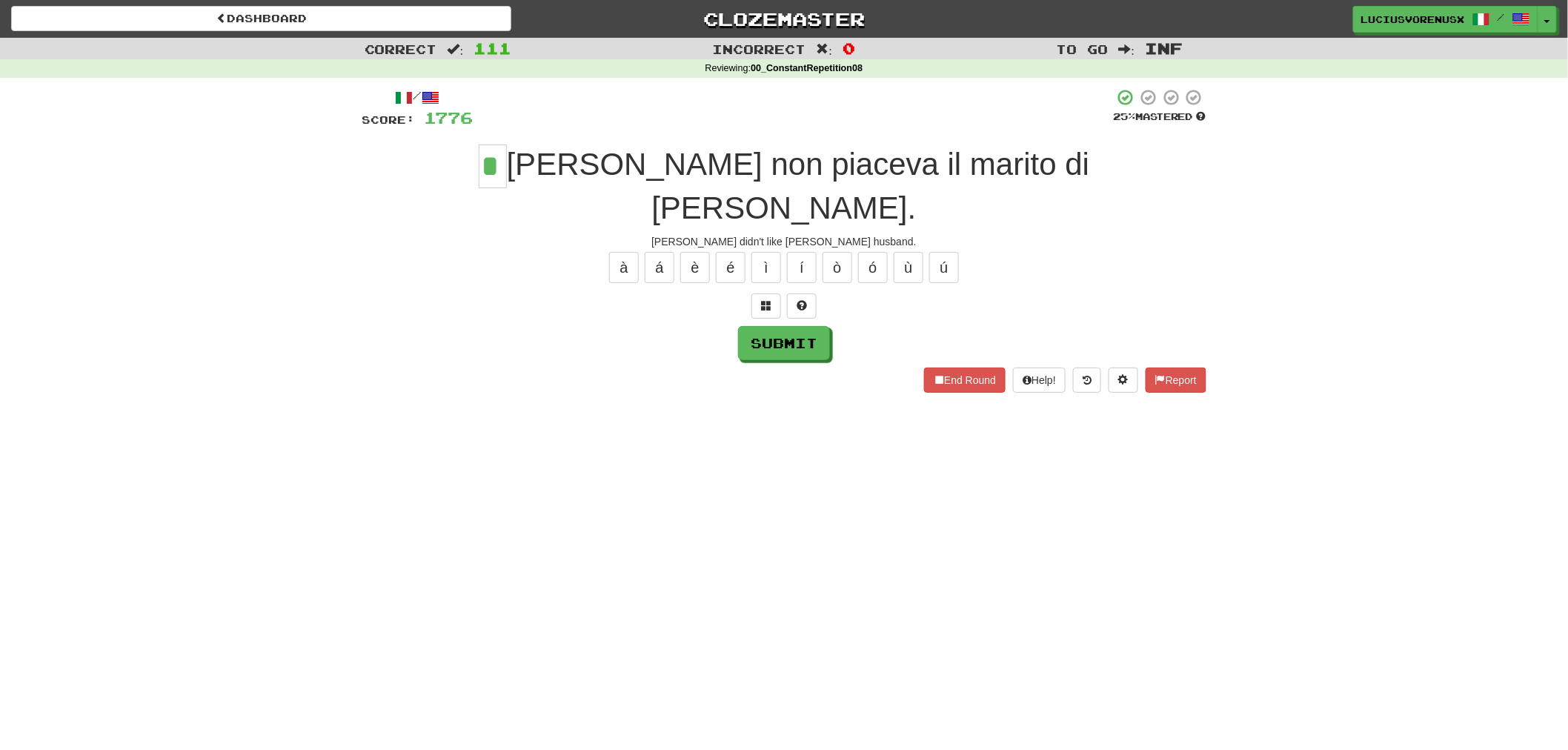
type input "*"
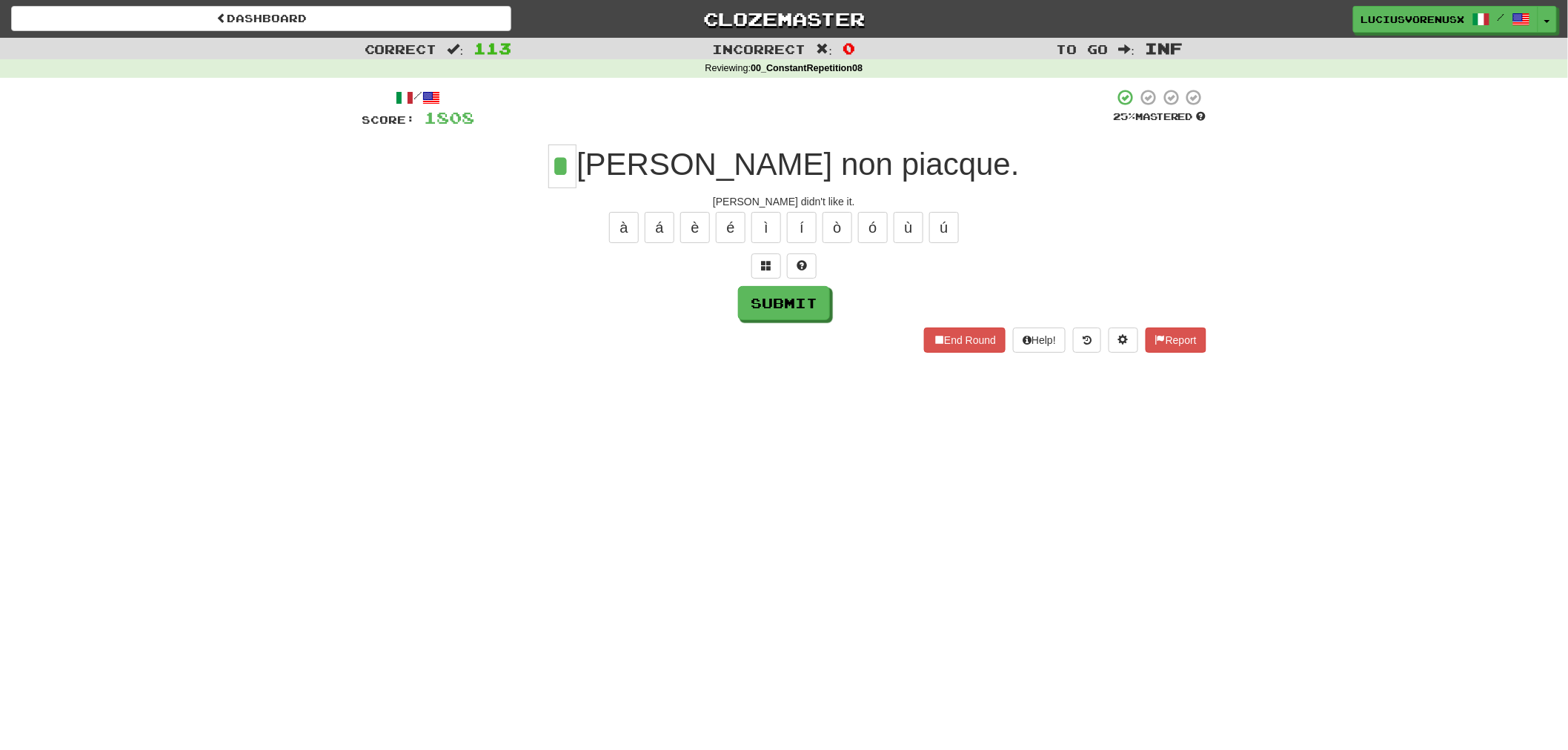
type input "*"
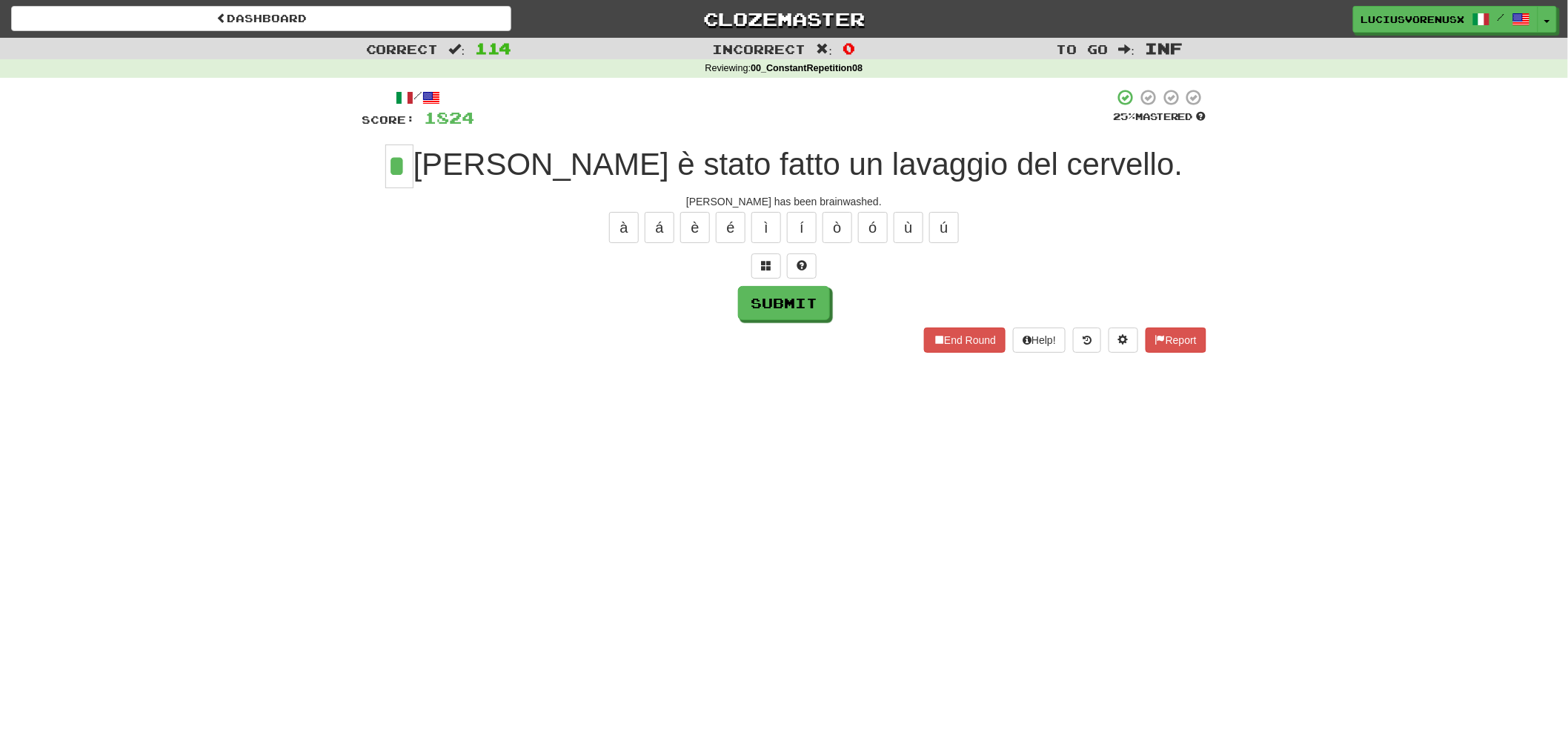
type input "*"
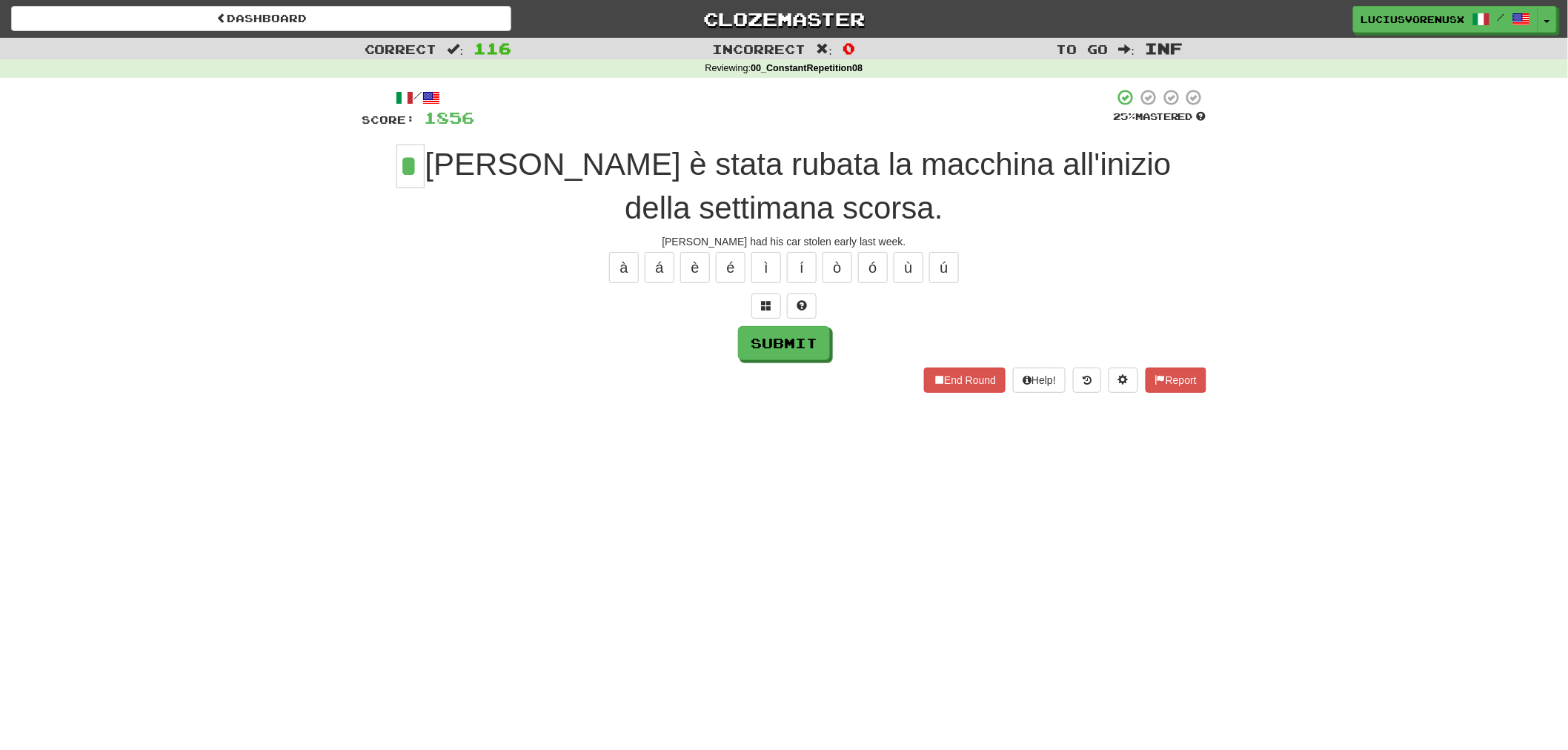
type input "*"
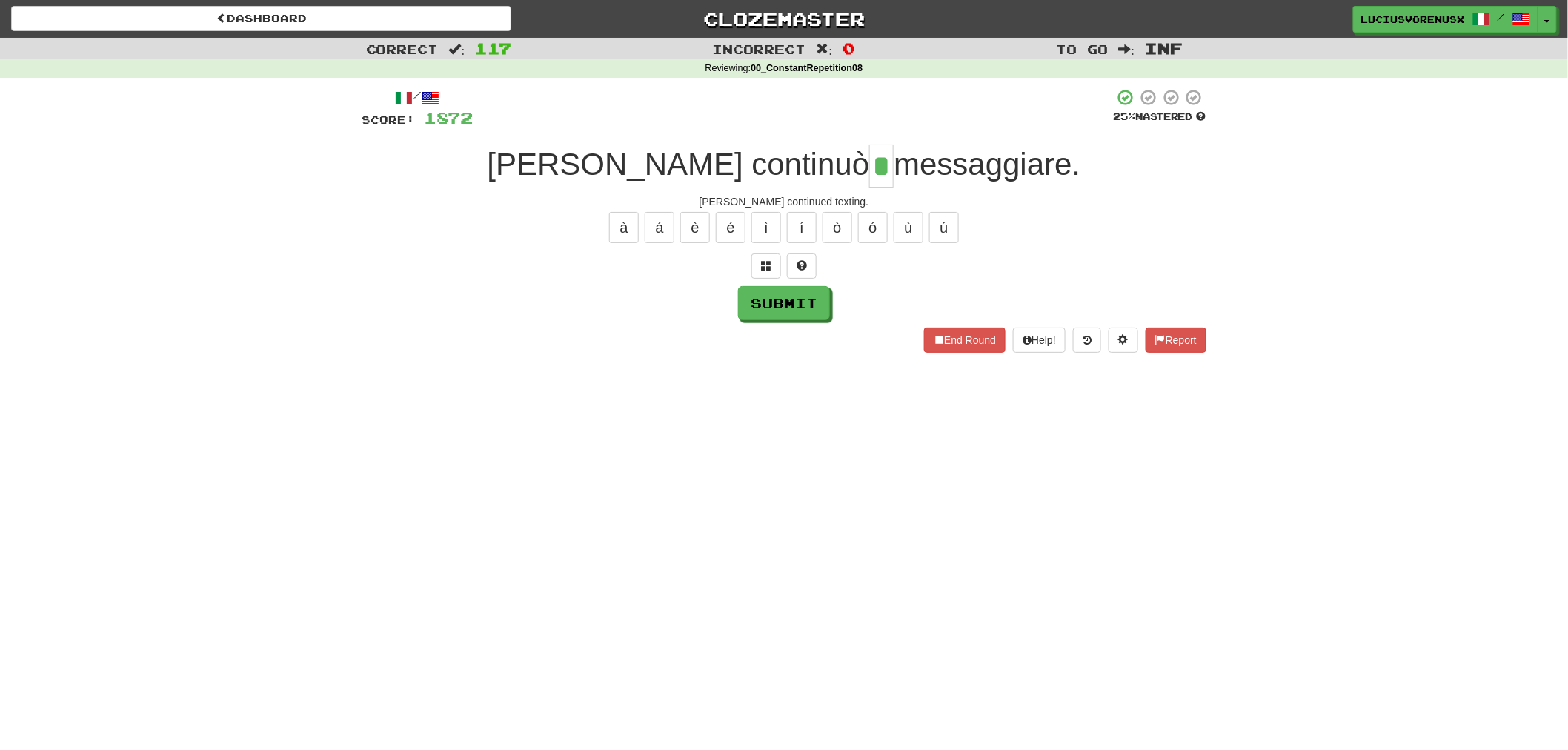
type input "*"
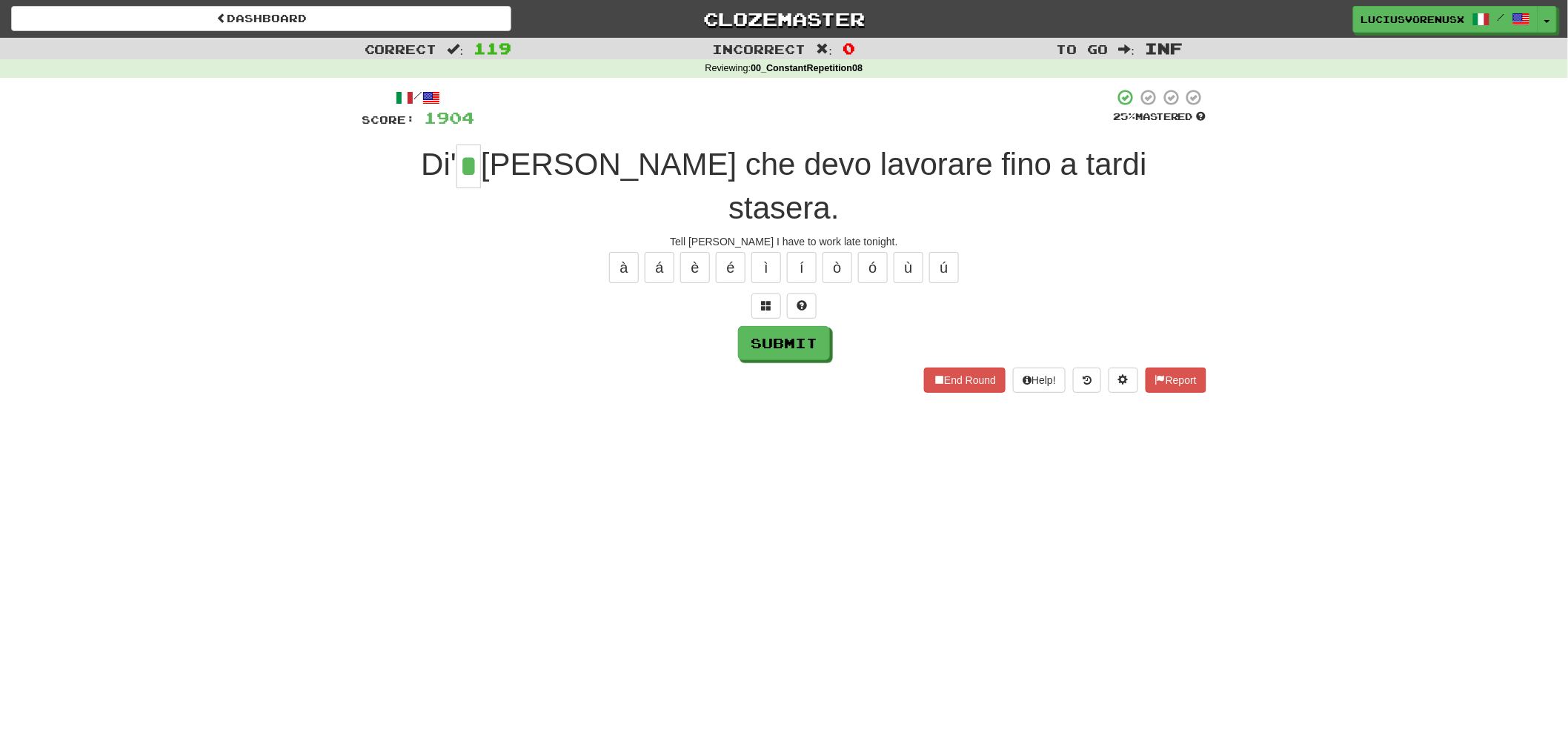
type input "*"
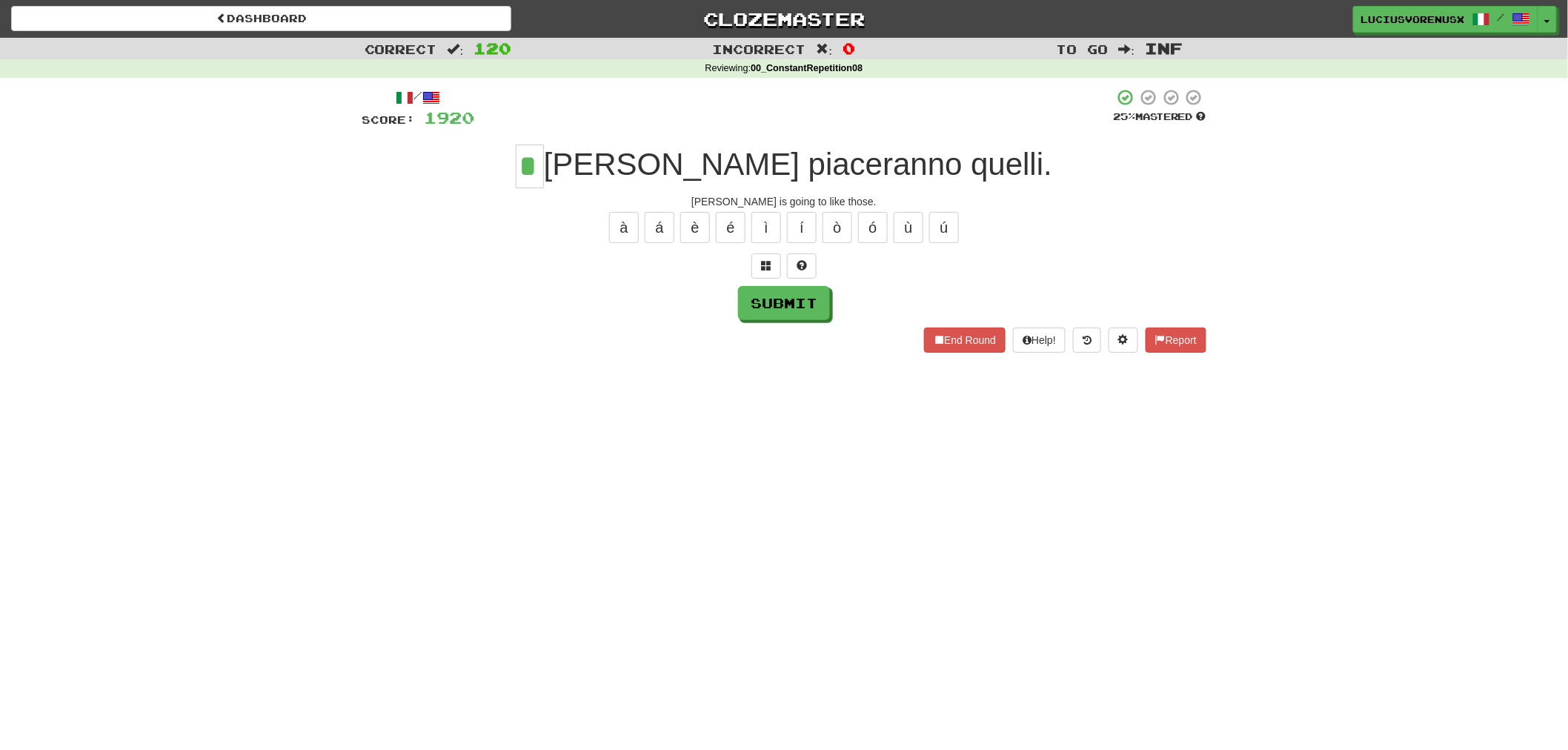
type input "*"
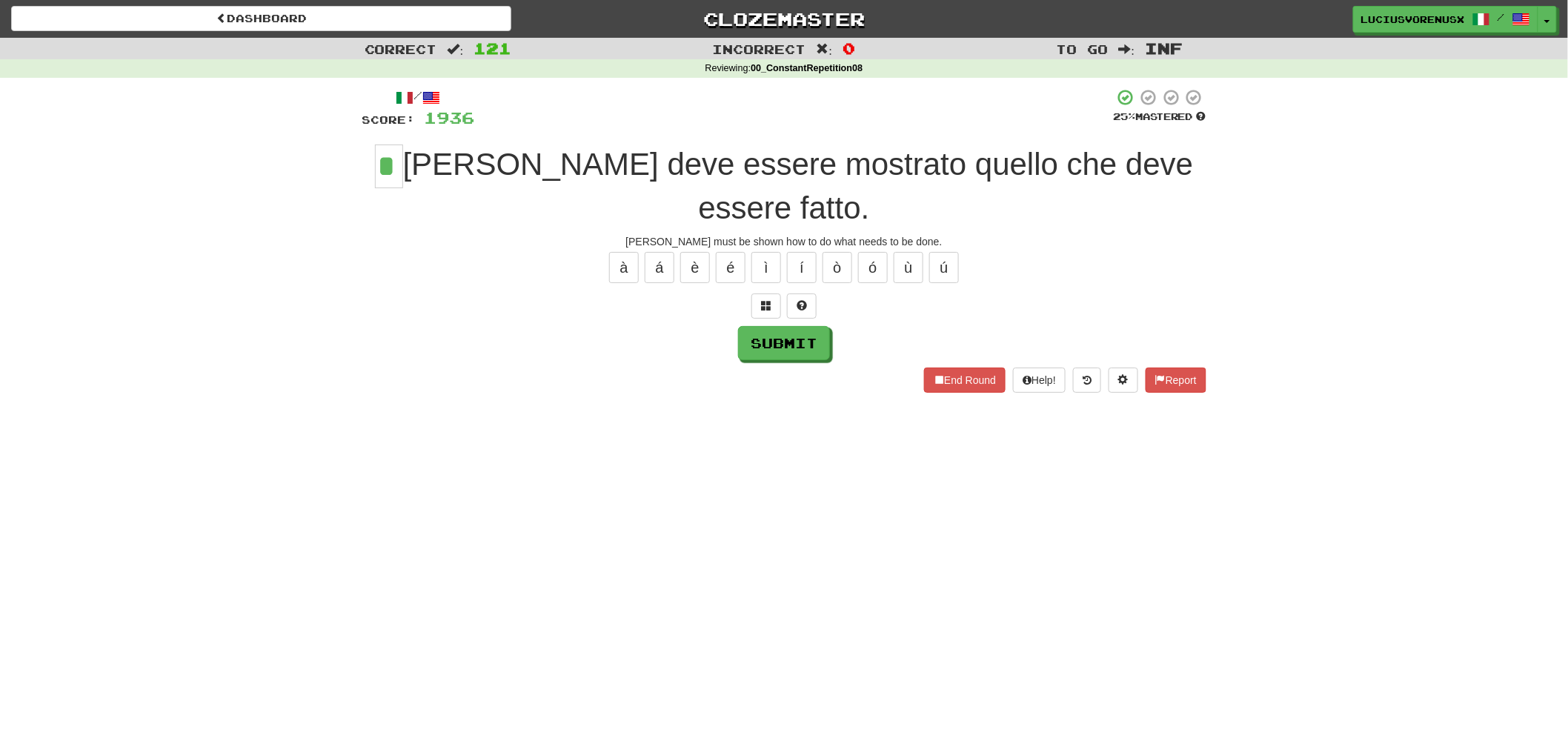
type input "*"
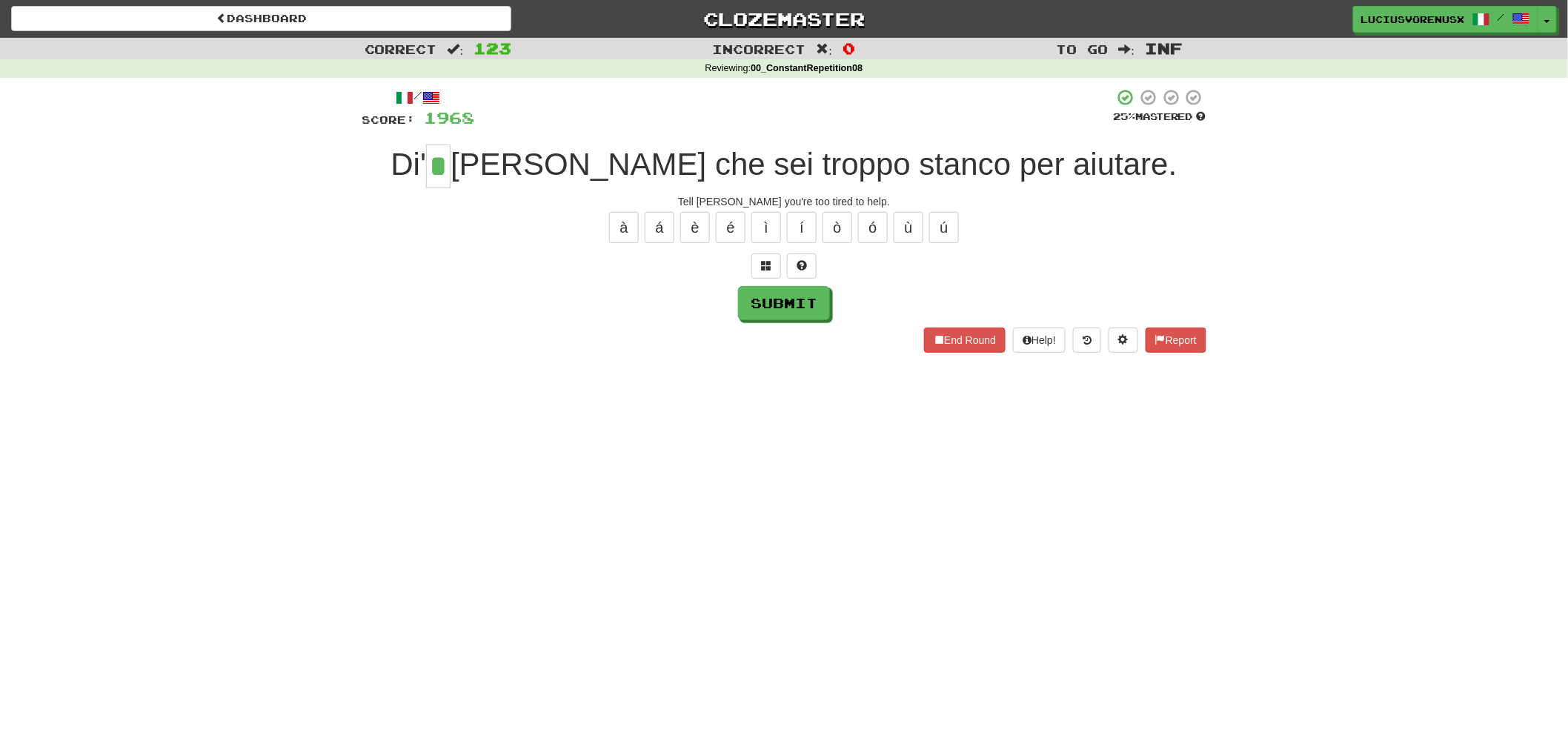
type input "*"
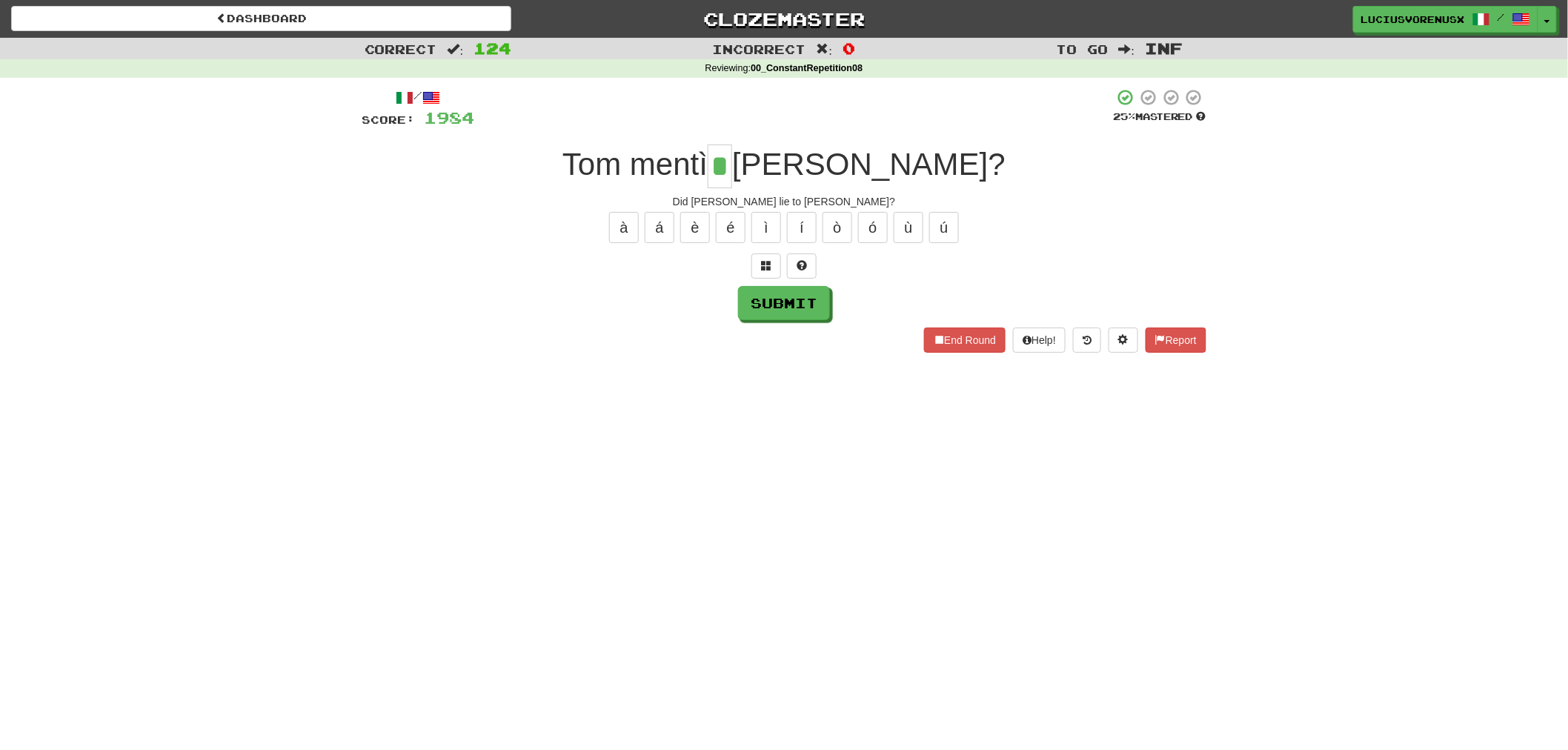
type input "*"
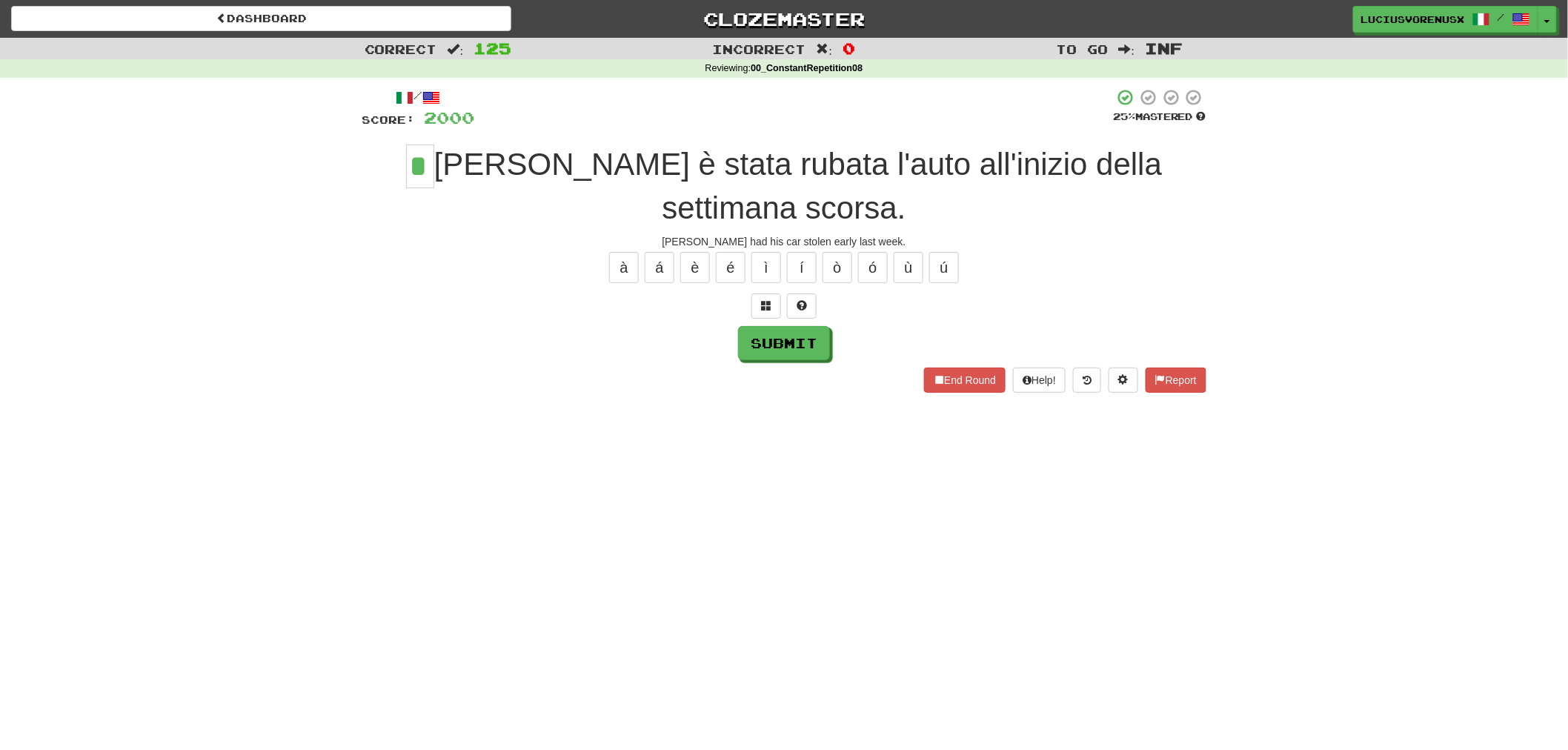
type input "*"
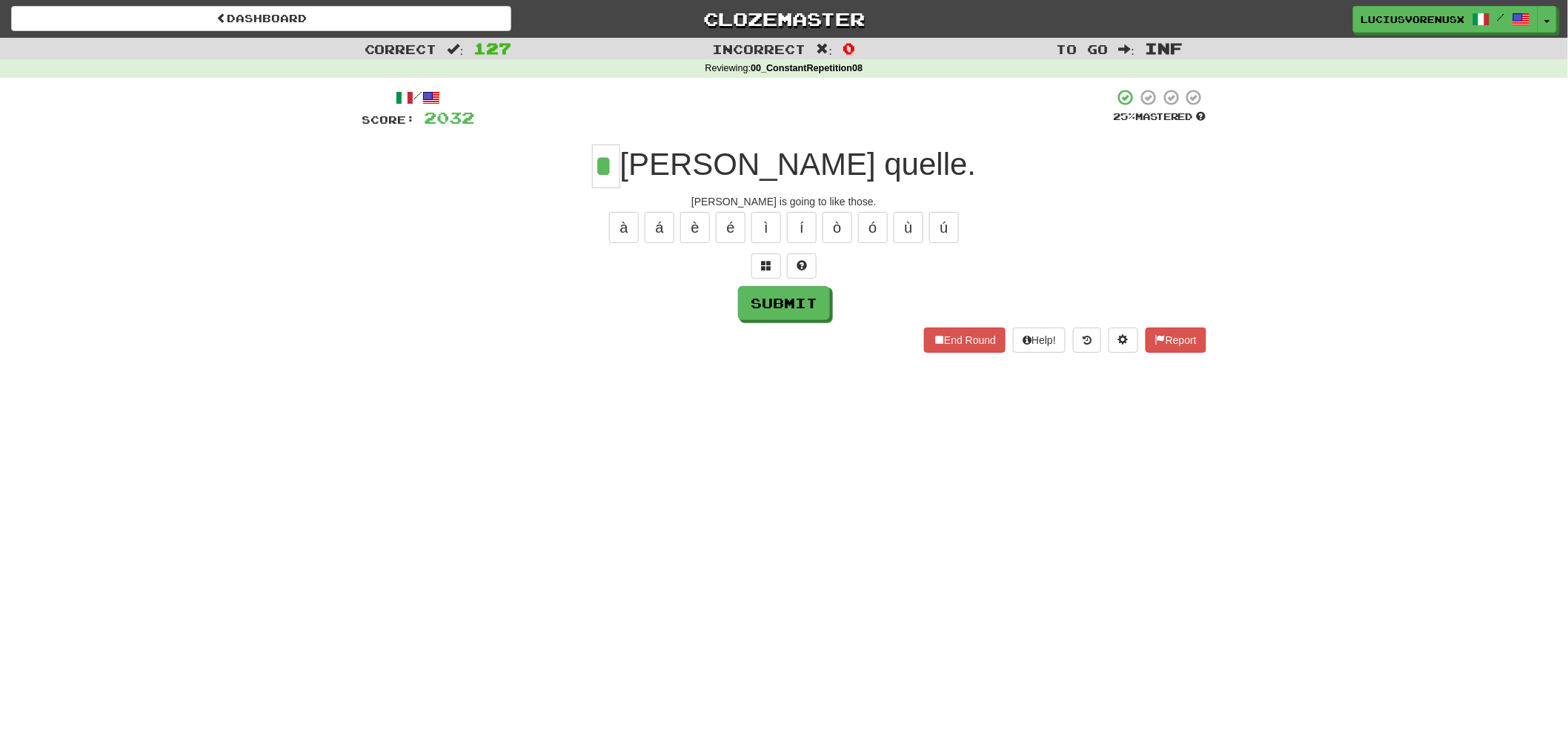
type input "*"
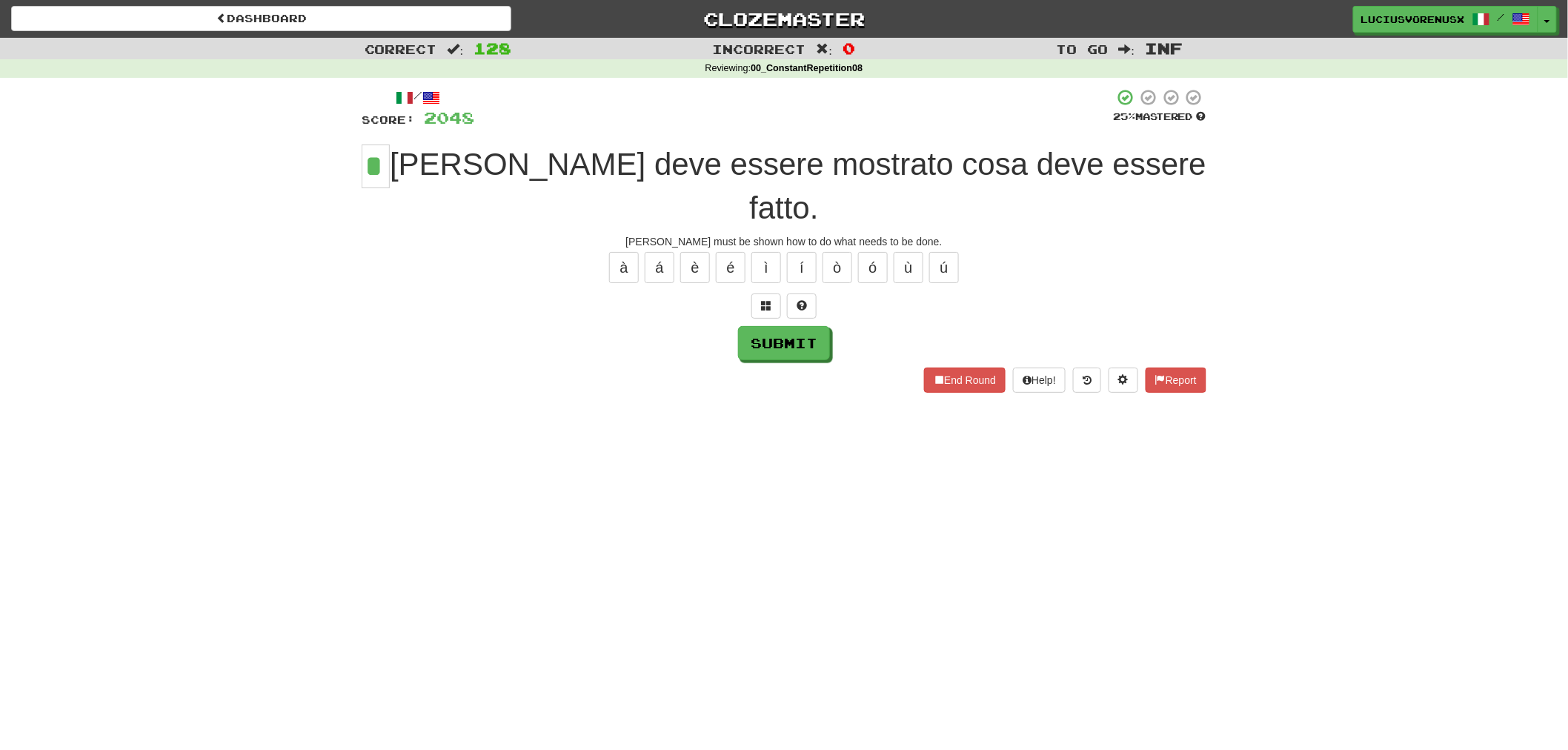
type input "*"
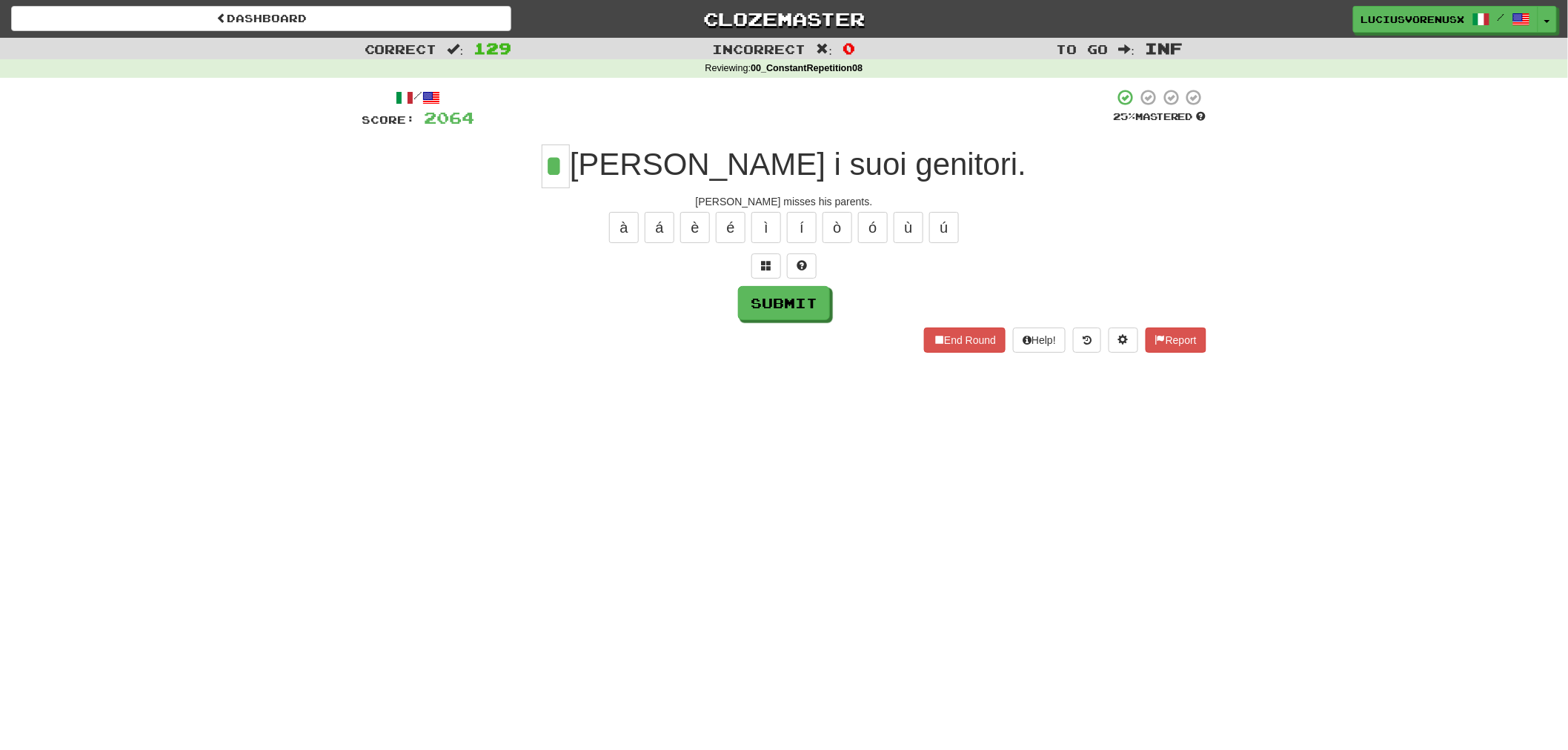
type input "*"
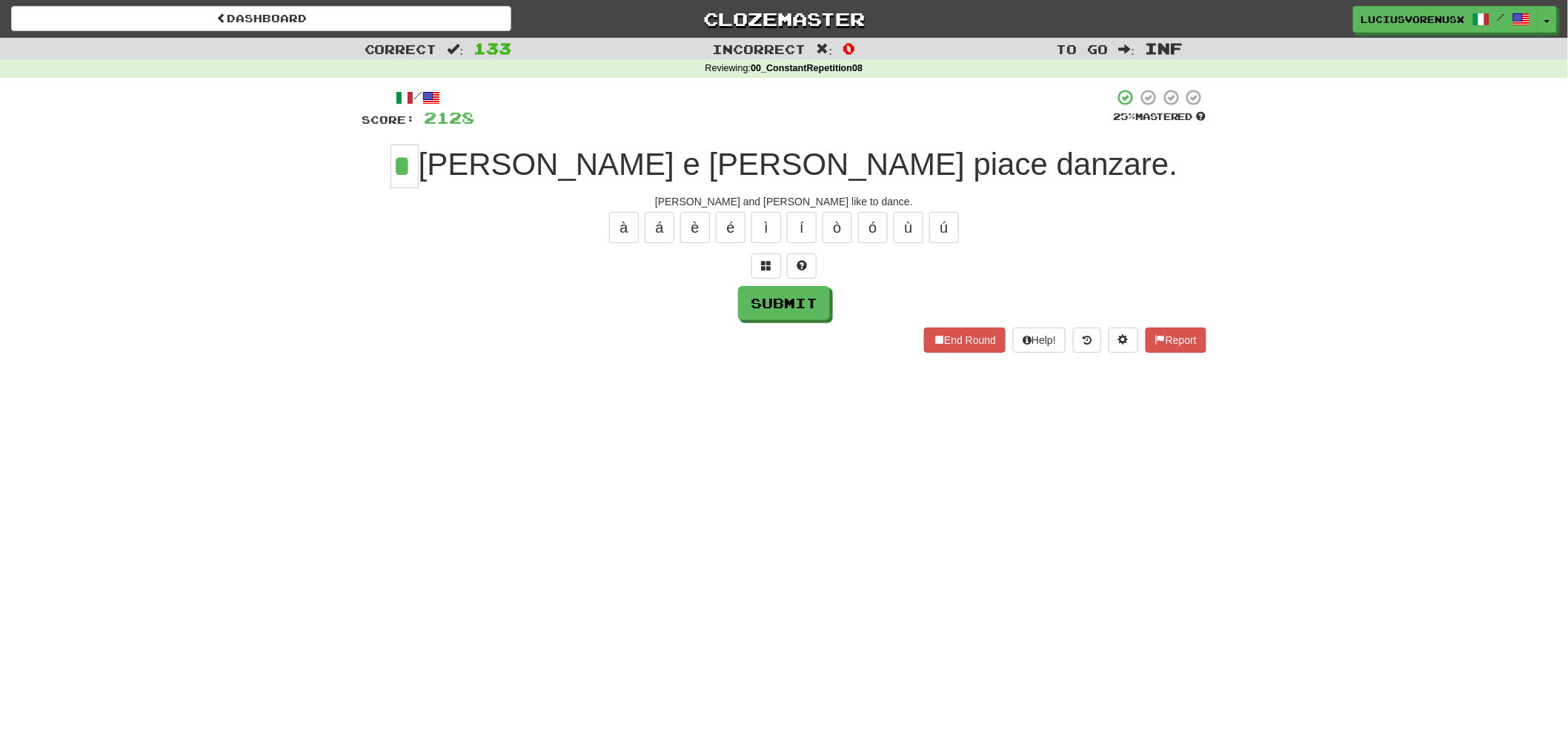
type input "*"
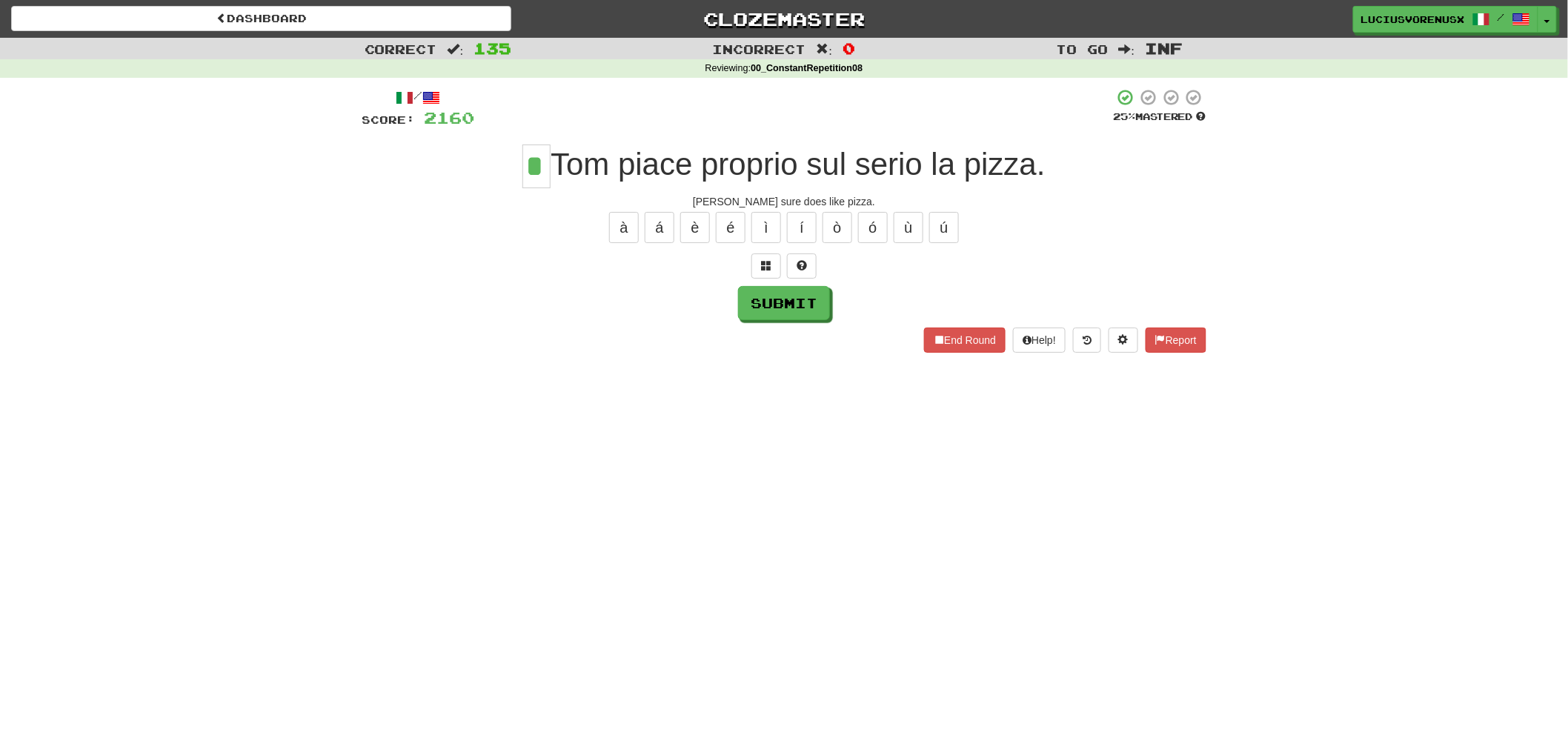
type input "*"
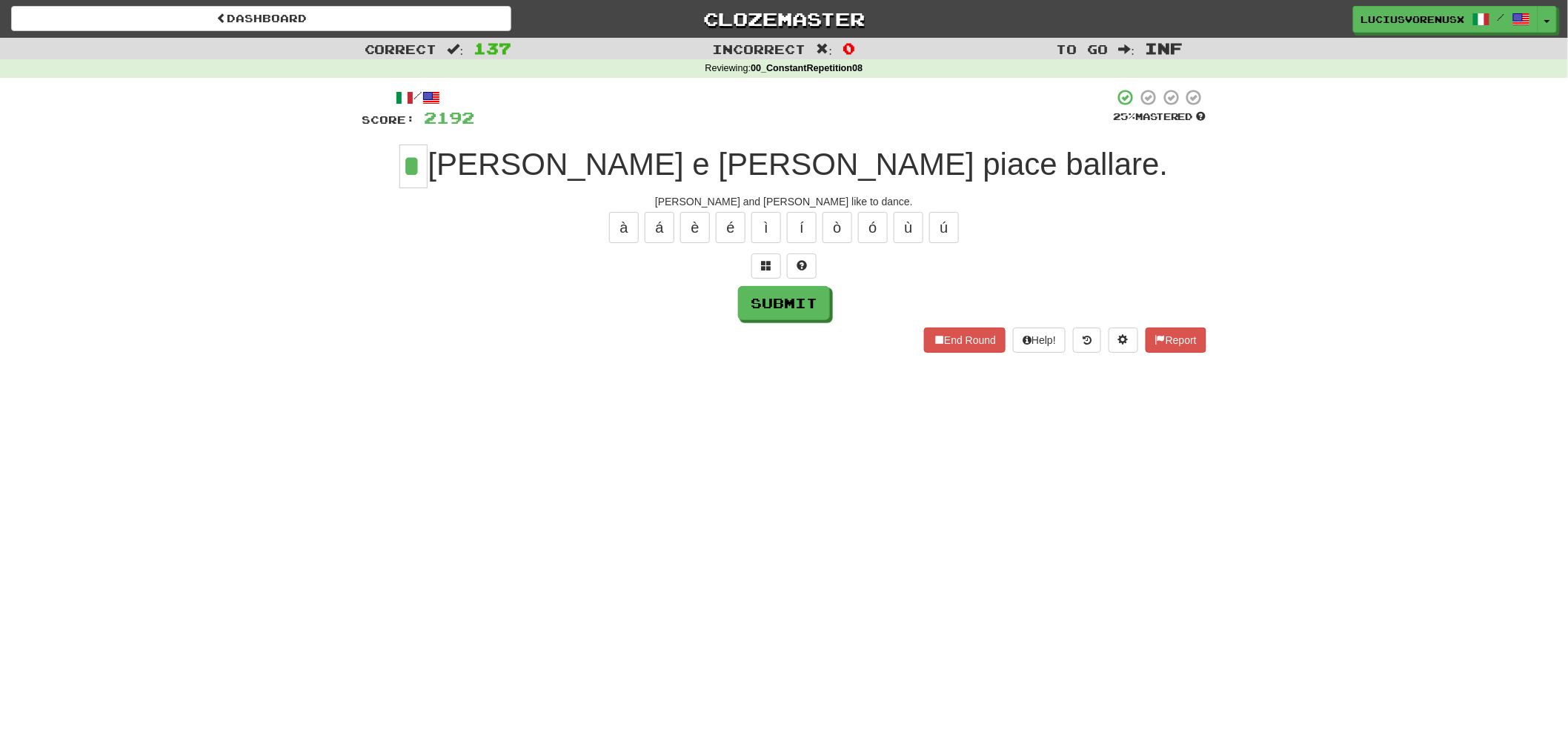
type input "*"
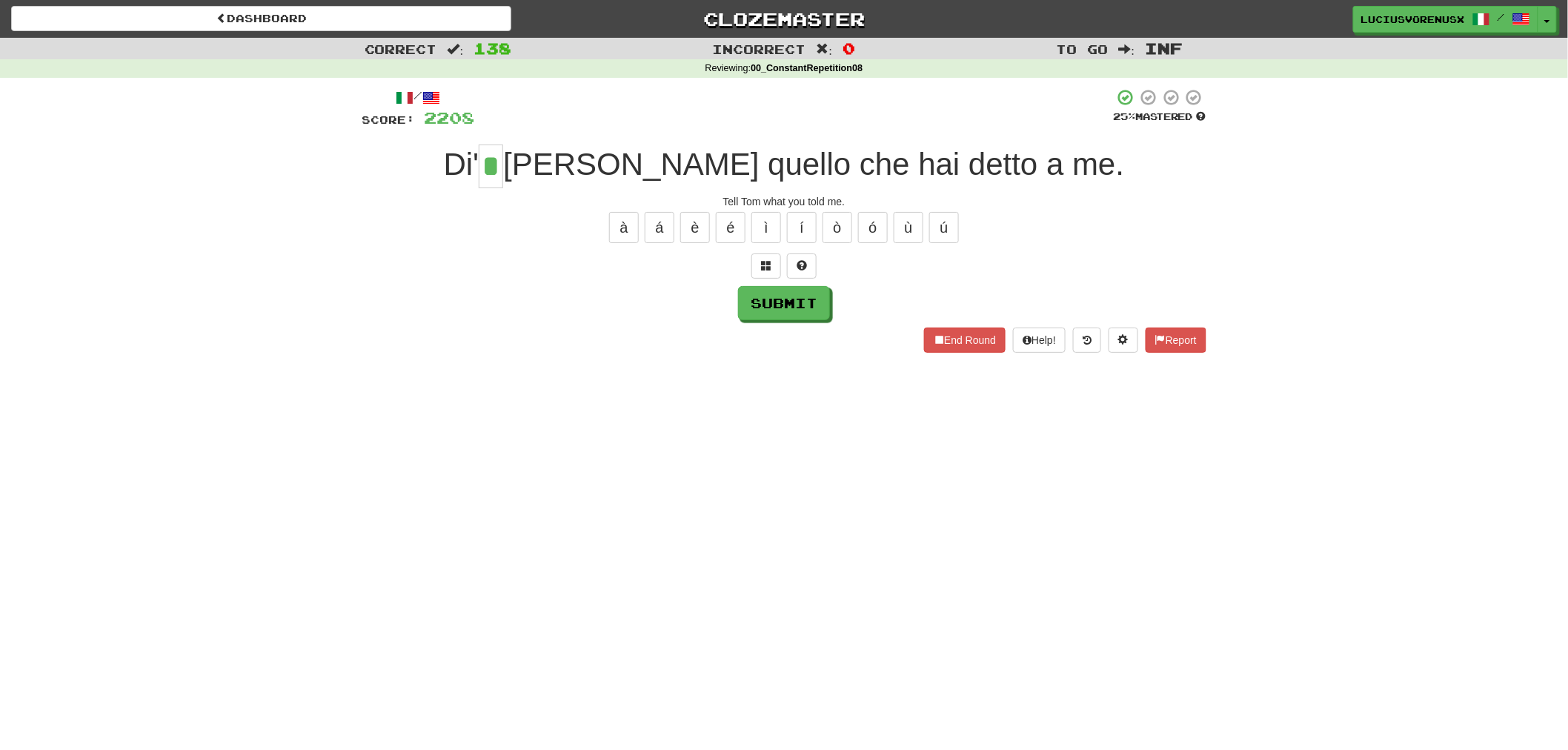
type input "*"
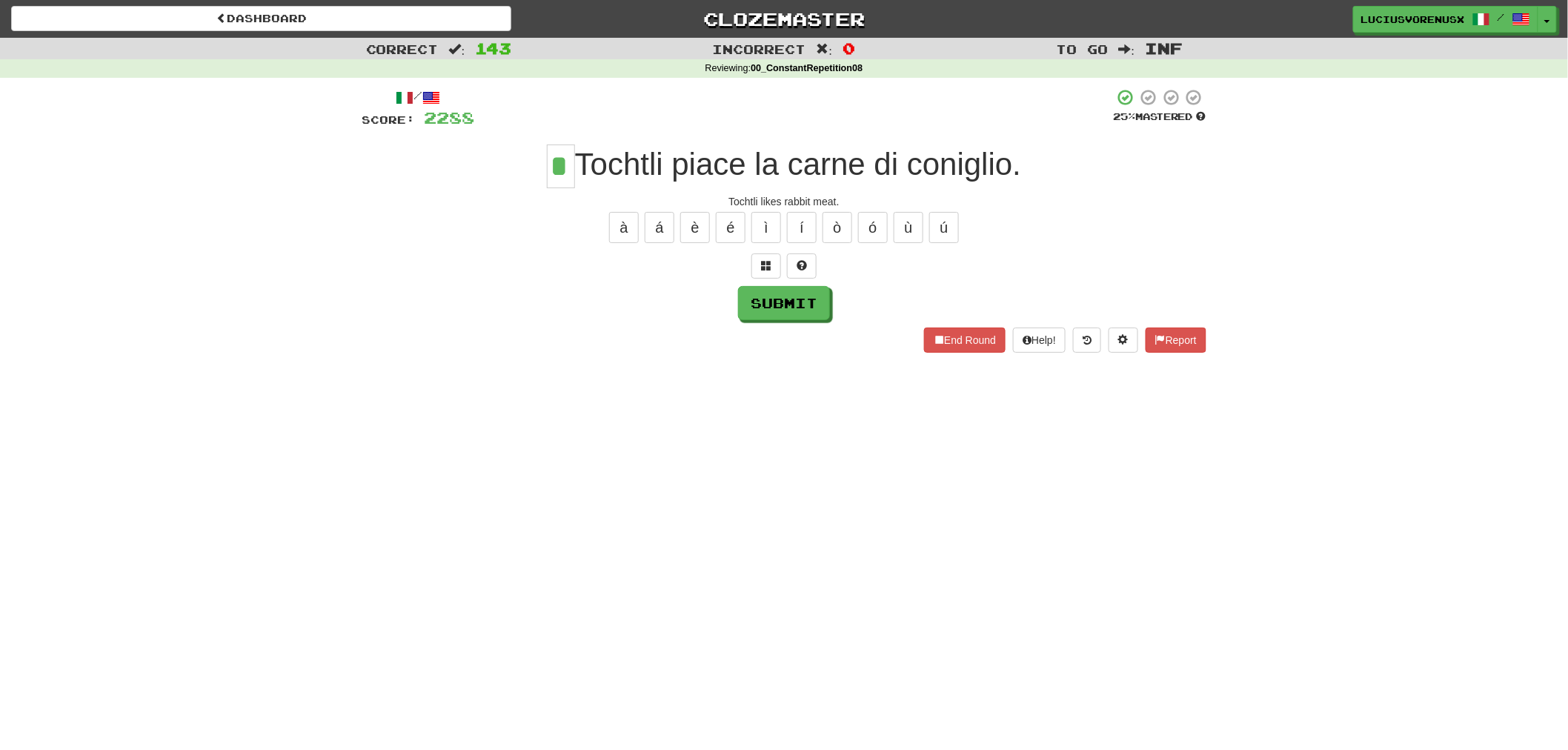
type input "*"
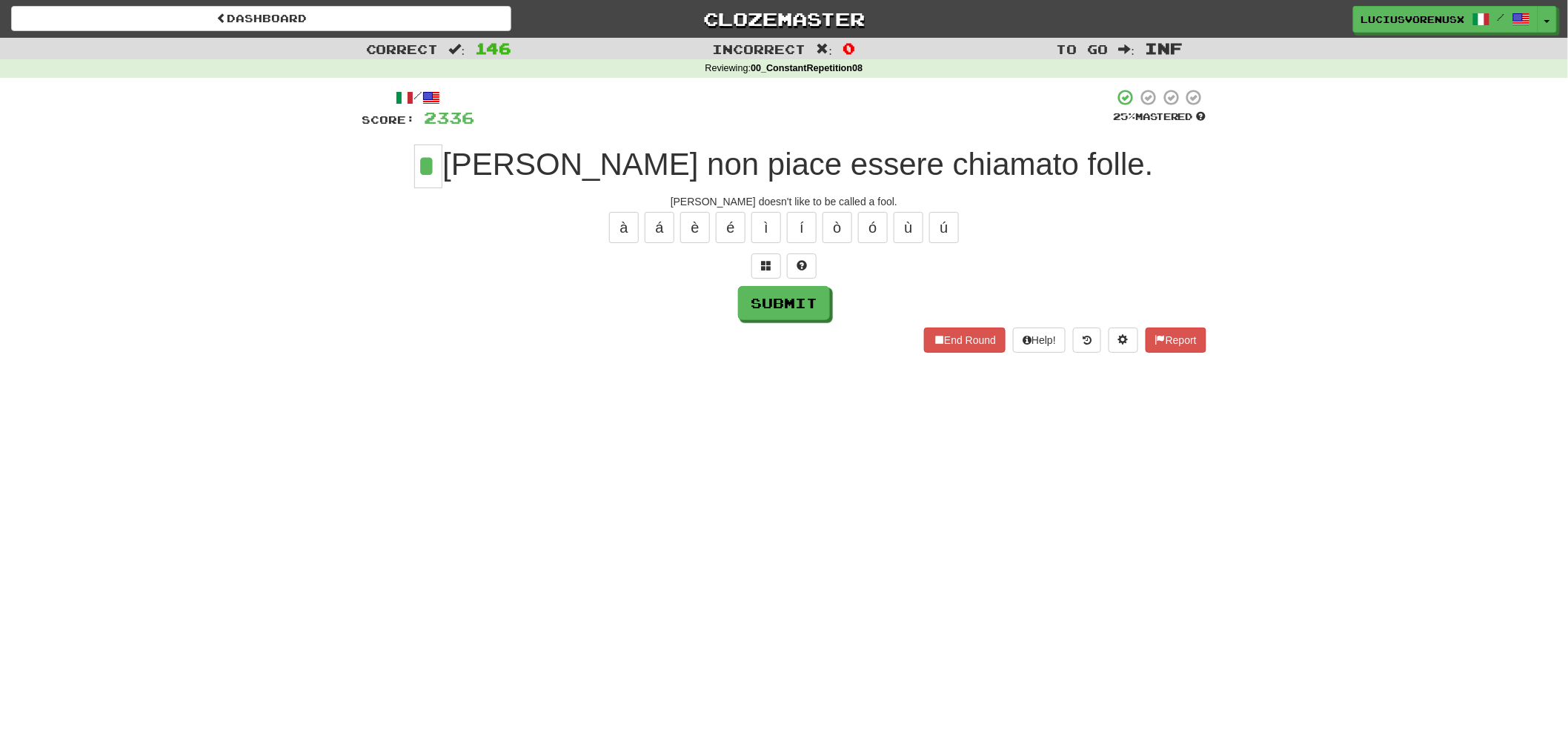
type input "*"
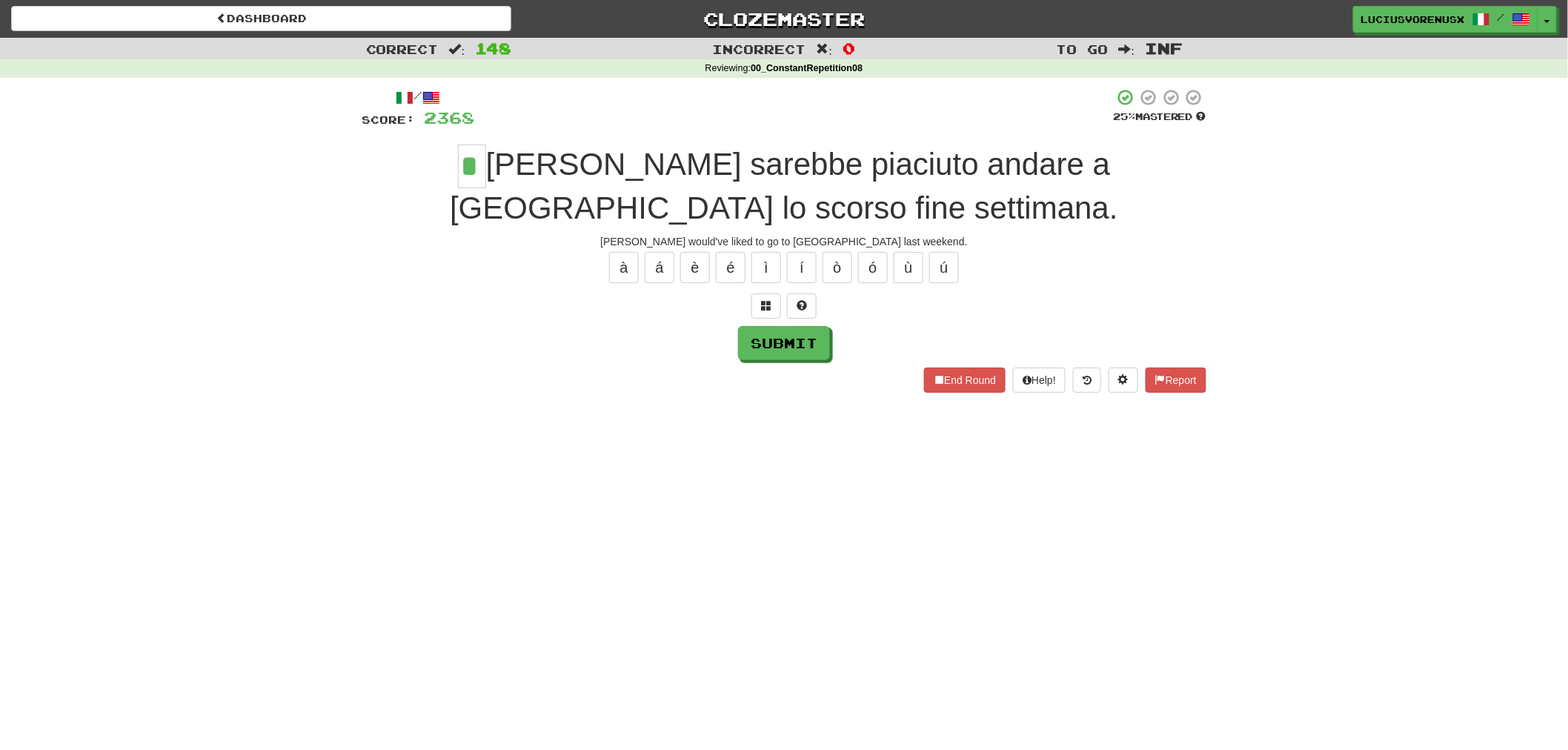
type input "*"
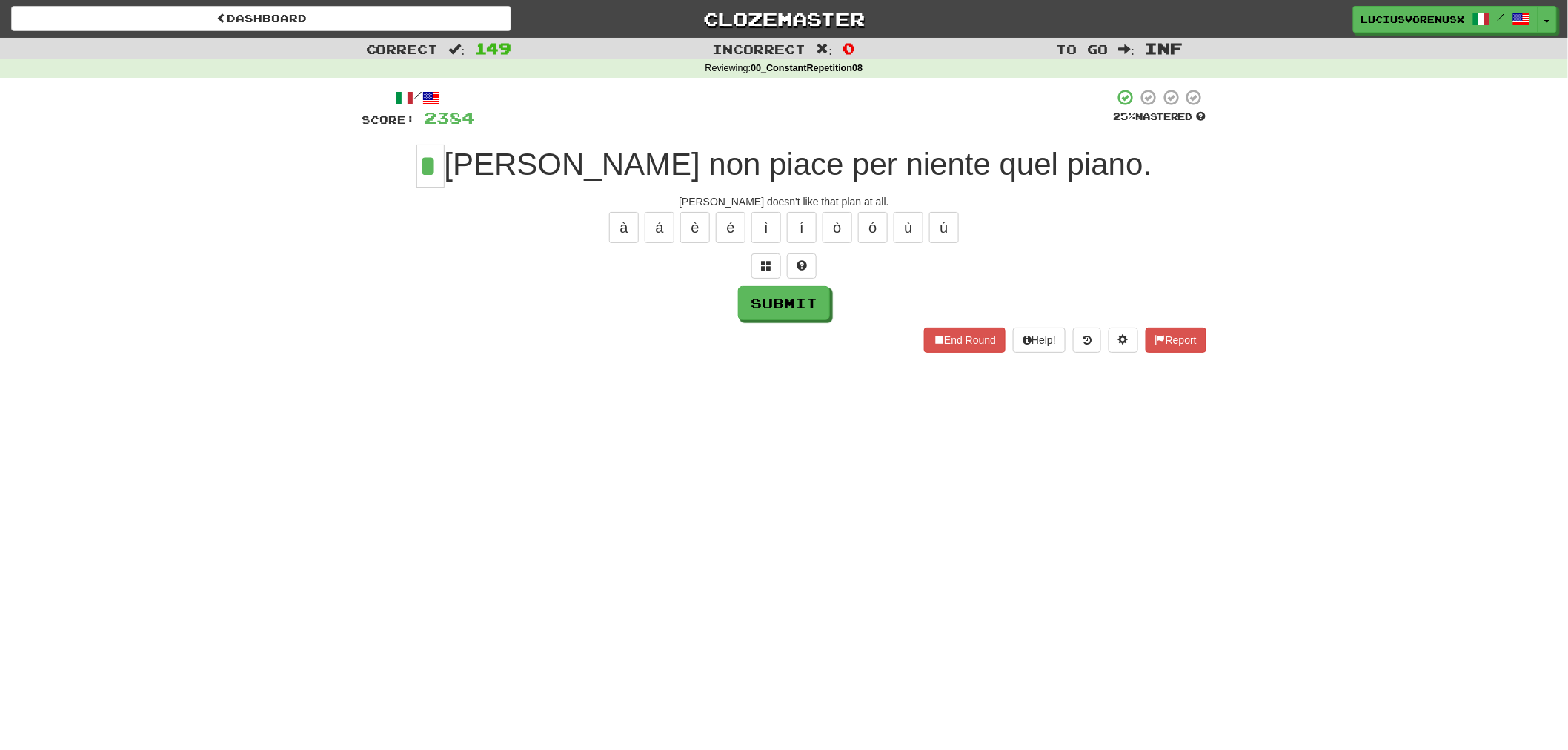
type input "*"
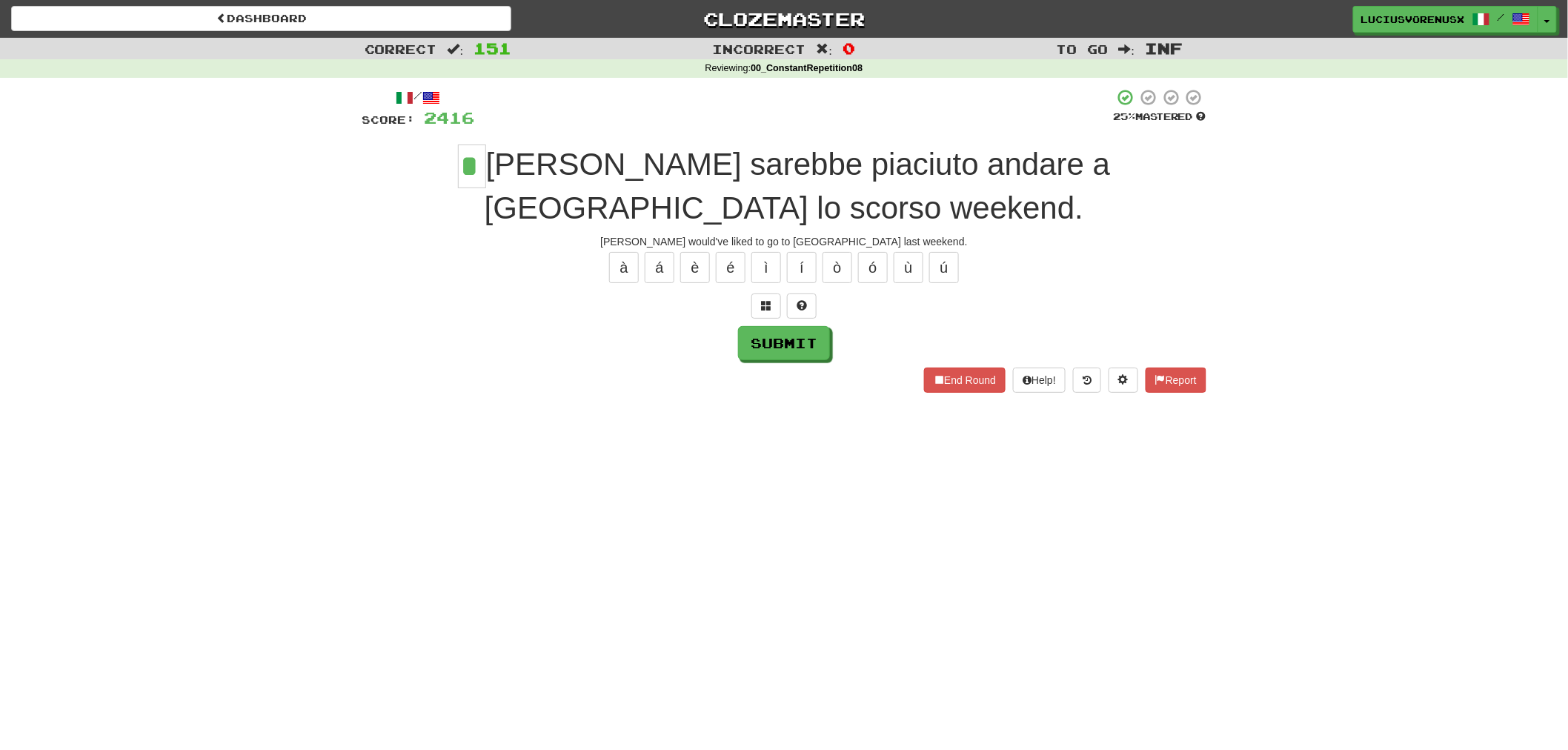
type input "*"
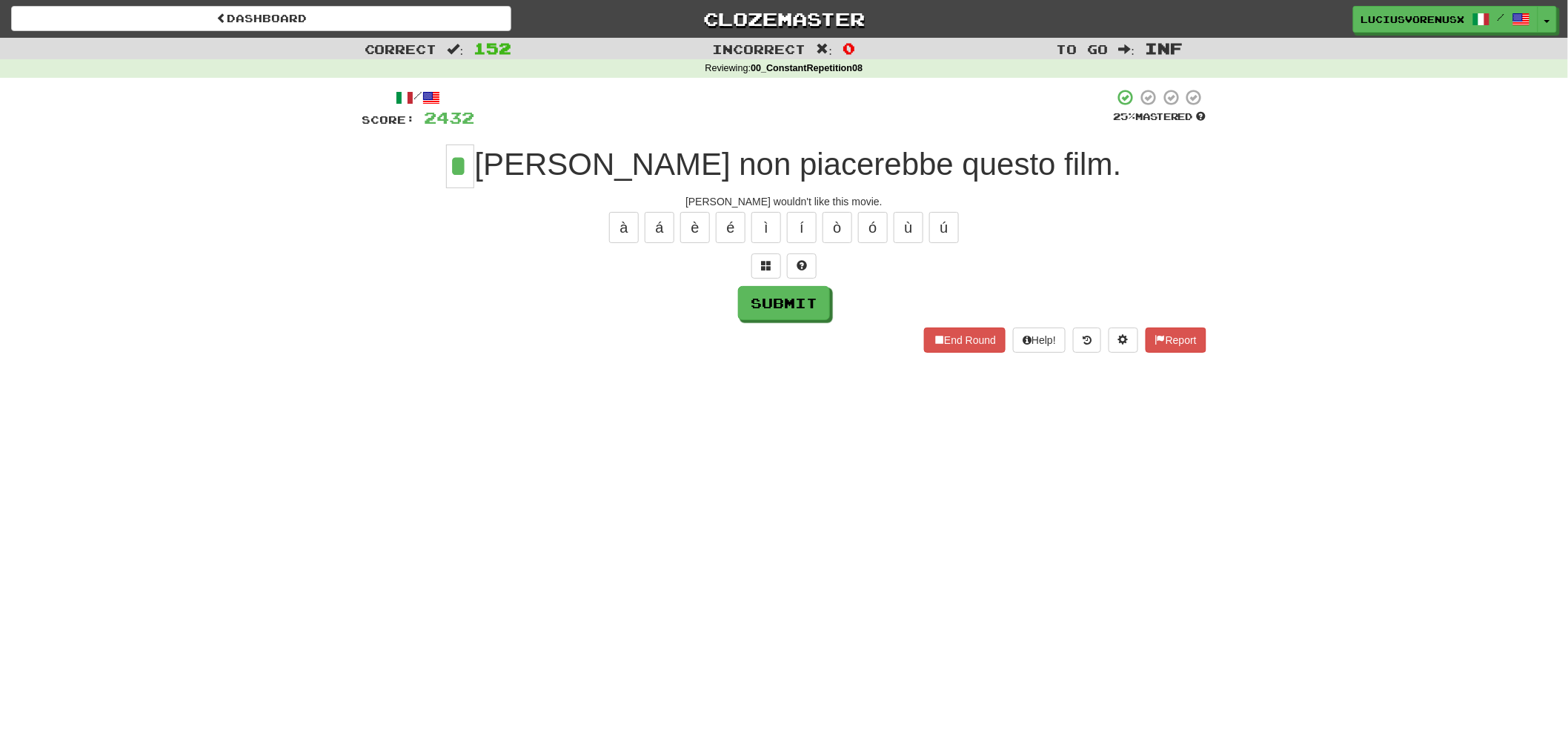
type input "*"
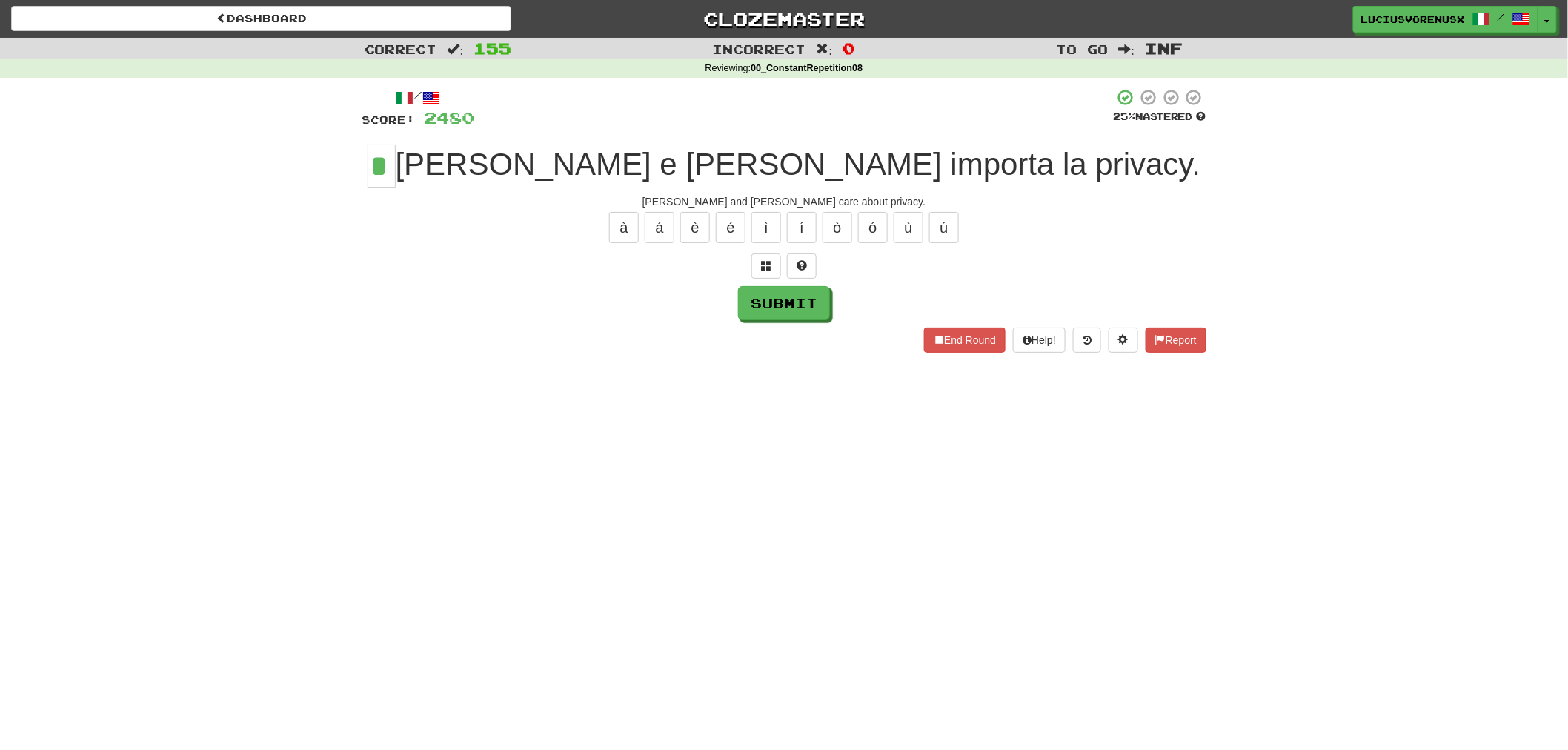
type input "*"
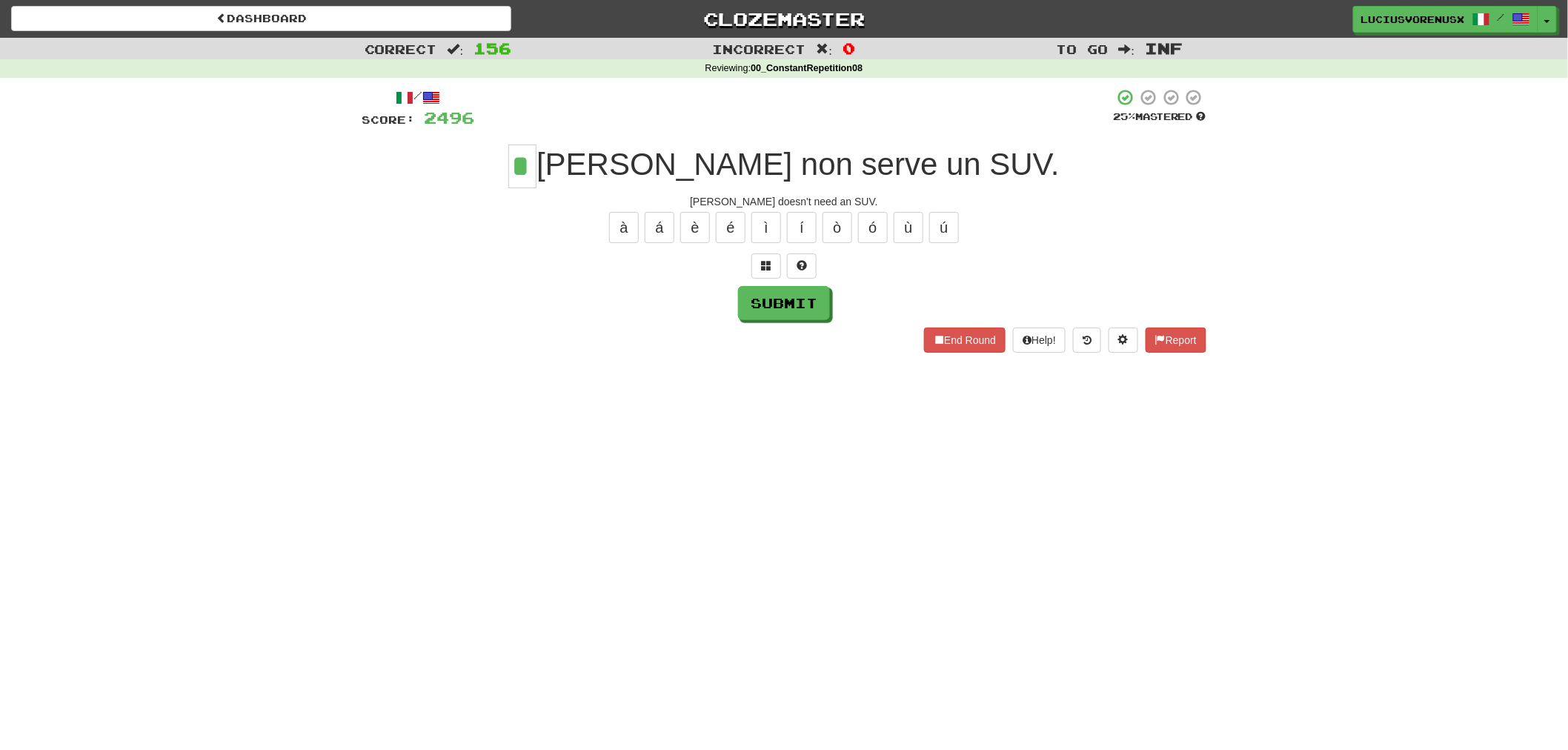
type input "*"
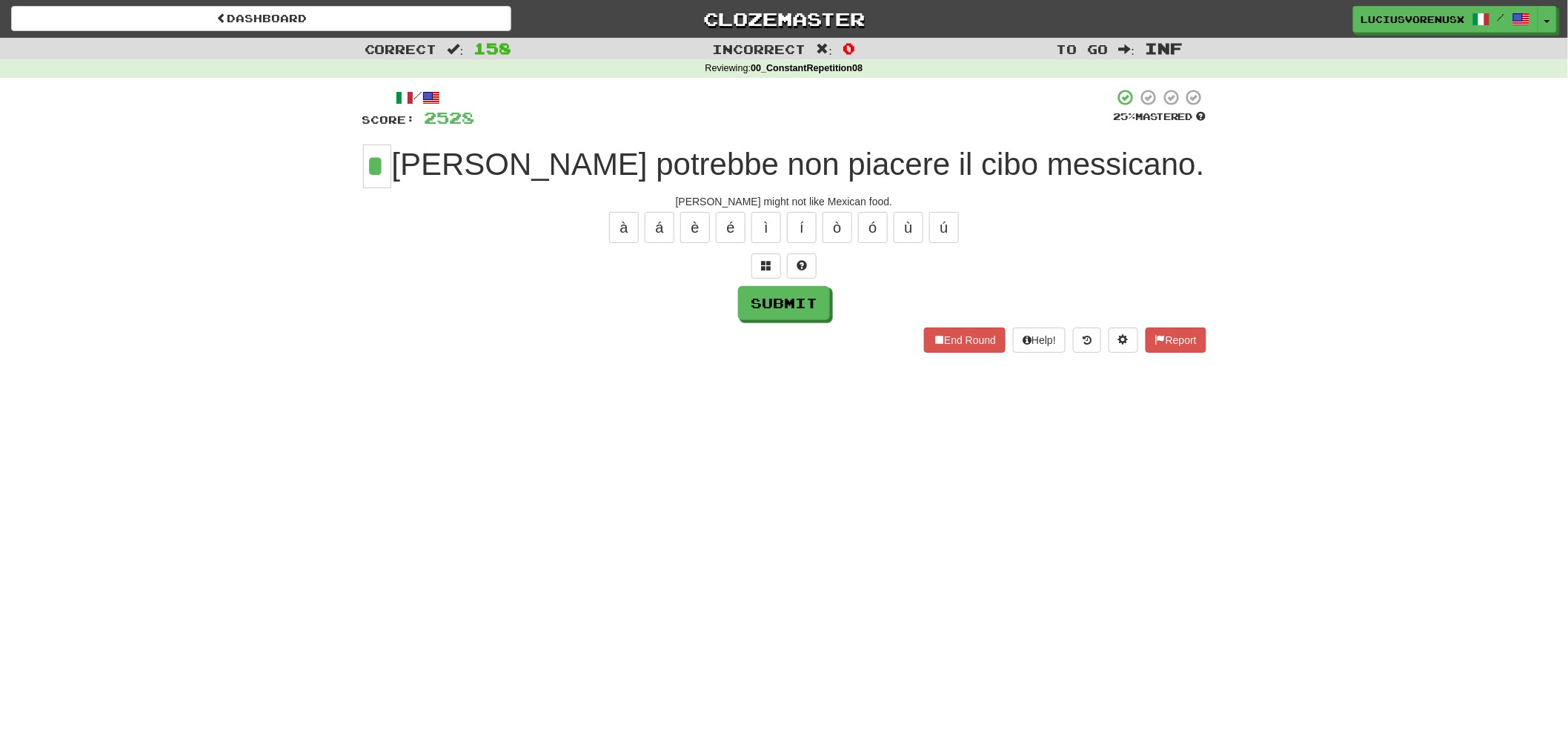
type input "*"
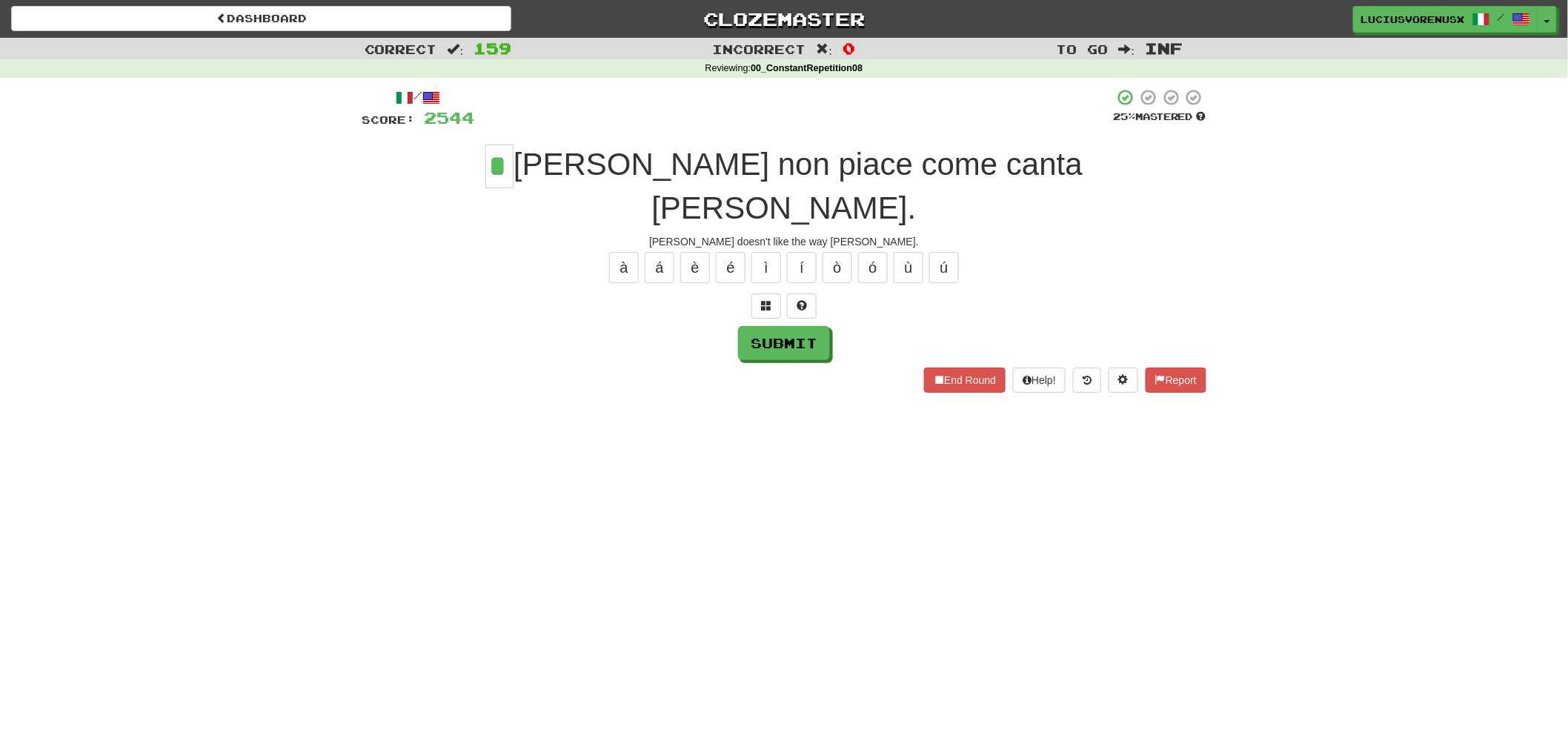
type input "*"
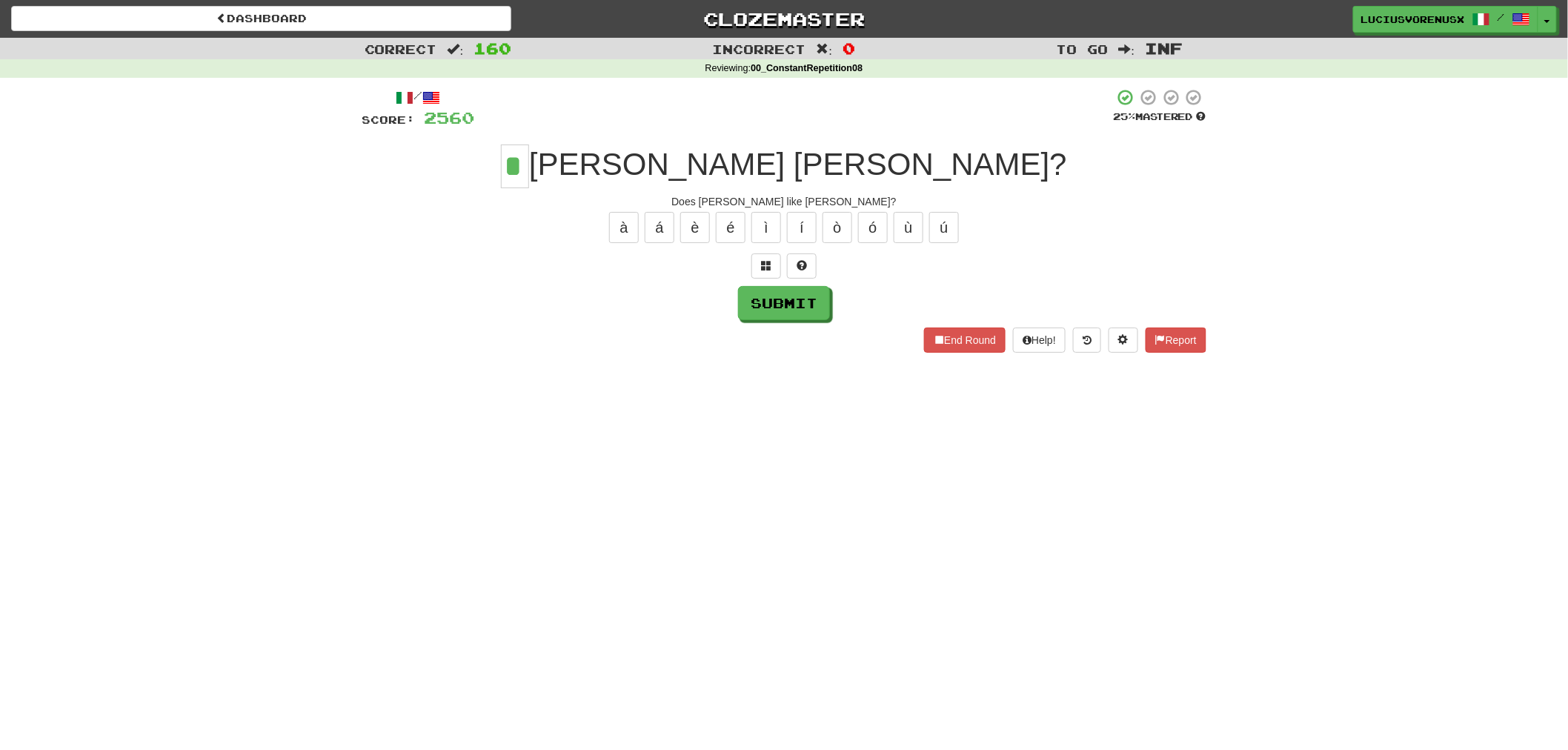
type input "*"
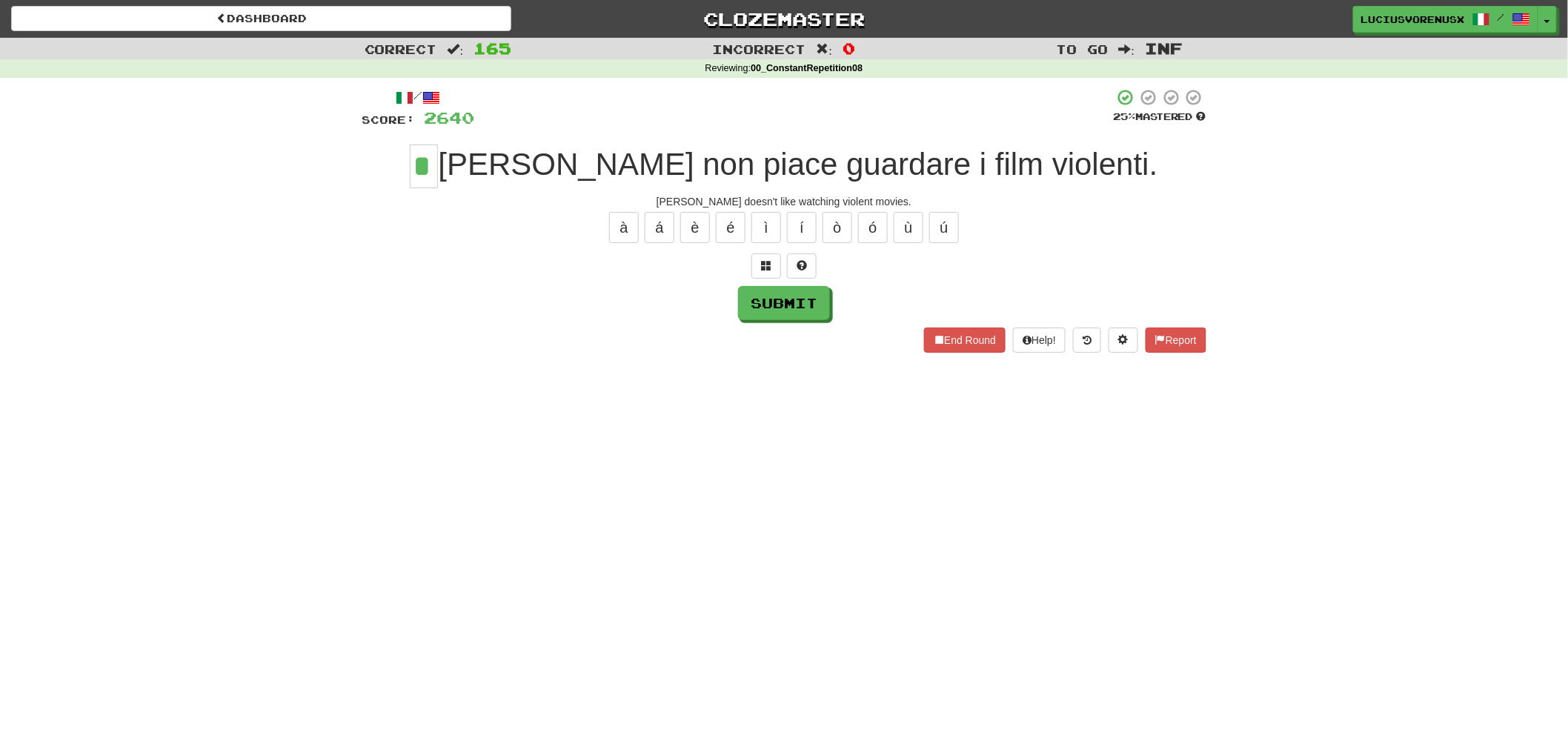
type input "*"
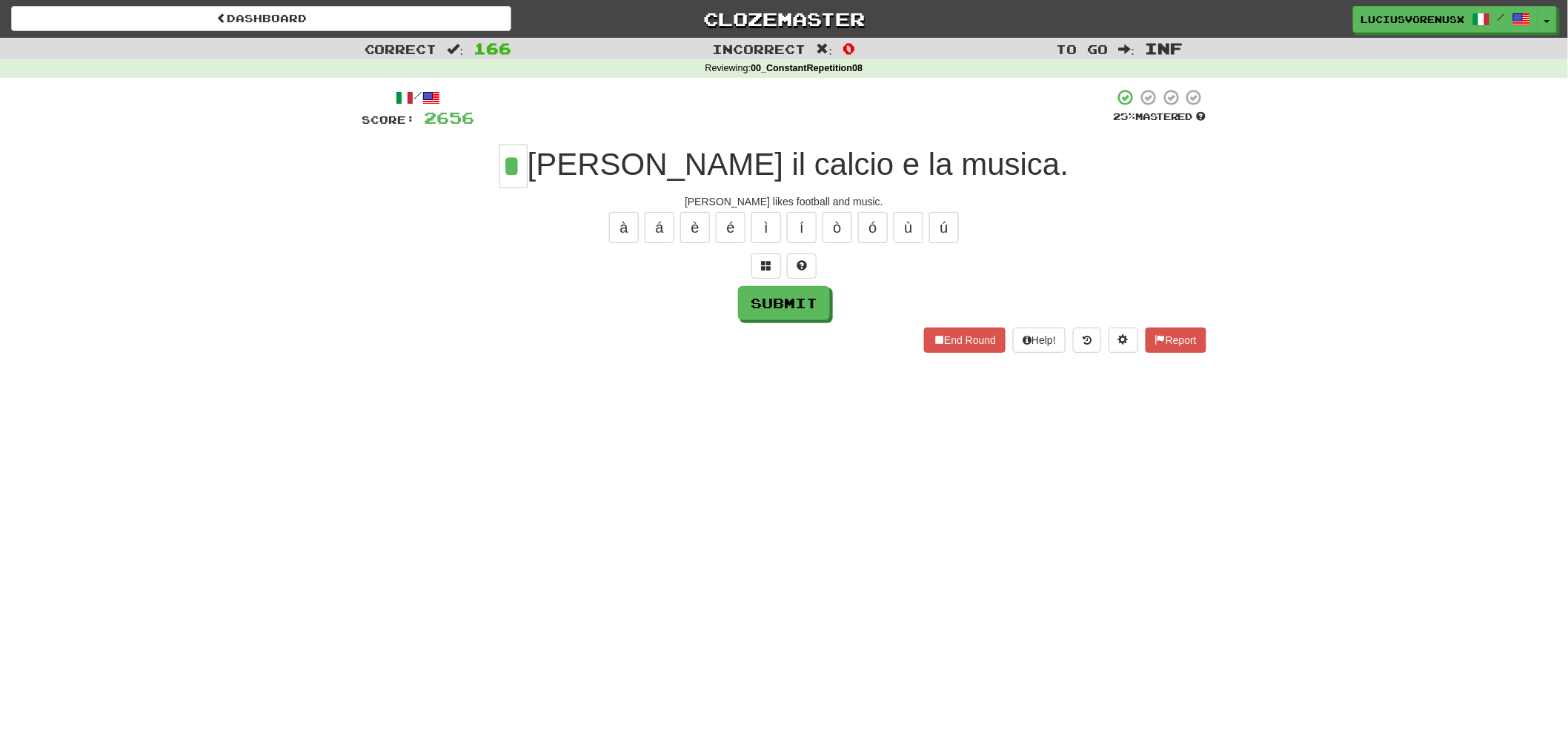
type input "*"
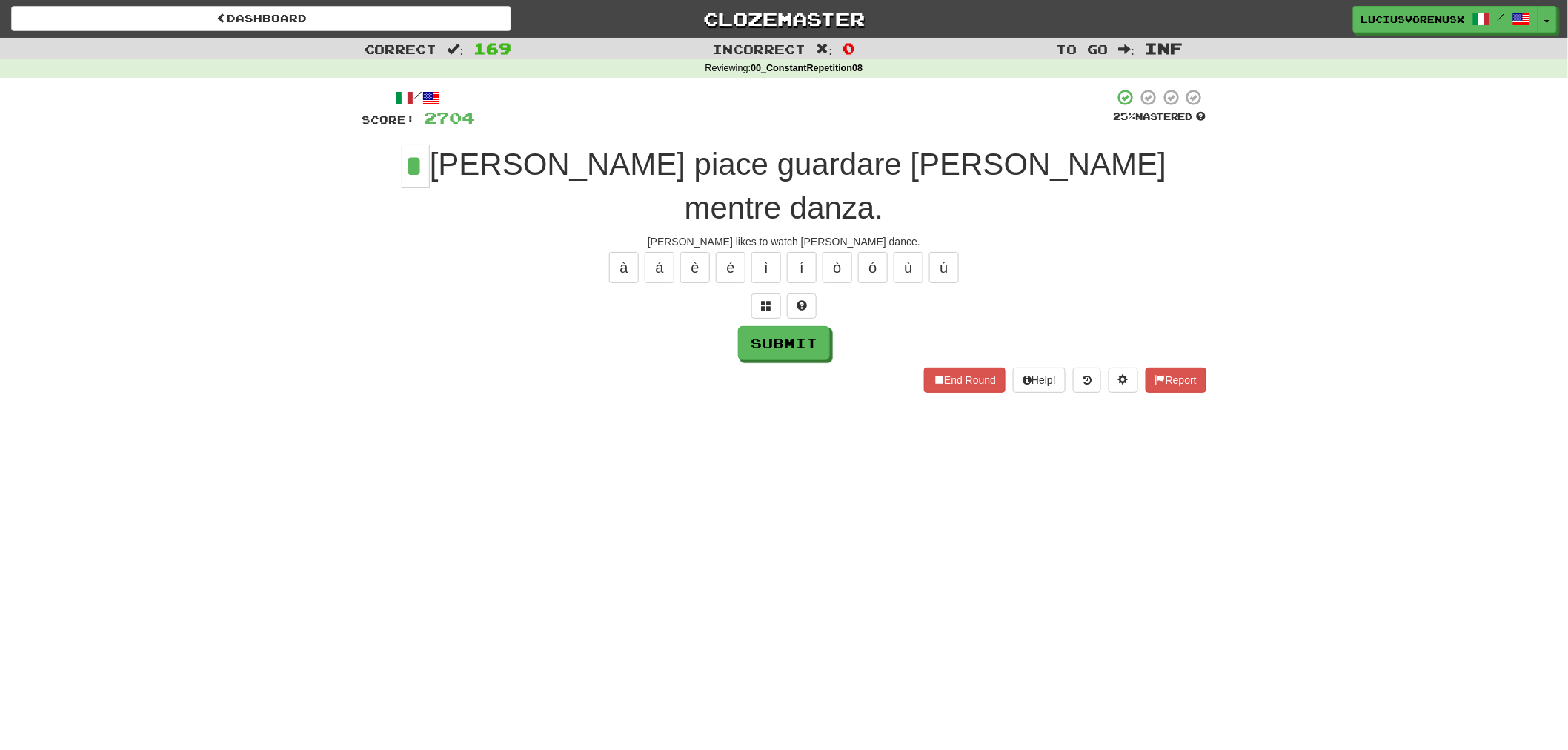
type input "*"
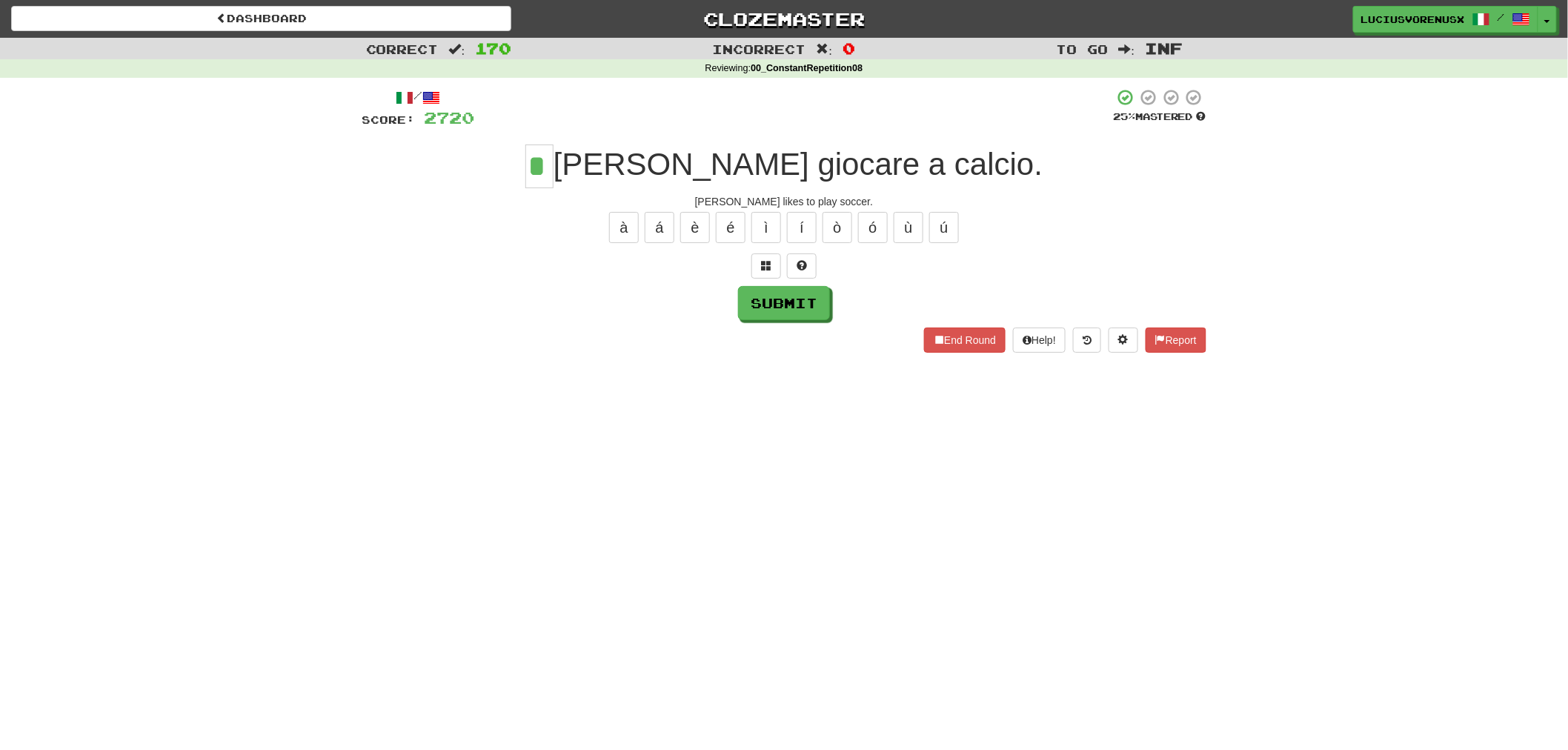
type input "*"
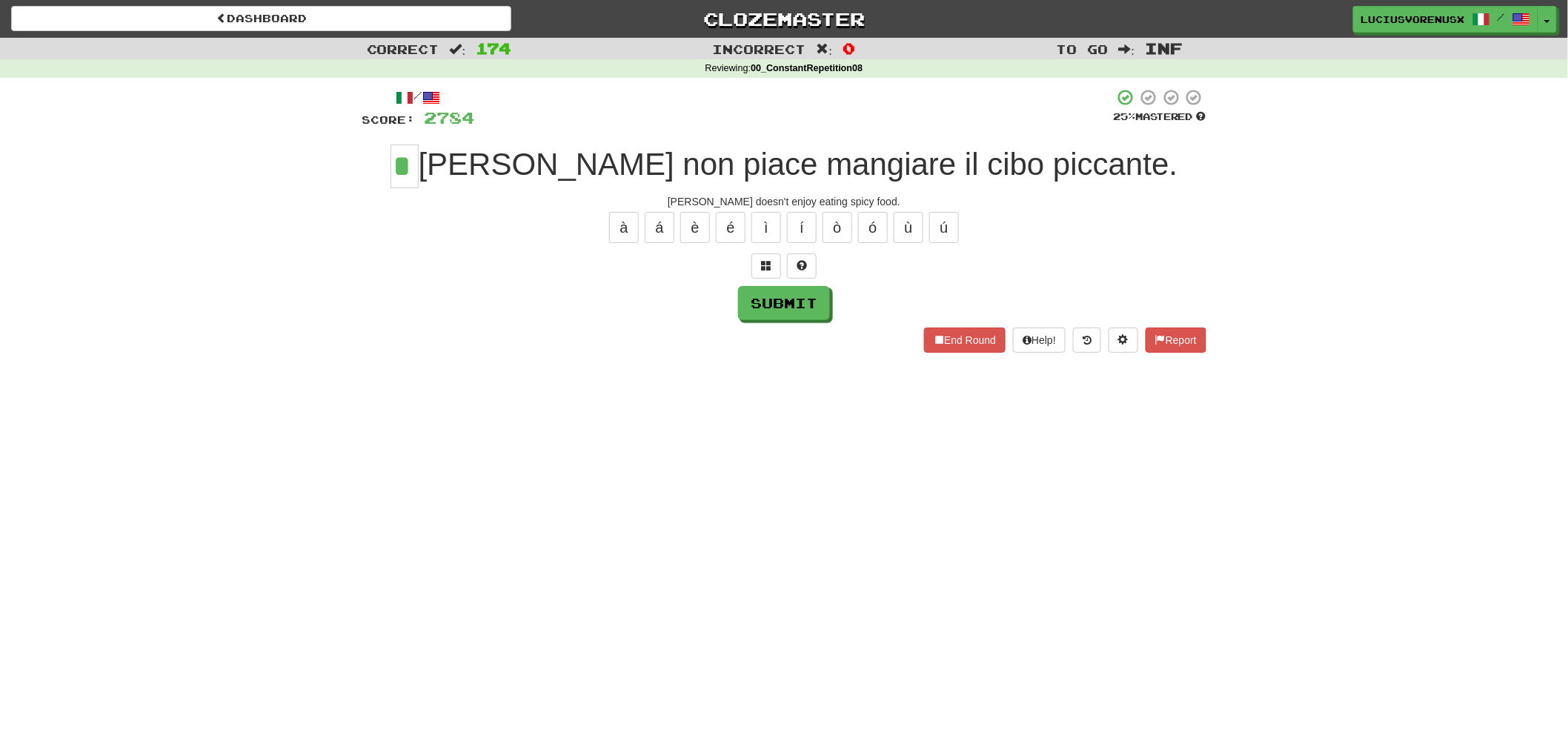
type input "*"
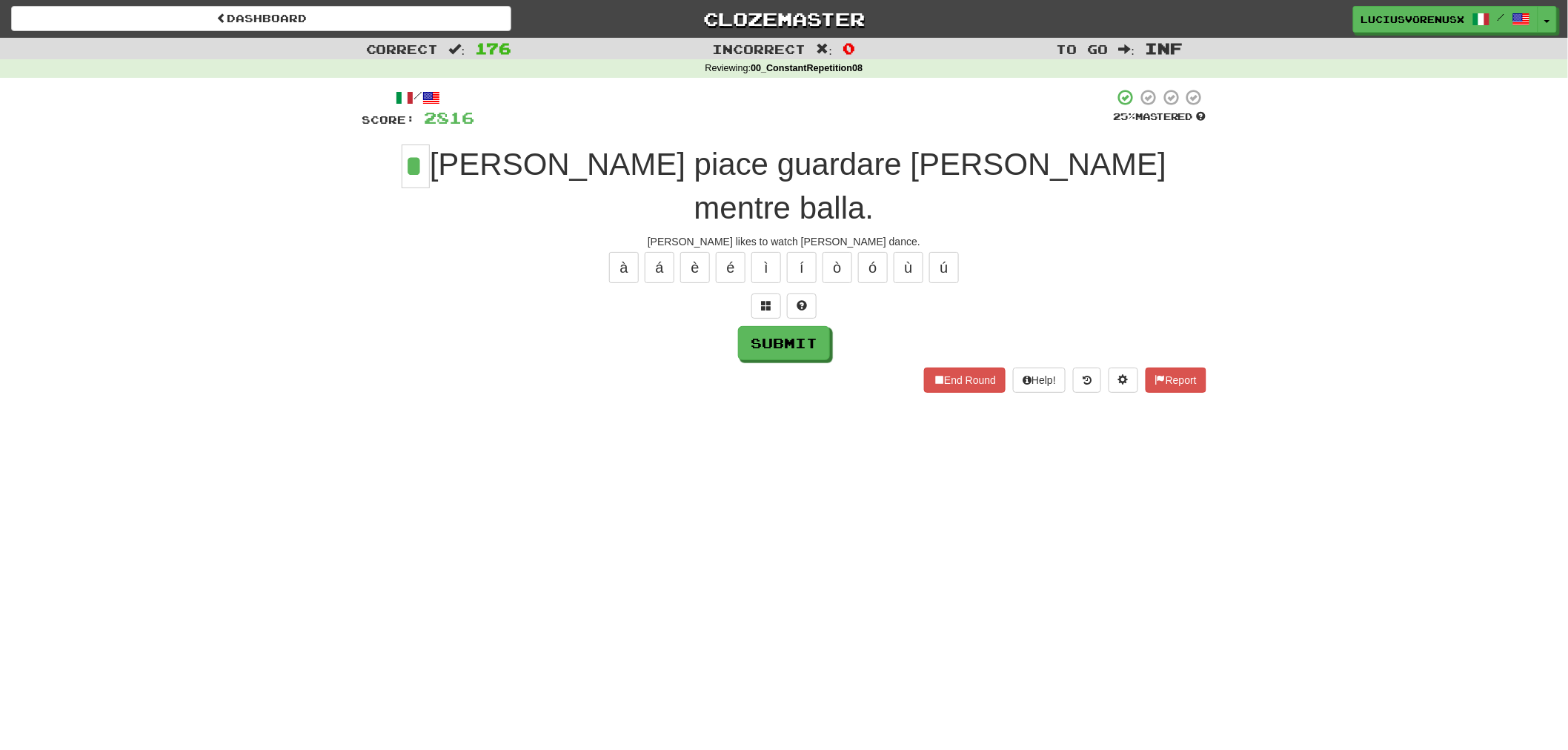
type input "*"
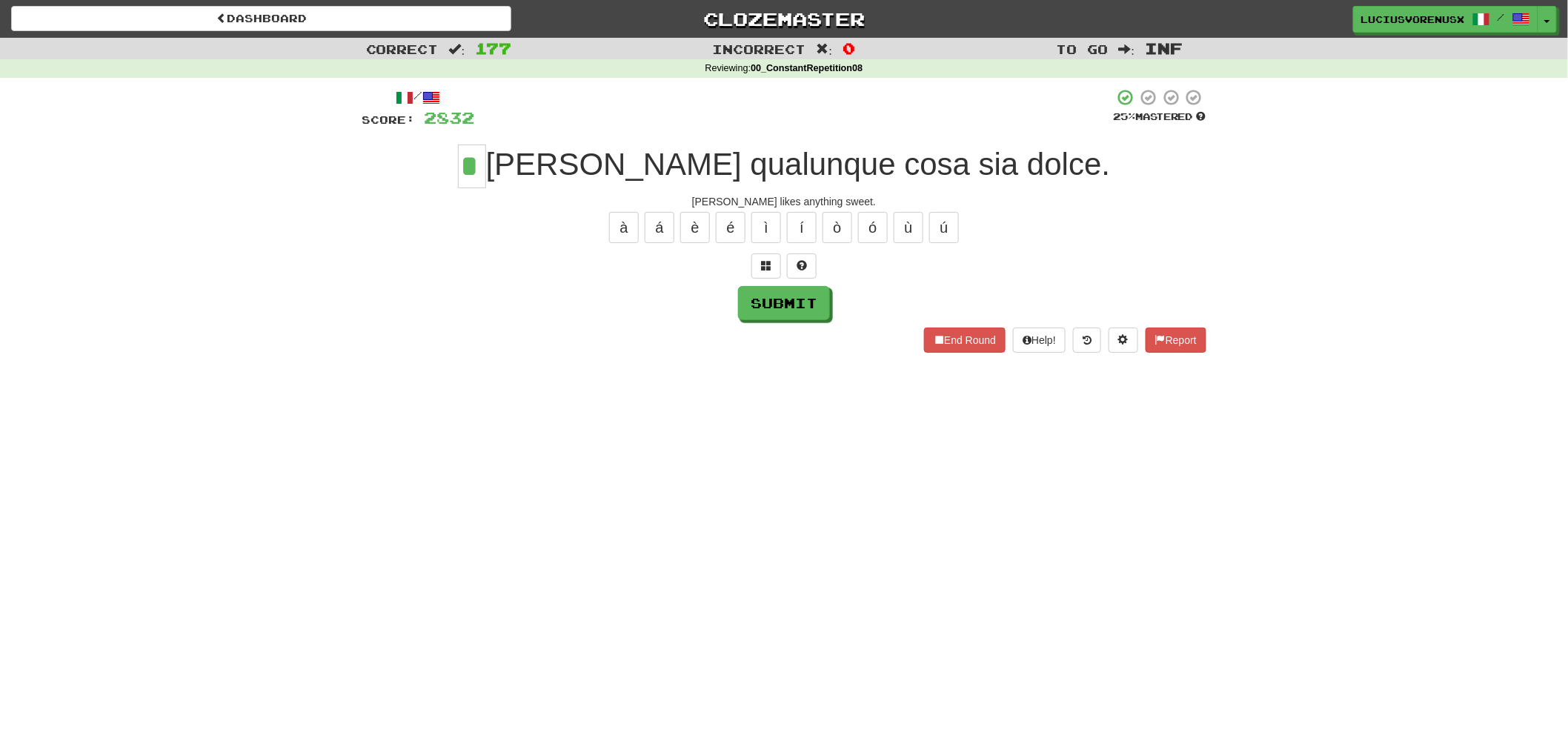
type input "*"
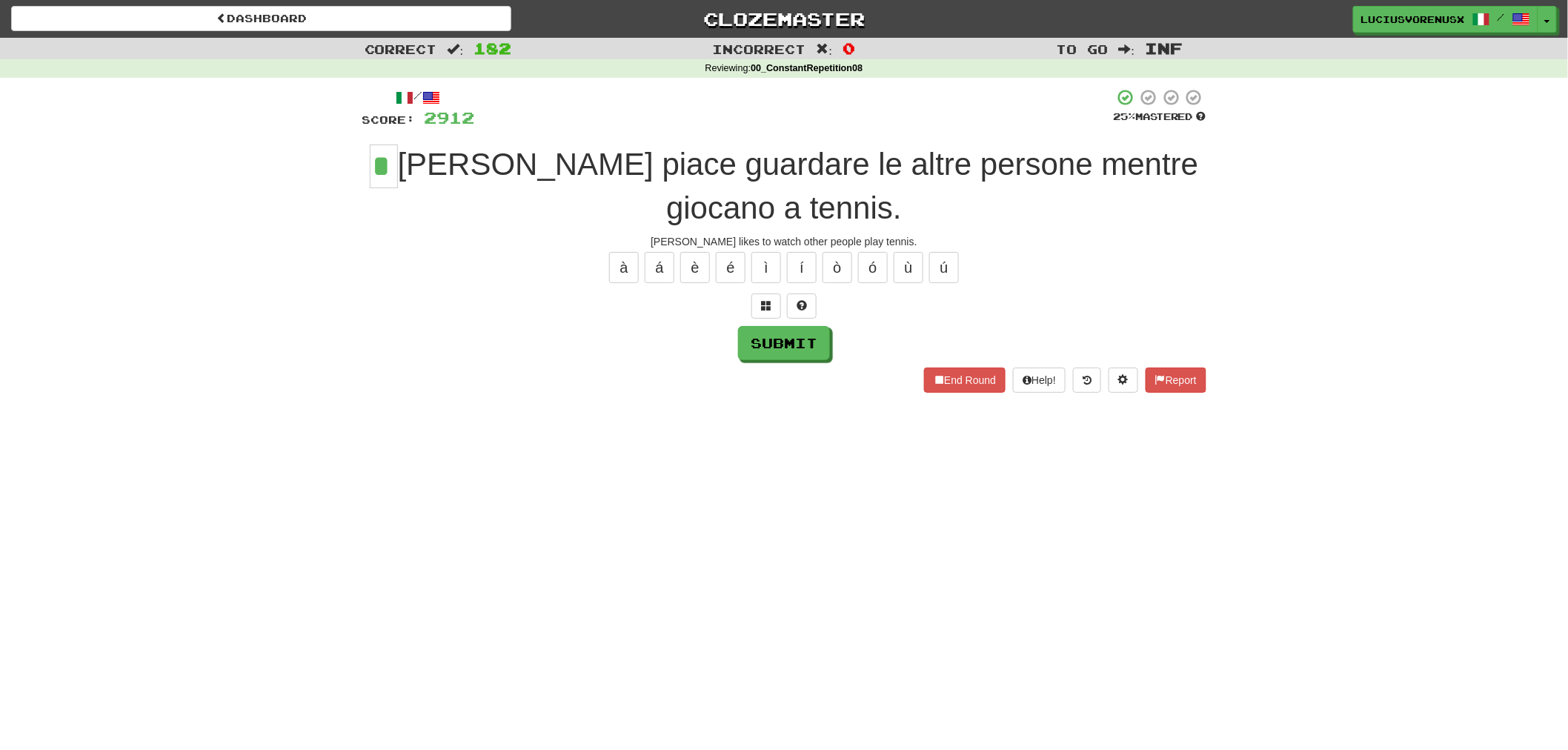
type input "*"
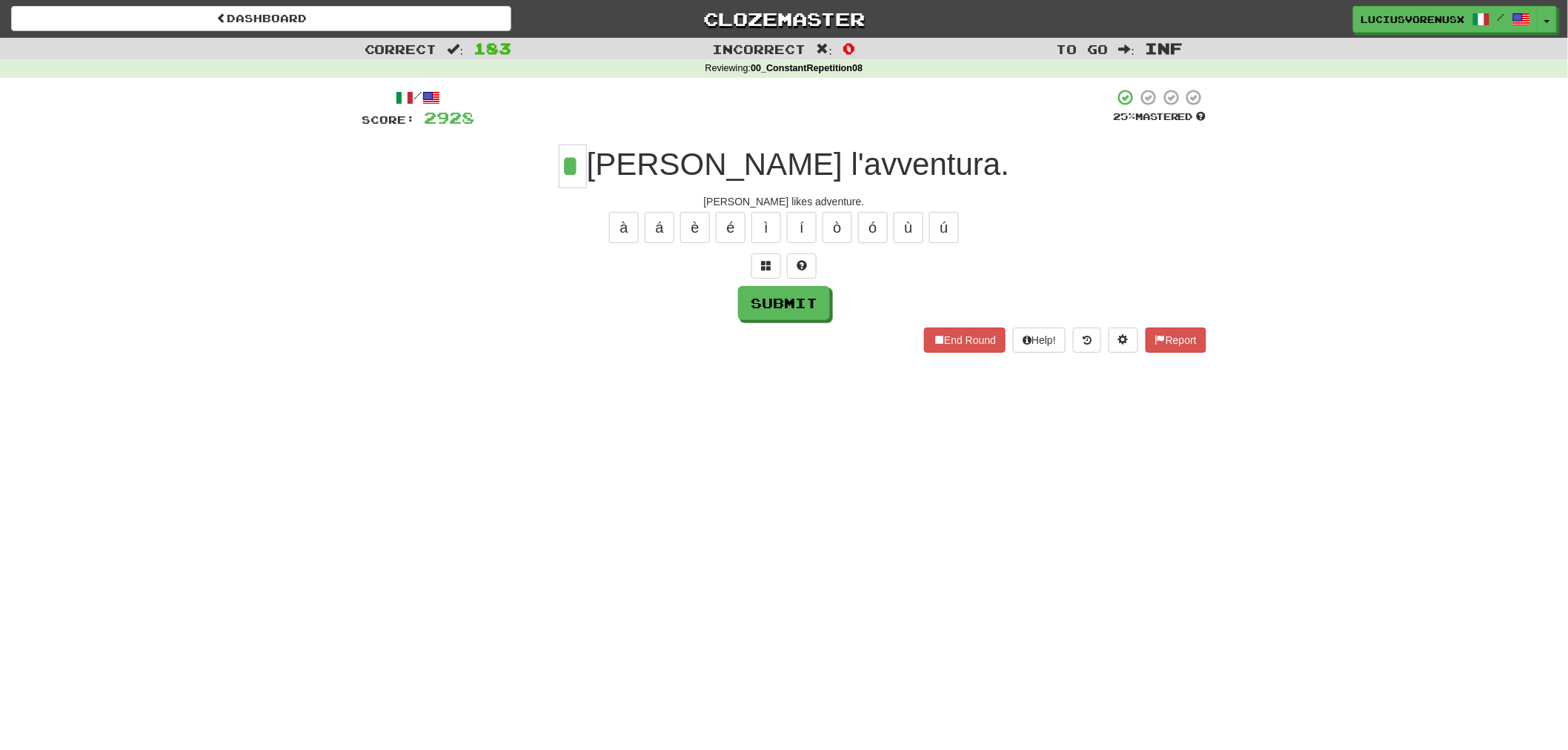
type input "*"
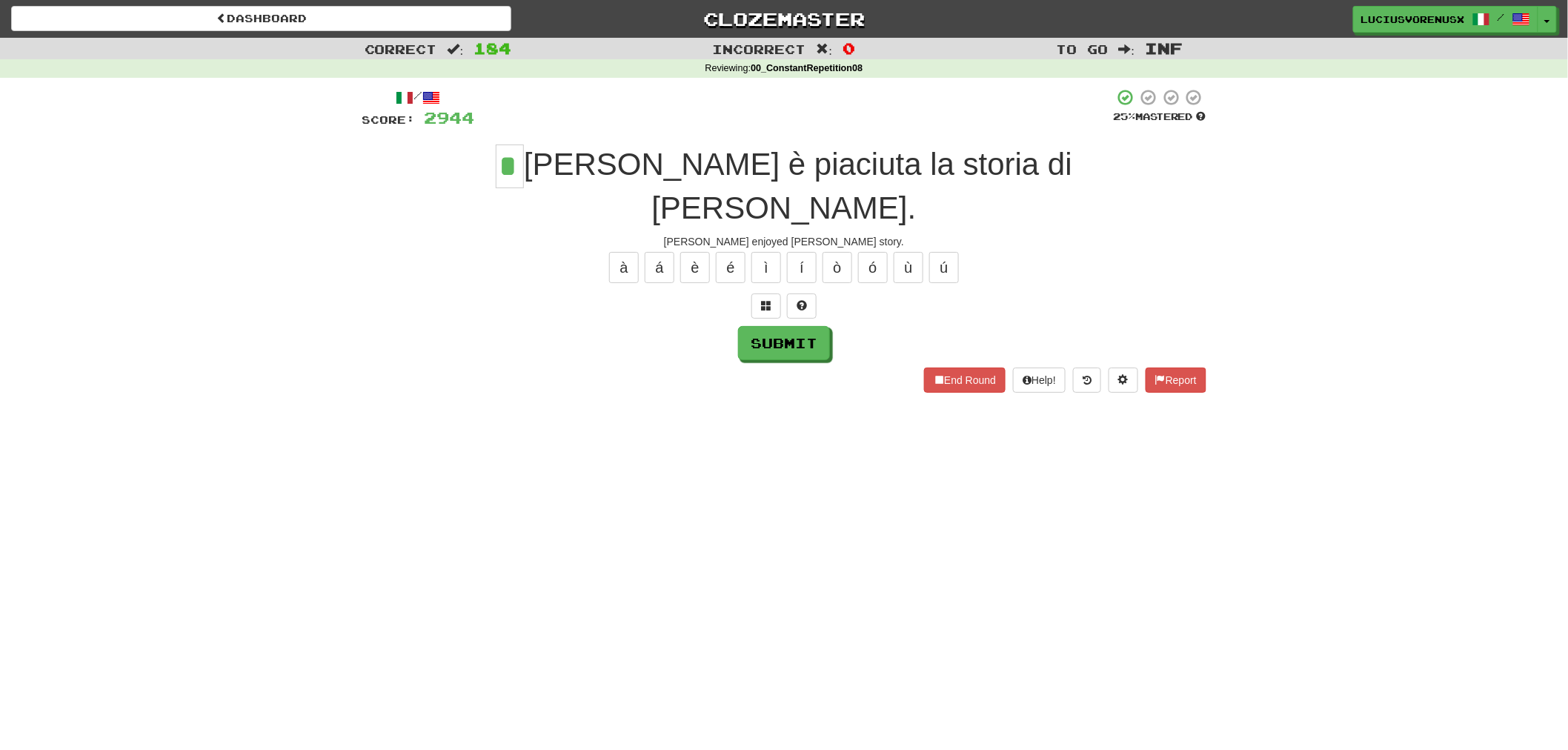
type input "*"
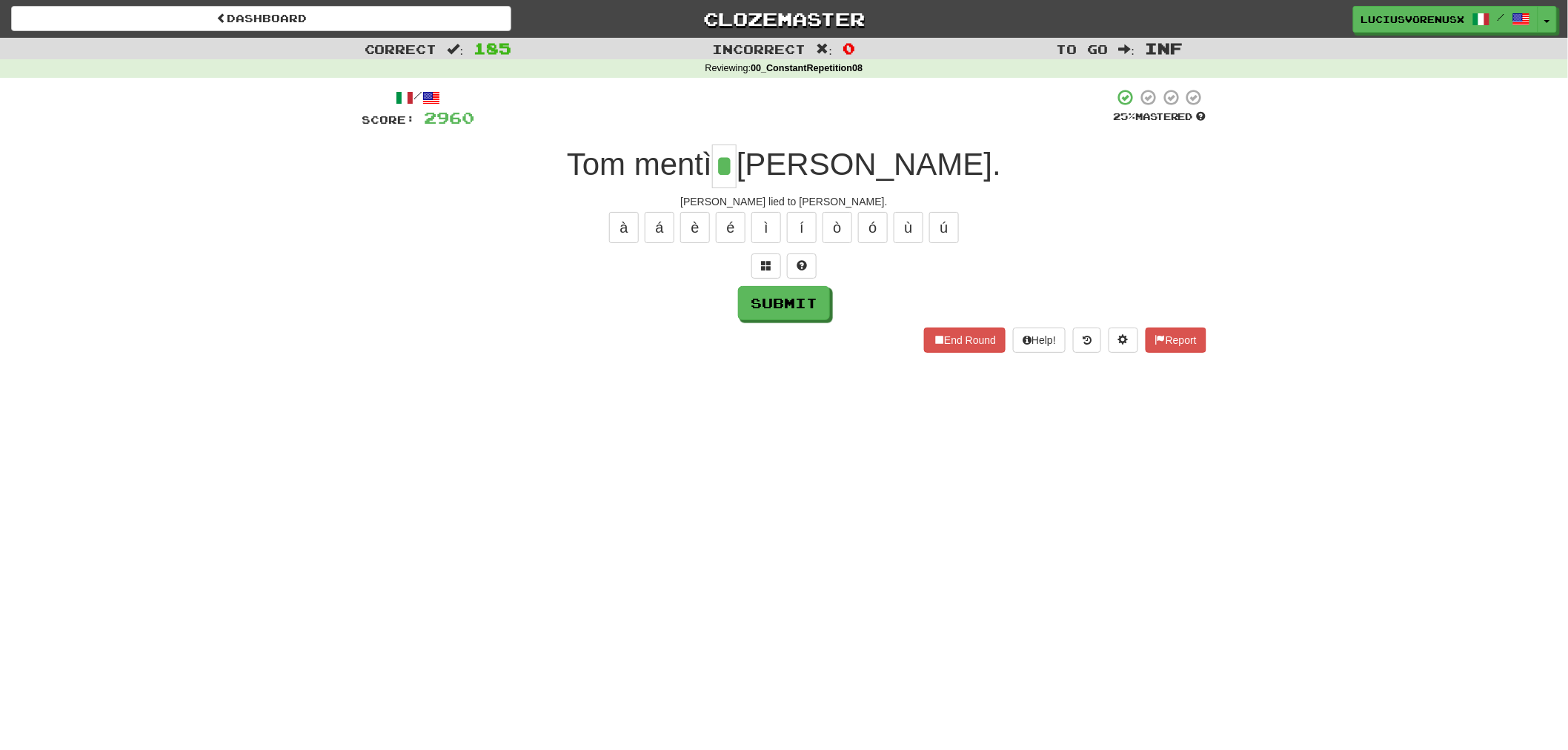
type input "*"
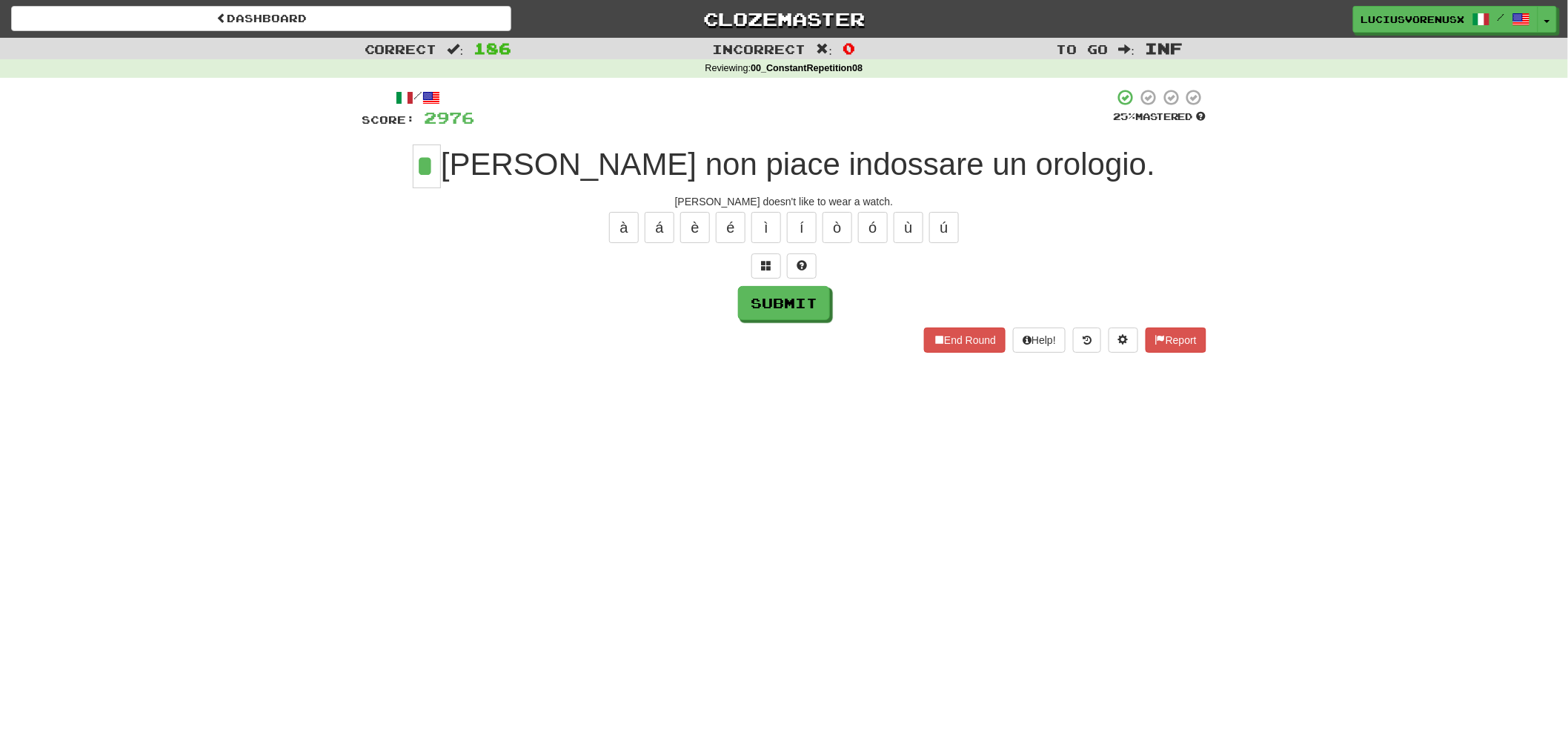
type input "*"
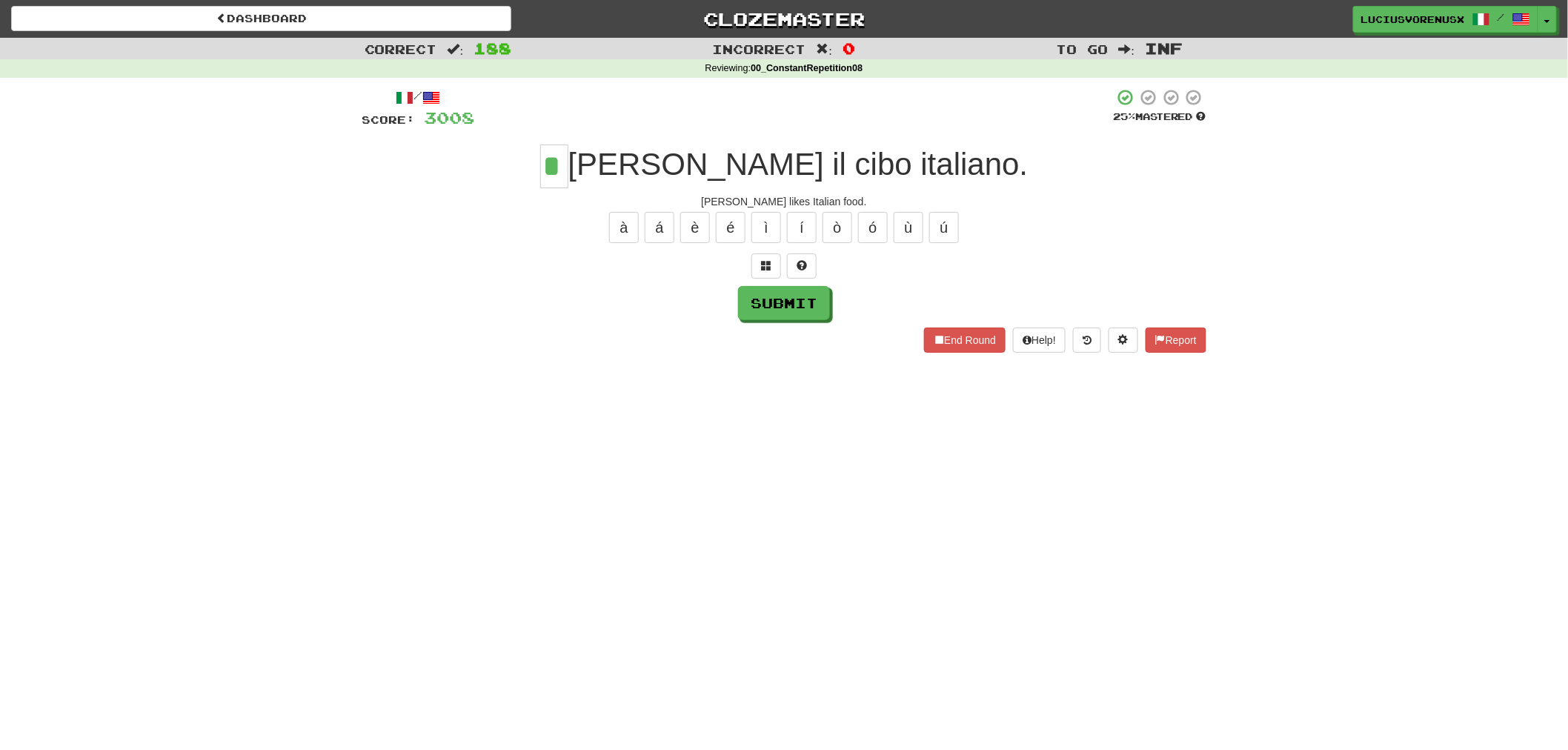
type input "*"
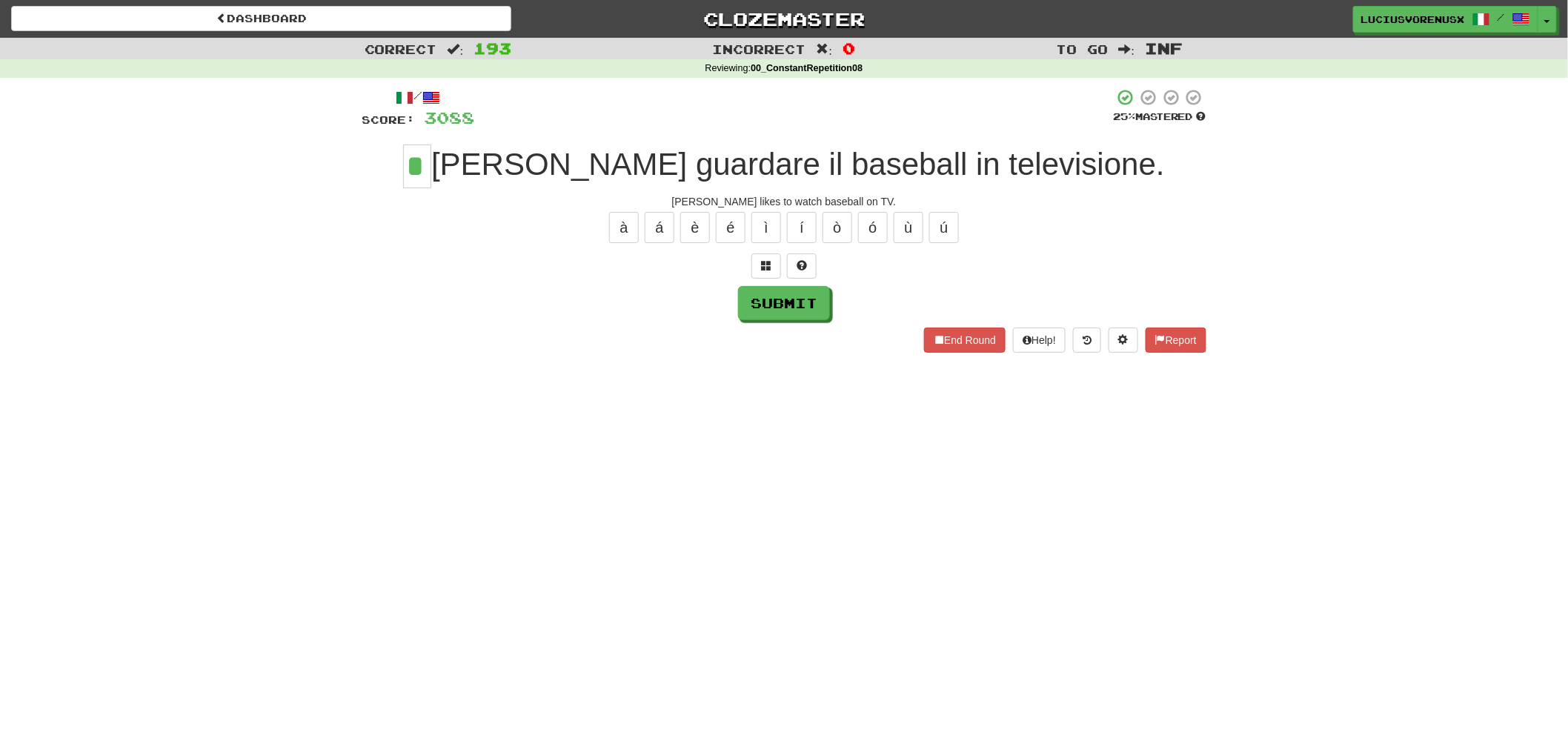
type input "*"
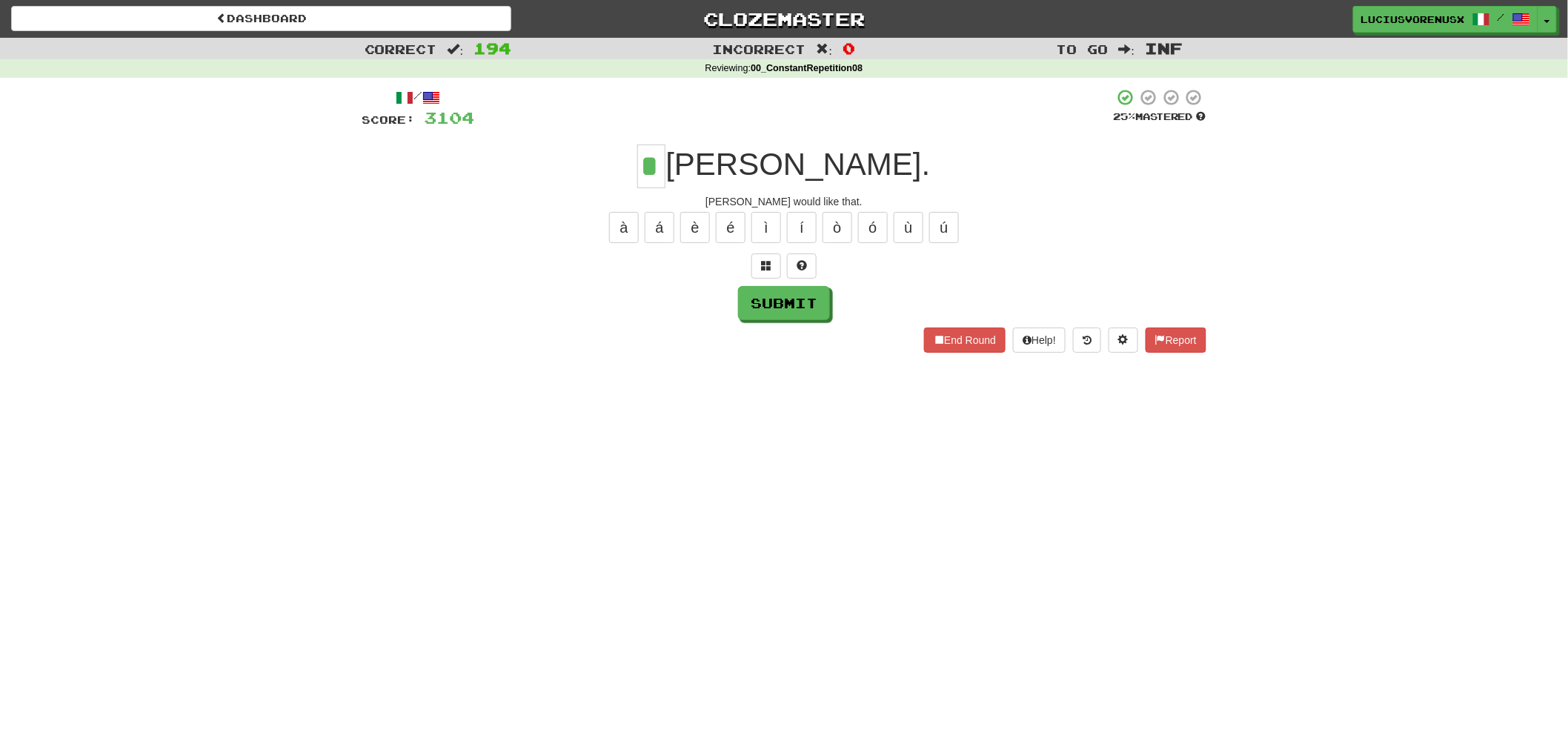
type input "*"
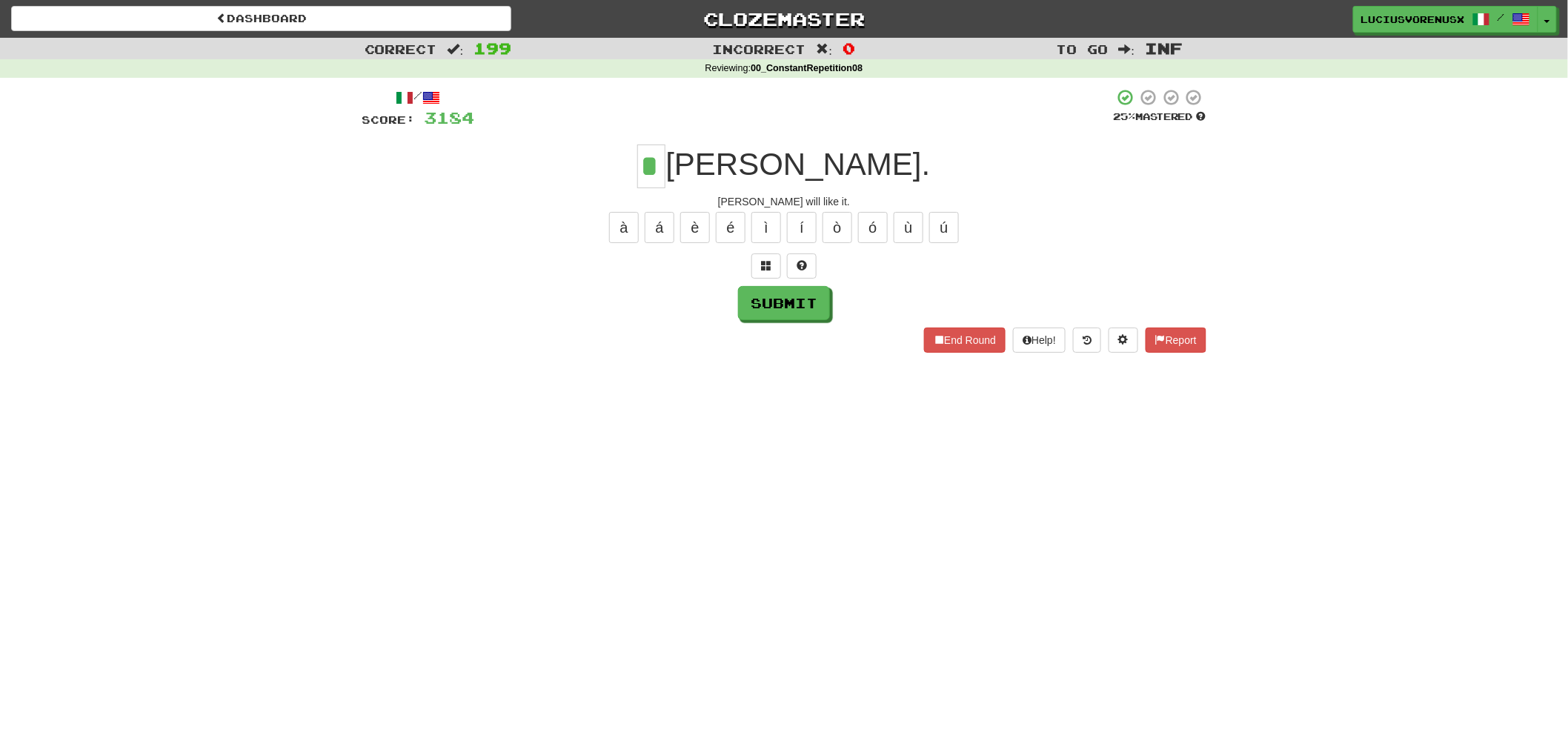
type input "*"
